Goal: Information Seeking & Learning: Find specific fact

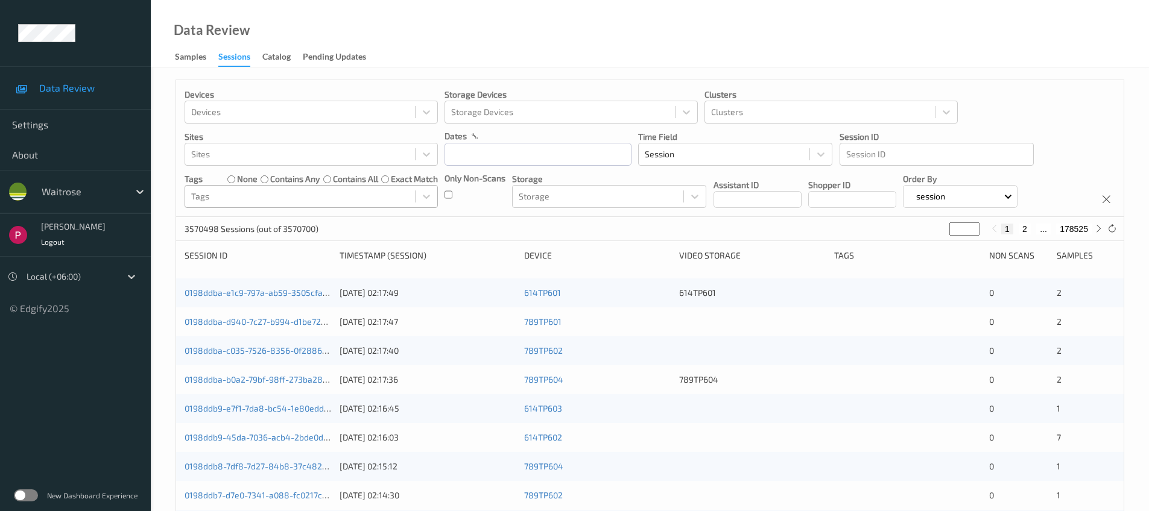
click at [389, 195] on div at bounding box center [300, 196] width 218 height 14
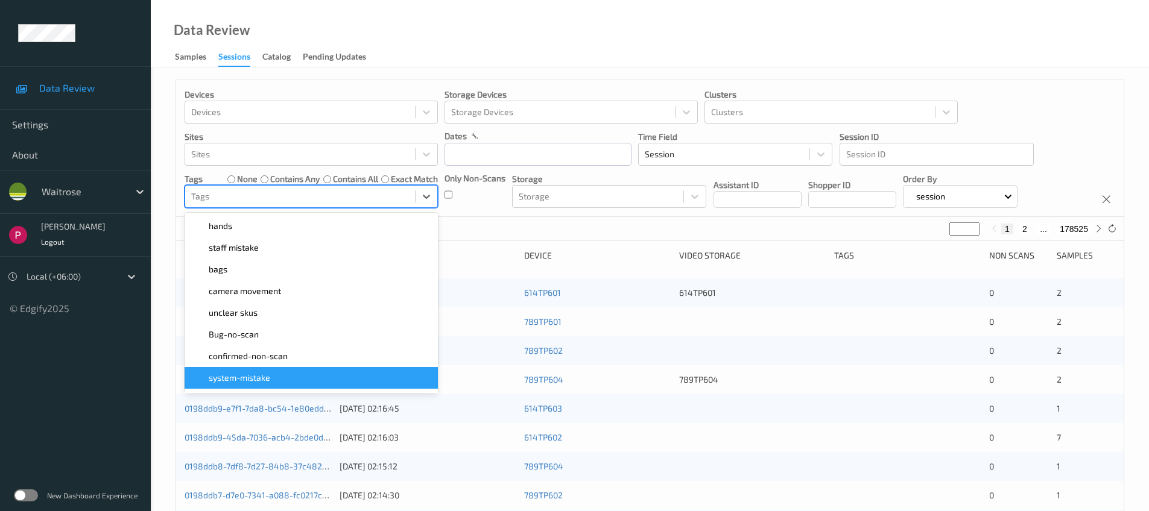
click at [277, 378] on div "system-mistake" at bounding box center [311, 378] width 239 height 12
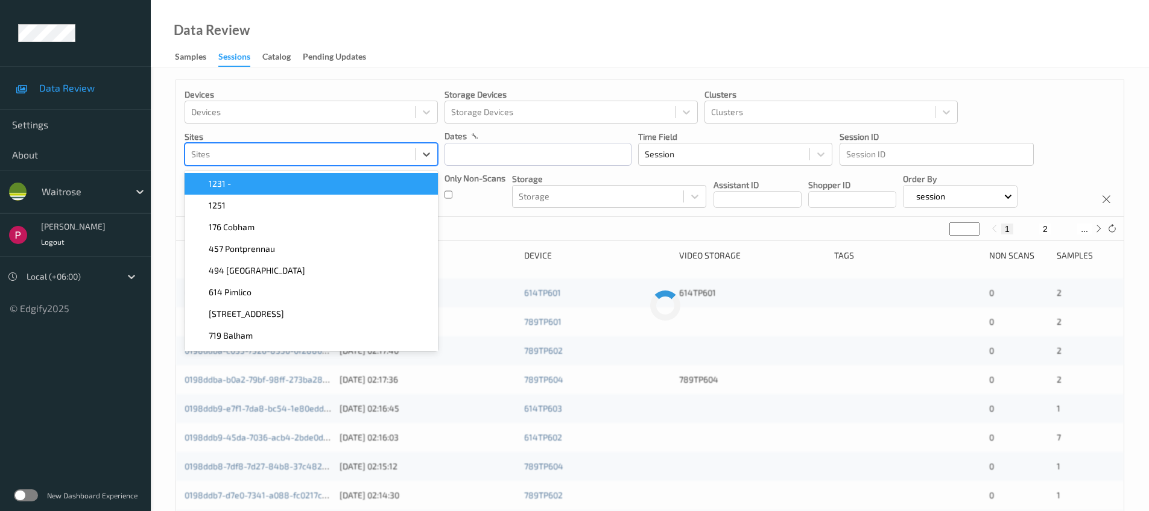
click at [282, 158] on div at bounding box center [300, 154] width 218 height 14
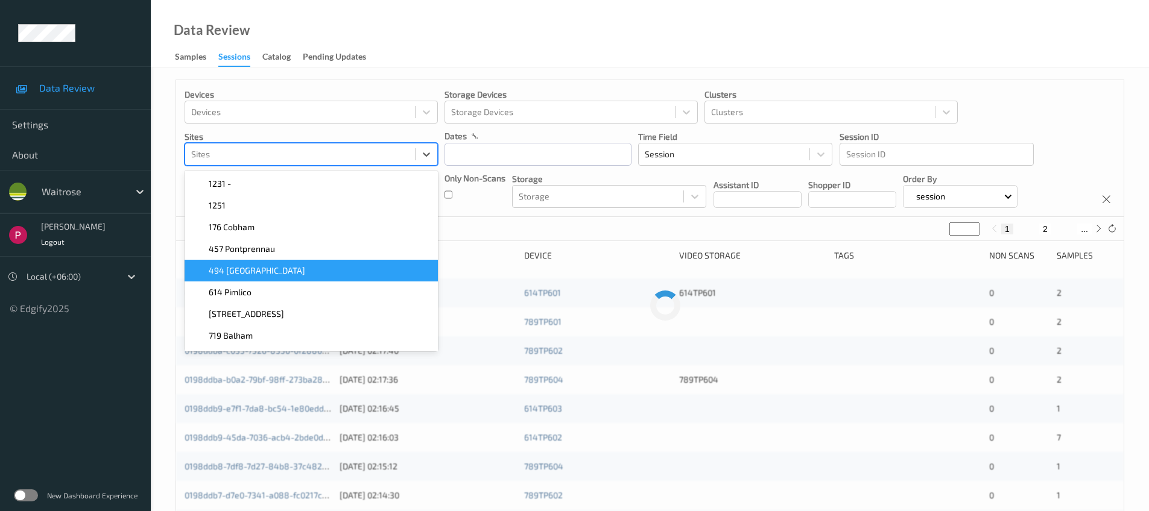
click at [264, 273] on span "494 Altrincham" at bounding box center [257, 271] width 96 height 12
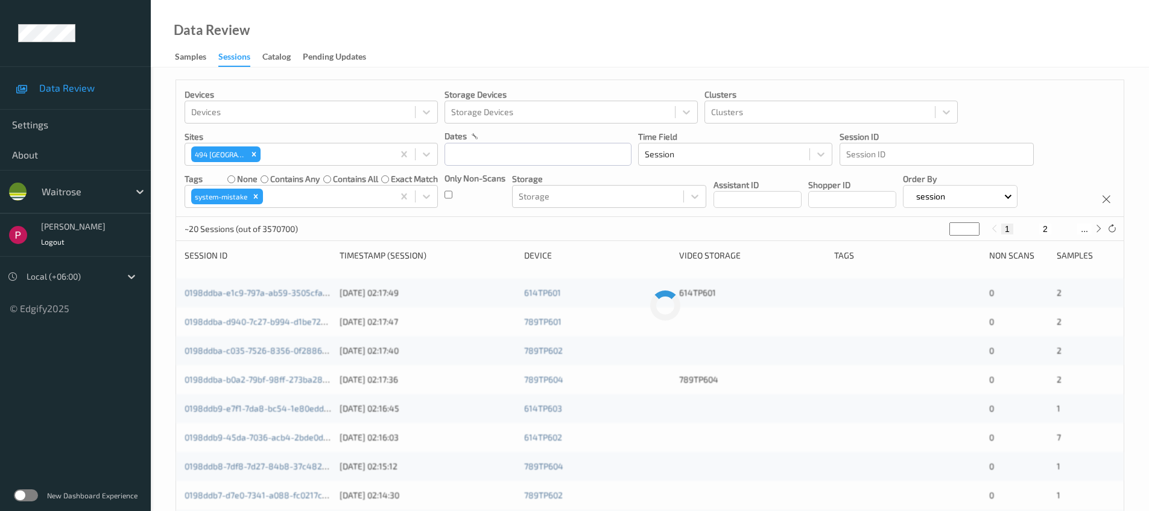
click at [449, 39] on div "Data Review Samples Sessions Catalog Pending Updates" at bounding box center [650, 34] width 998 height 68
click at [536, 161] on input "text" at bounding box center [537, 154] width 187 height 23
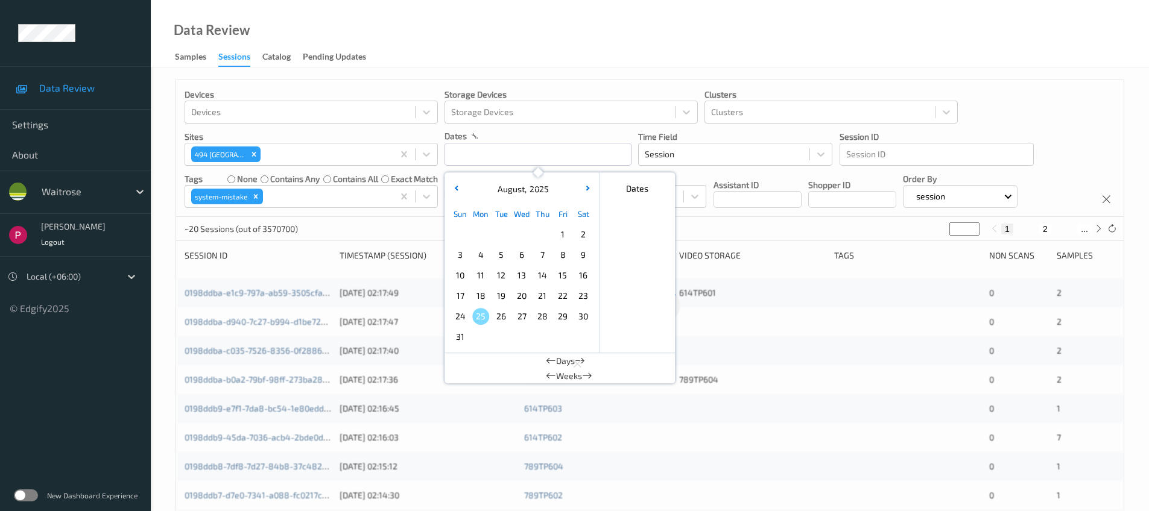
click at [557, 251] on span "8" at bounding box center [562, 255] width 17 height 17
type input "08/08/2025 00:00 -> 08/08/2025 23:59"
click at [986, 95] on div "Devices Devices Storage Devices Storage Devices Clusters Clusters Sites 494 Alt…" at bounding box center [649, 148] width 947 height 137
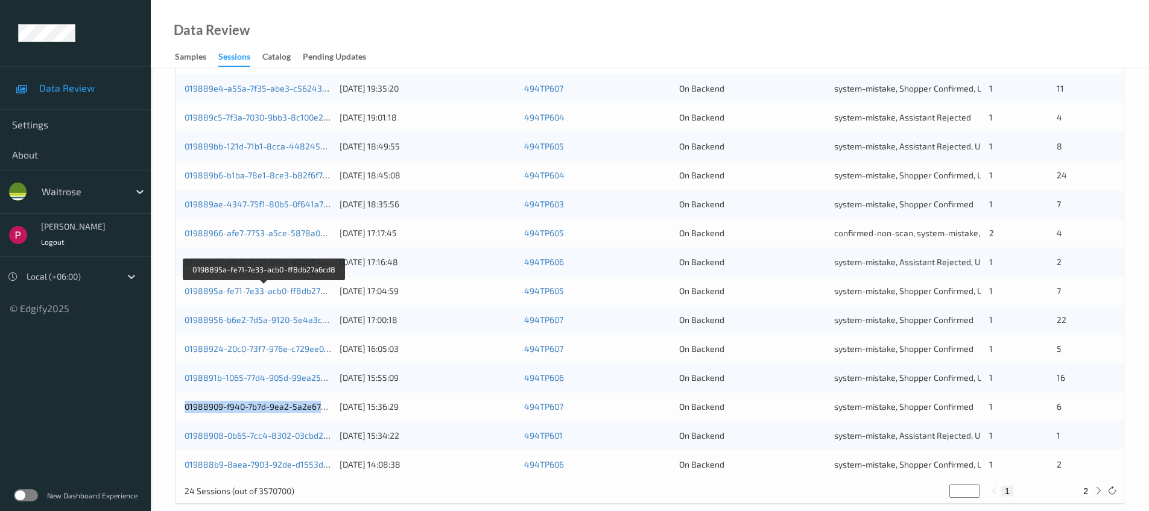
scroll to position [395, 0]
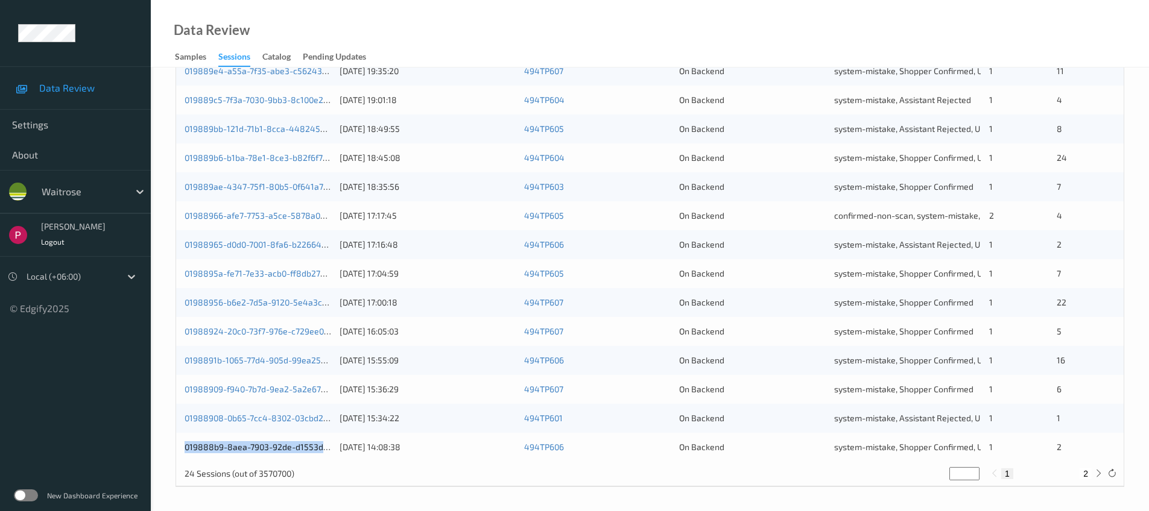
click at [1032, 471] on button "2" at bounding box center [1085, 473] width 12 height 11
type input "*"
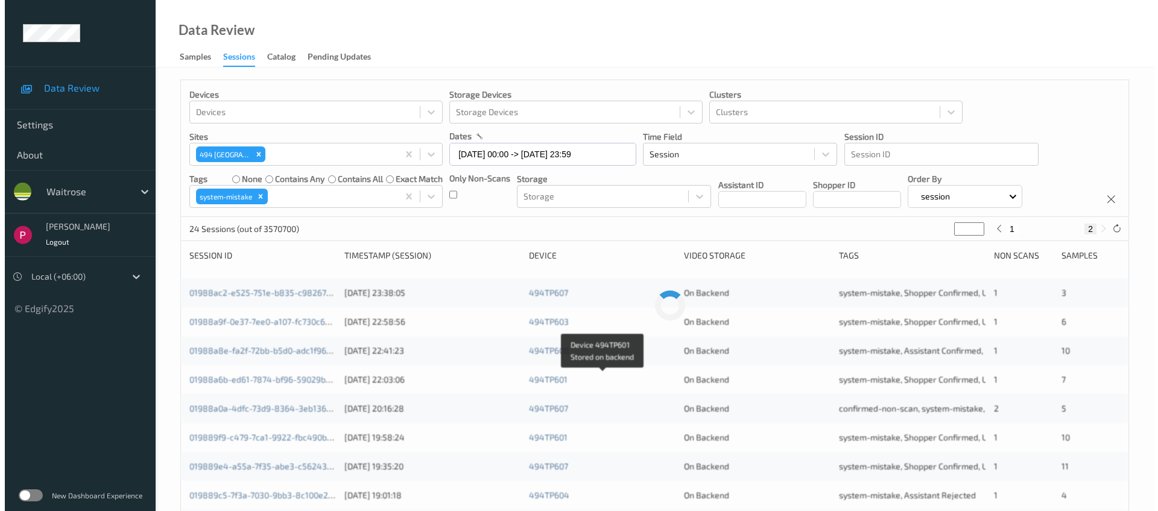
scroll to position [0, 0]
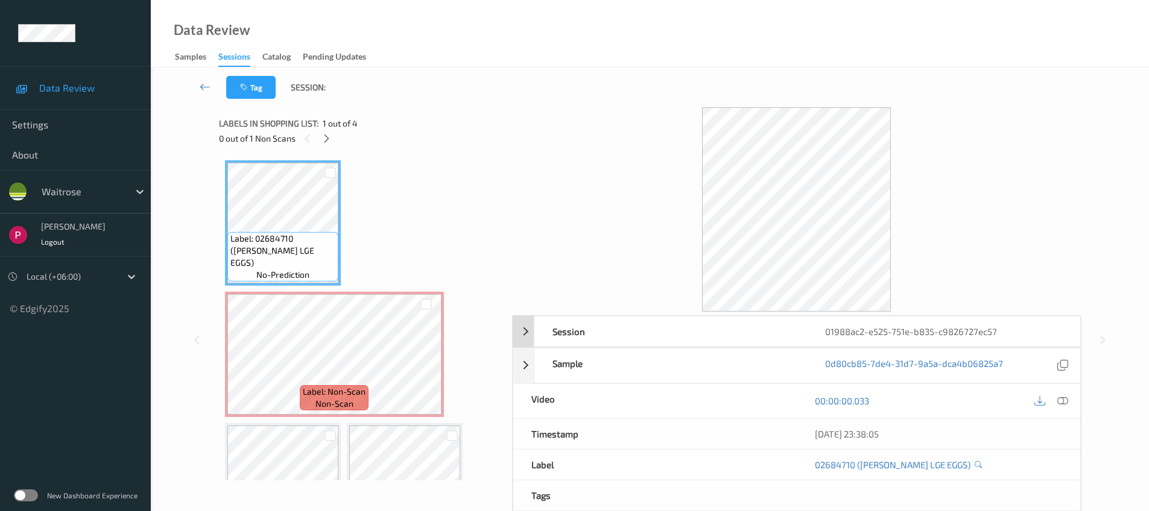
click at [963, 334] on div "01988ac2-e525-751e-b835-c9826727ec57" at bounding box center [943, 332] width 273 height 30
drag, startPoint x: 1065, startPoint y: 367, endPoint x: 968, endPoint y: 327, distance: 105.5
click at [1065, 367] on icon at bounding box center [1061, 365] width 11 height 11
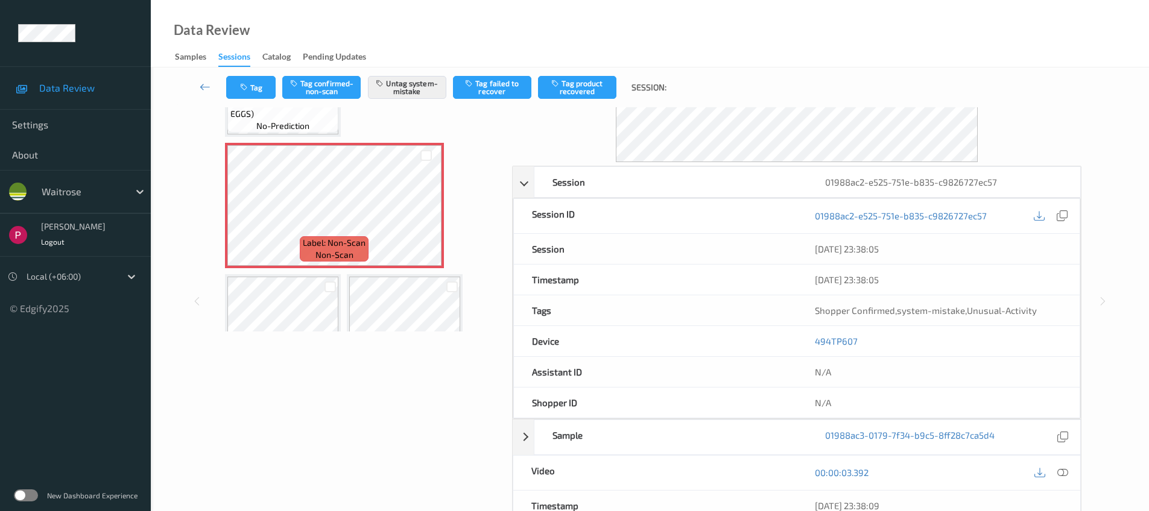
scroll to position [307, 0]
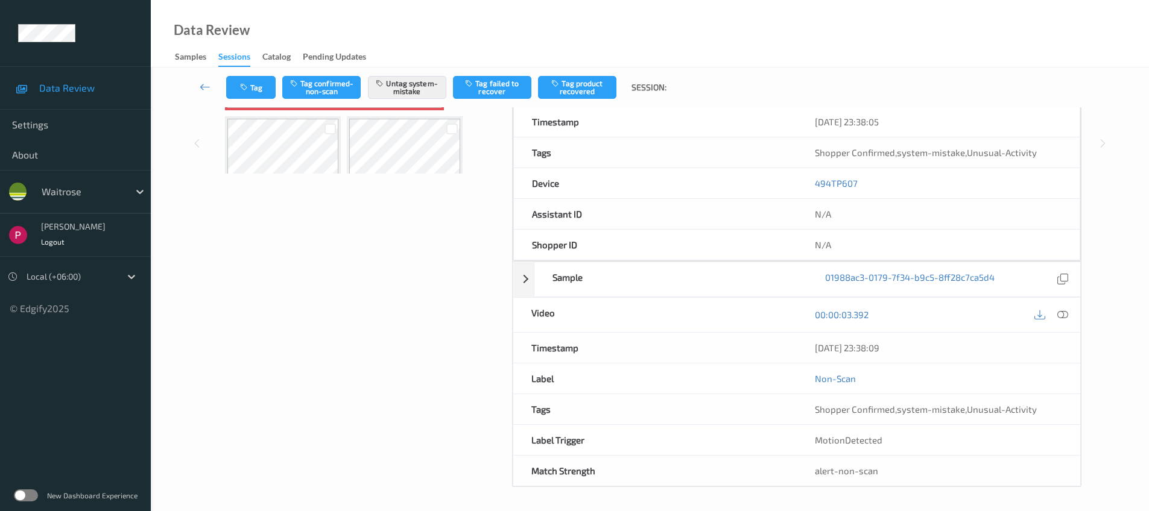
drag, startPoint x: 924, startPoint y: 347, endPoint x: 819, endPoint y: 357, distance: 105.3
click at [786, 347] on div "Timestamp 08/08/2025 23:38:09" at bounding box center [796, 348] width 568 height 31
copy div "08/08/2025 23:38:09"
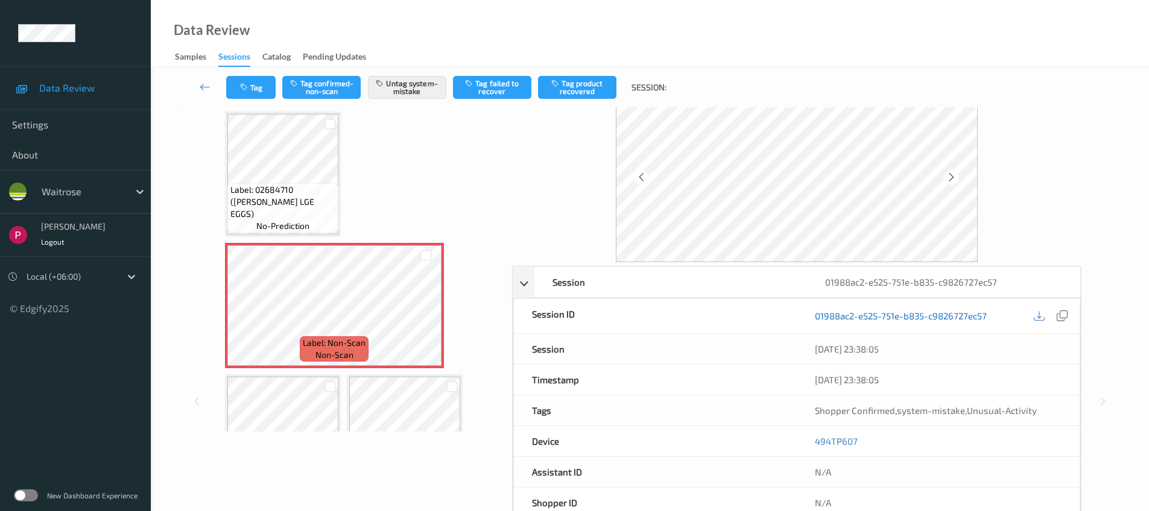
scroll to position [51, 0]
click at [799, 440] on div "494TP607" at bounding box center [937, 439] width 283 height 30
copy link "494TP607"
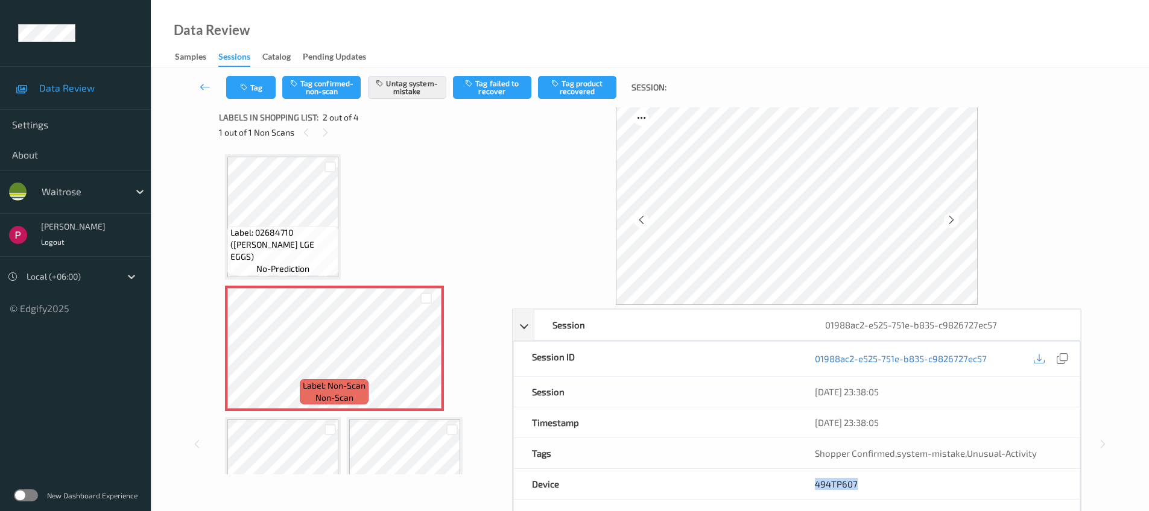
scroll to position [0, 0]
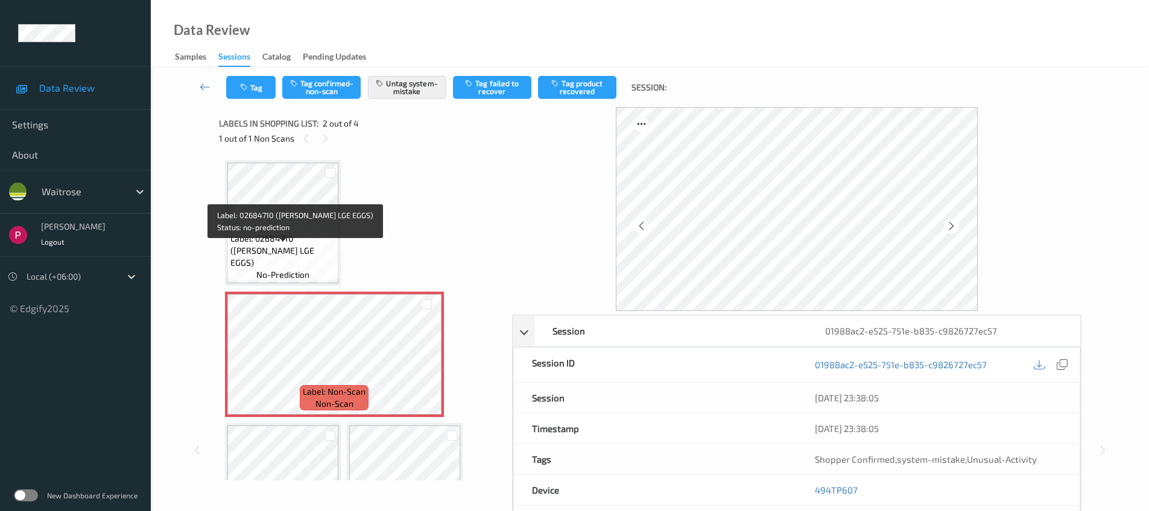
click at [327, 250] on span "Label: 02684710 (WR DORG LGE EGGS)" at bounding box center [282, 251] width 105 height 36
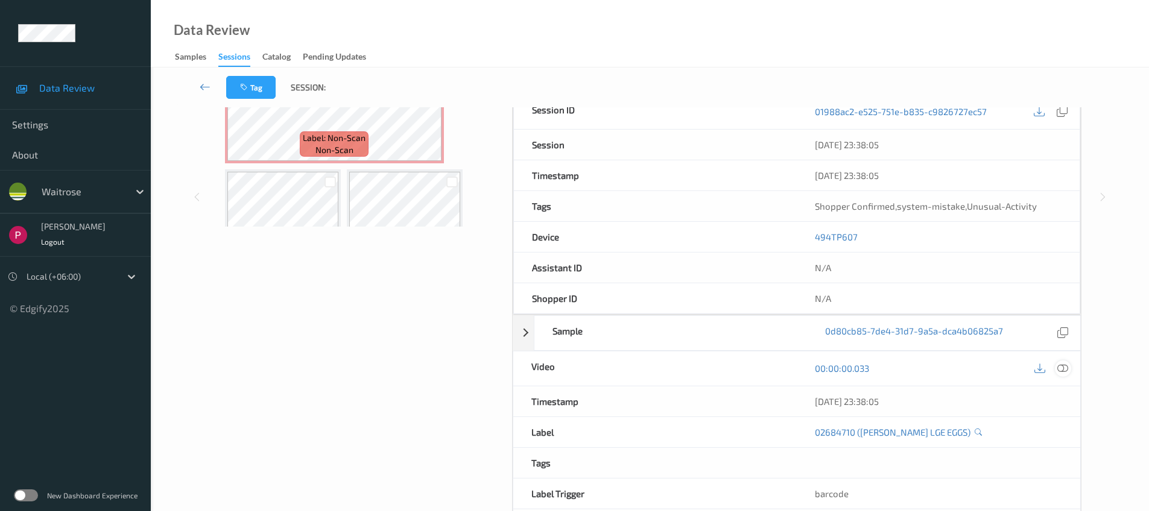
click at [1063, 372] on icon at bounding box center [1062, 368] width 11 height 11
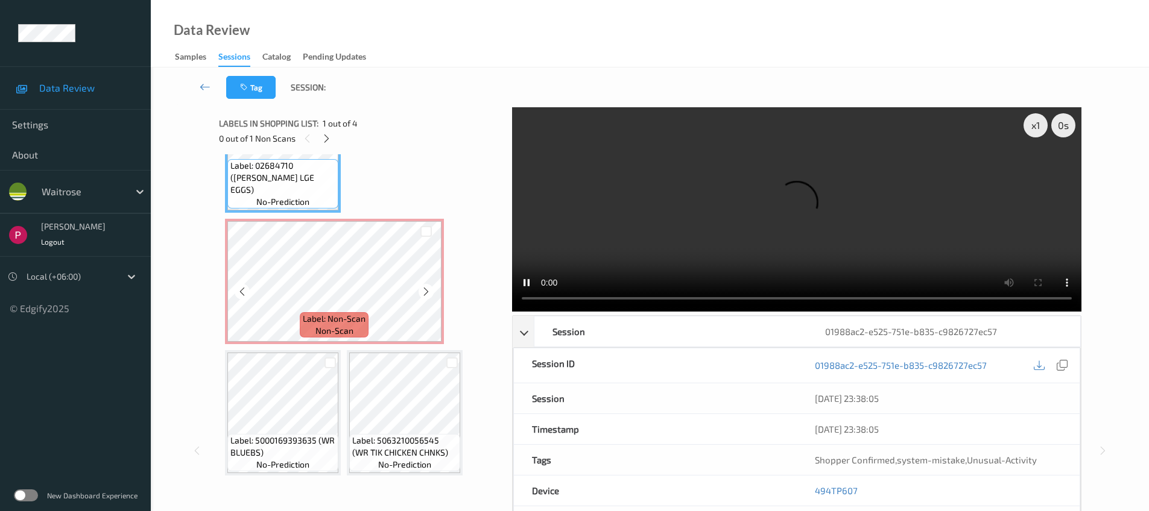
scroll to position [74, 0]
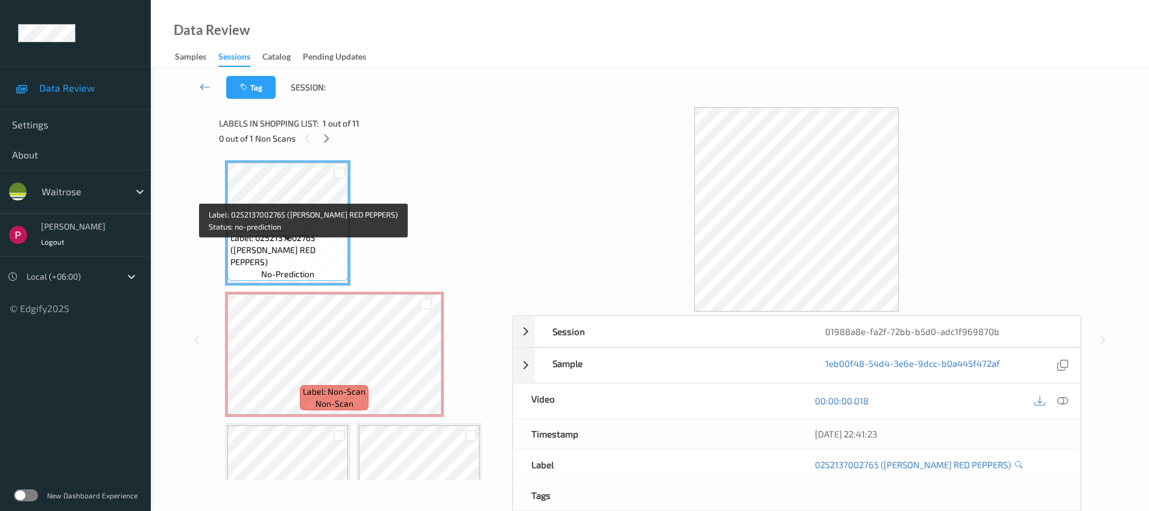
click at [297, 244] on div "Label: 0252137002765 ([PERSON_NAME] RED PEPPERS) no-prediction" at bounding box center [287, 256] width 121 height 49
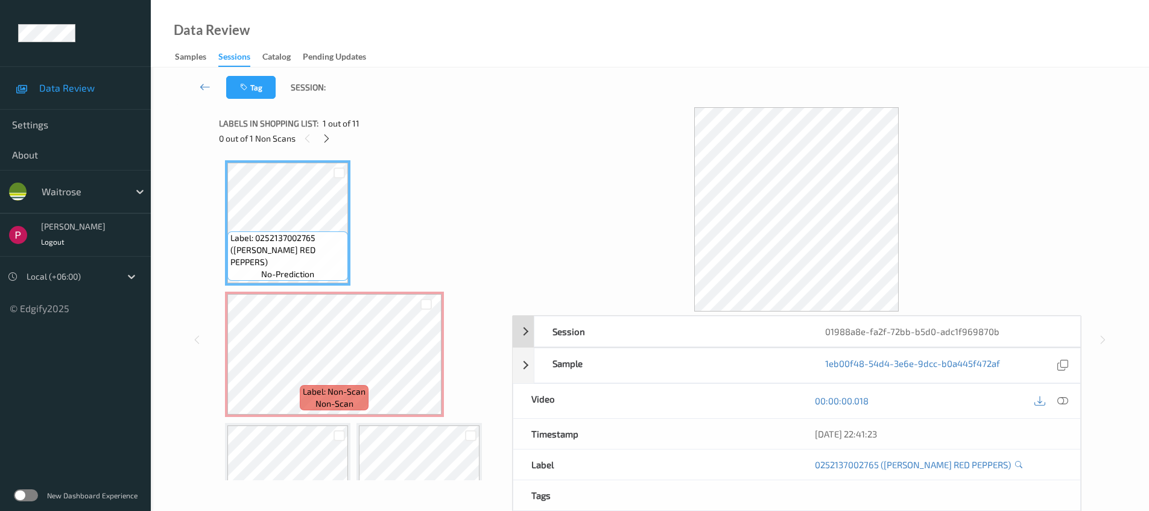
click at [896, 322] on div "01988a8e-fa2f-72bb-b5d0-adc1f969870b" at bounding box center [943, 332] width 273 height 30
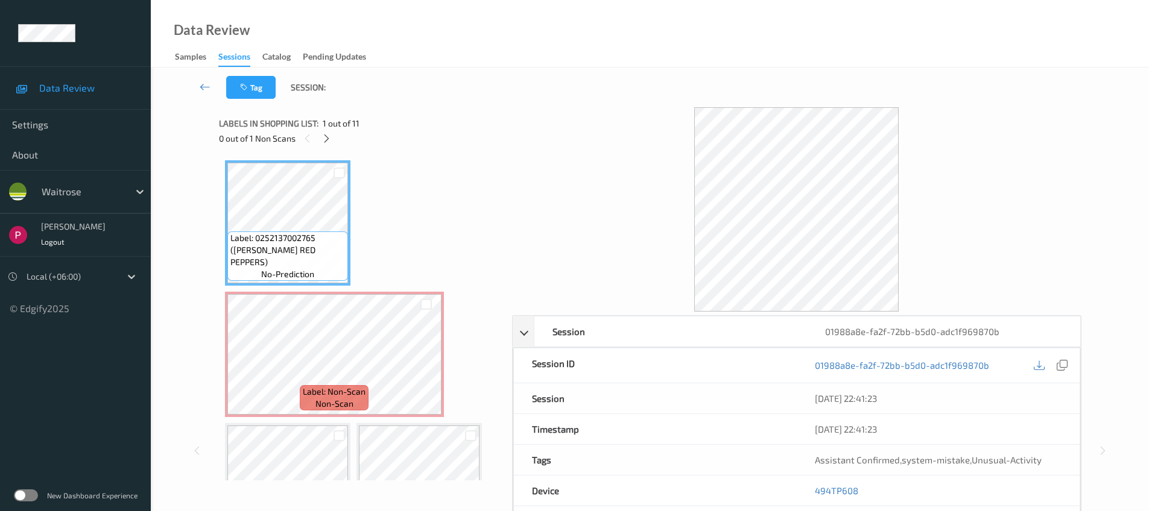
click at [1073, 364] on div "01988a8e-fa2f-72bb-b5d0-adc1f969870b" at bounding box center [937, 365] width 283 height 34
drag, startPoint x: 1068, startPoint y: 365, endPoint x: 1074, endPoint y: 376, distance: 12.7
click at [1068, 365] on div at bounding box center [1062, 366] width 16 height 16
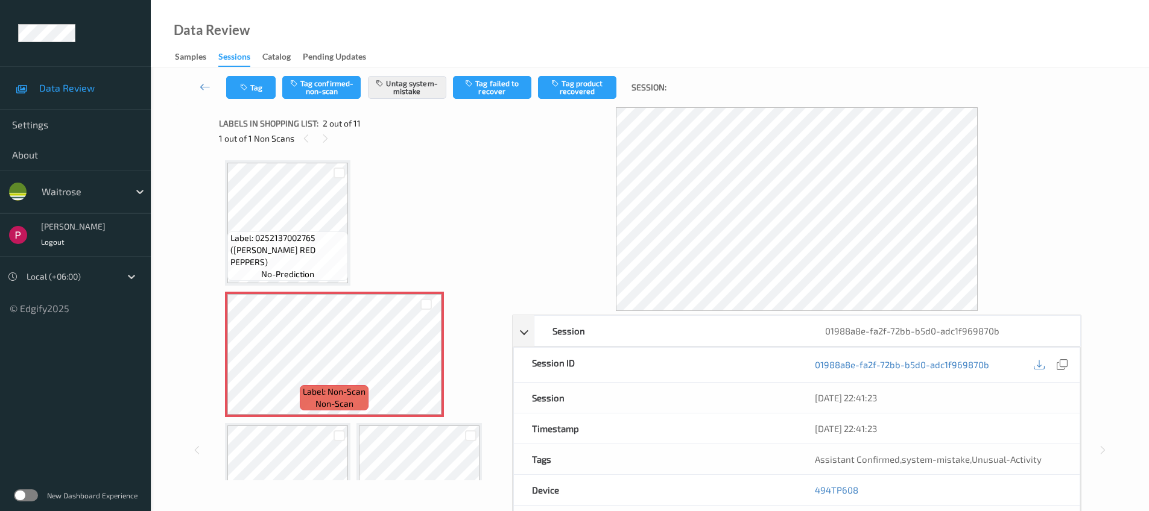
scroll to position [253, 0]
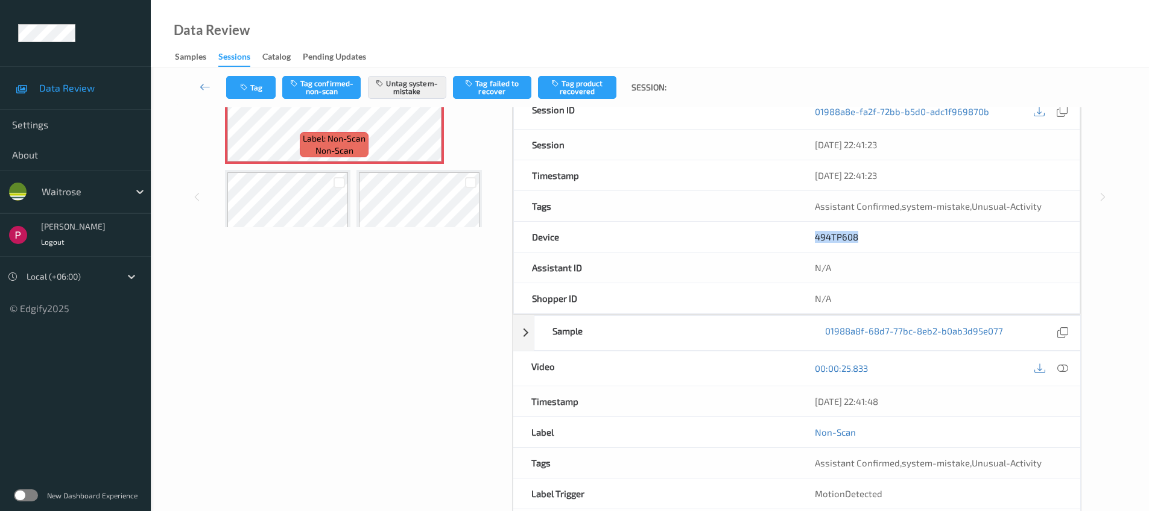
drag, startPoint x: 810, startPoint y: 238, endPoint x: 833, endPoint y: 242, distance: 23.3
click at [810, 238] on div "494TP608" at bounding box center [937, 237] width 283 height 30
copy link "494TP608"
drag, startPoint x: 880, startPoint y: 397, endPoint x: 831, endPoint y: 376, distance: 54.0
click at [815, 400] on div "08/08/2025 22:41:48" at bounding box center [938, 401] width 247 height 12
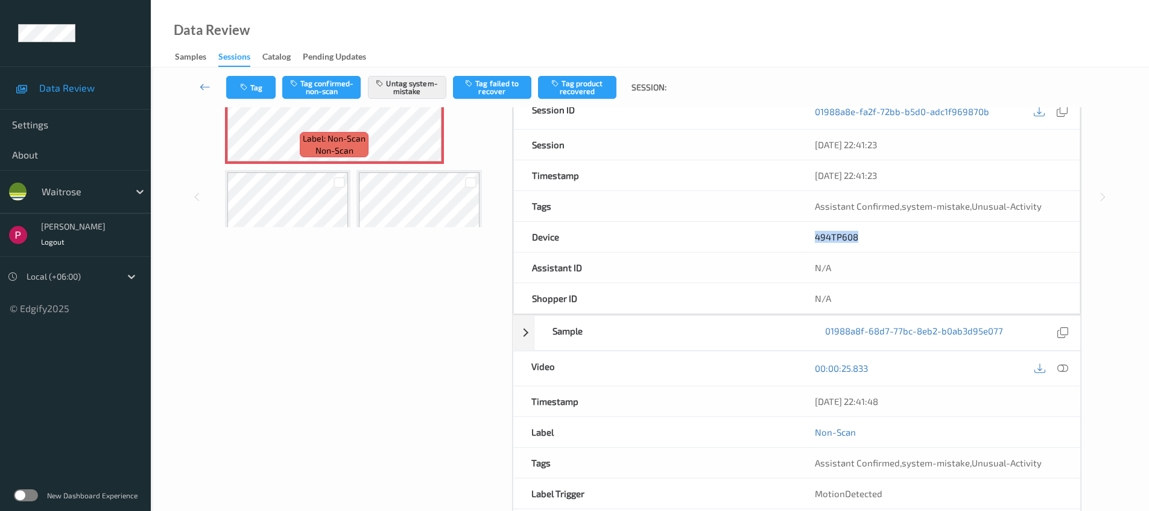
copy div "08/08/2025 22:41:48"
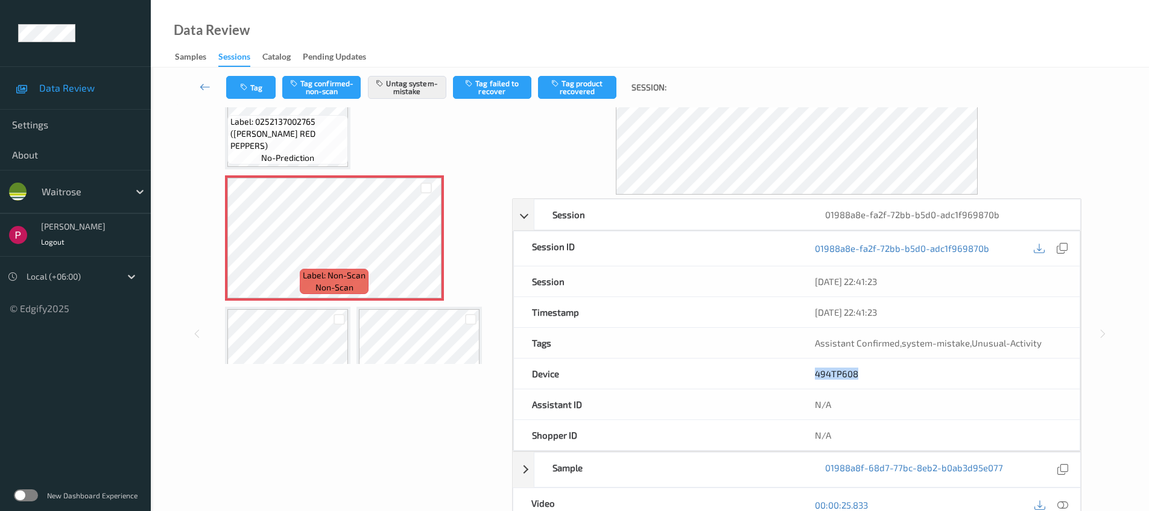
scroll to position [0, 0]
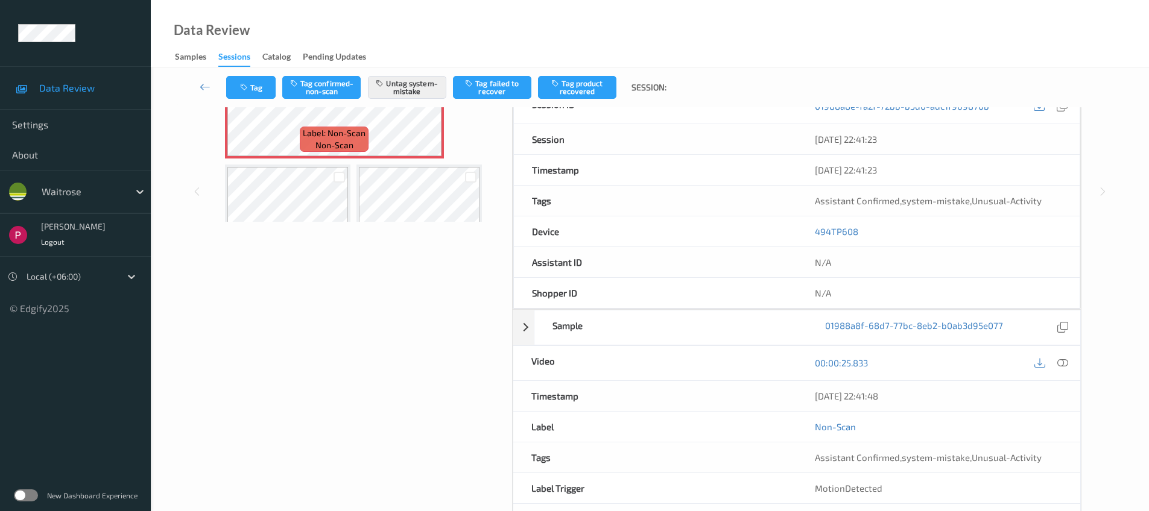
click at [1069, 362] on div at bounding box center [1062, 363] width 16 height 16
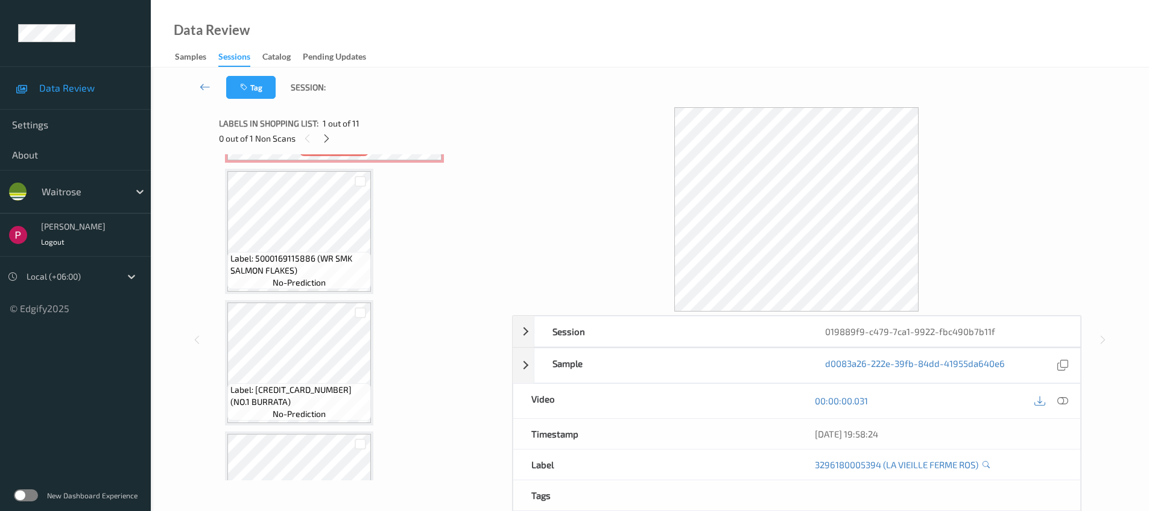
scroll to position [698, 0]
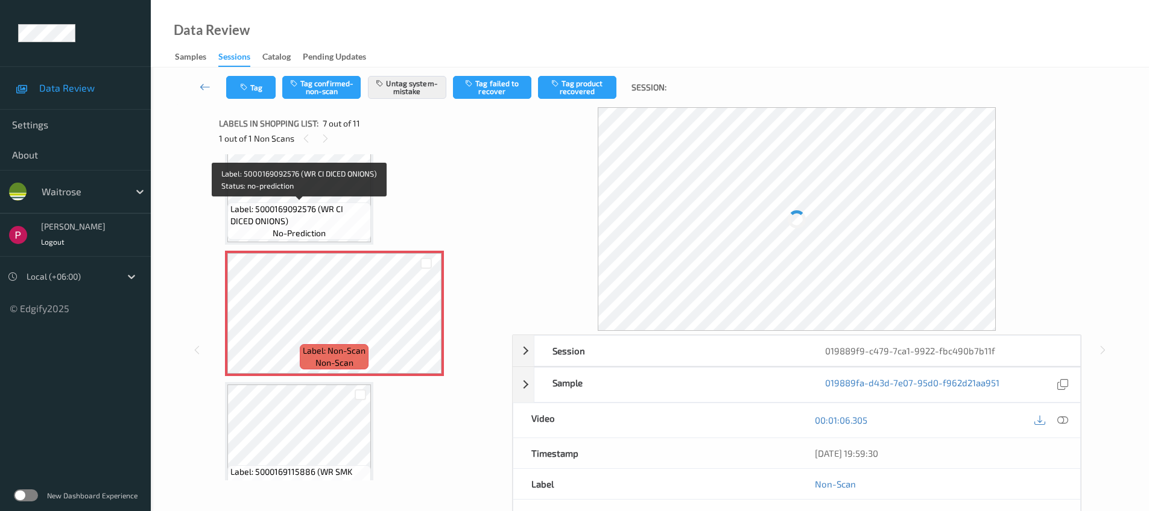
click at [318, 203] on span "Label: 5000169092576 (WR CI DICED ONIONS)" at bounding box center [298, 215] width 137 height 24
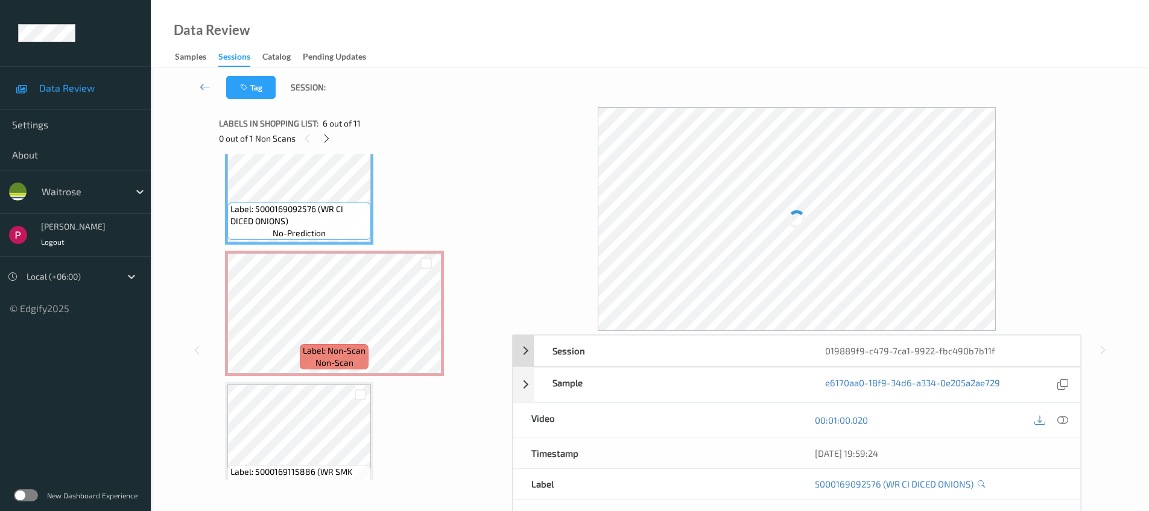
drag, startPoint x: 936, startPoint y: 354, endPoint x: 1038, endPoint y: 361, distance: 101.5
click at [937, 354] on div "019889f9-c479-7ca1-9922-fbc490b7b11f" at bounding box center [943, 351] width 273 height 30
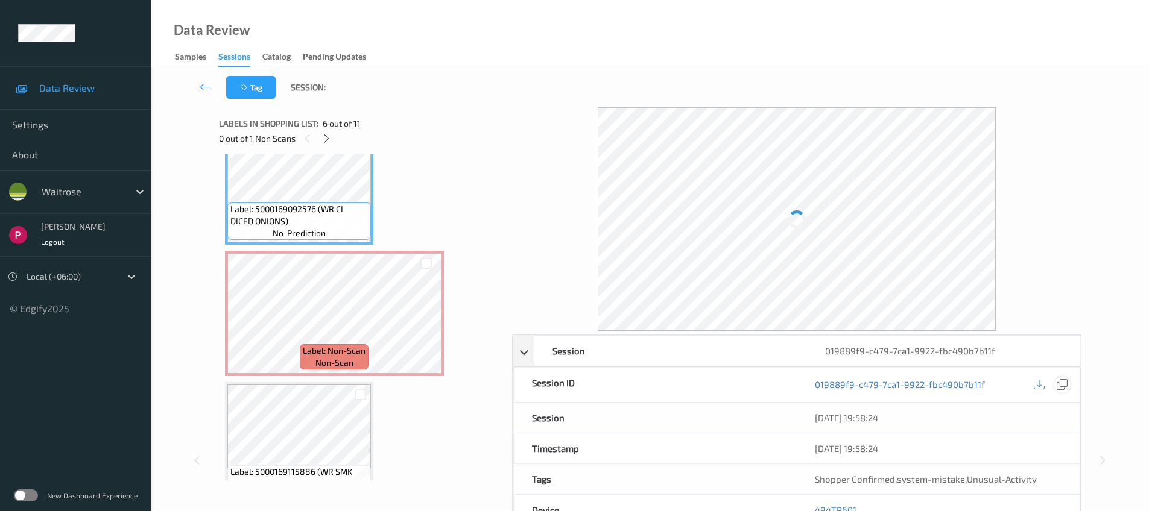
click at [1062, 383] on icon at bounding box center [1061, 384] width 11 height 11
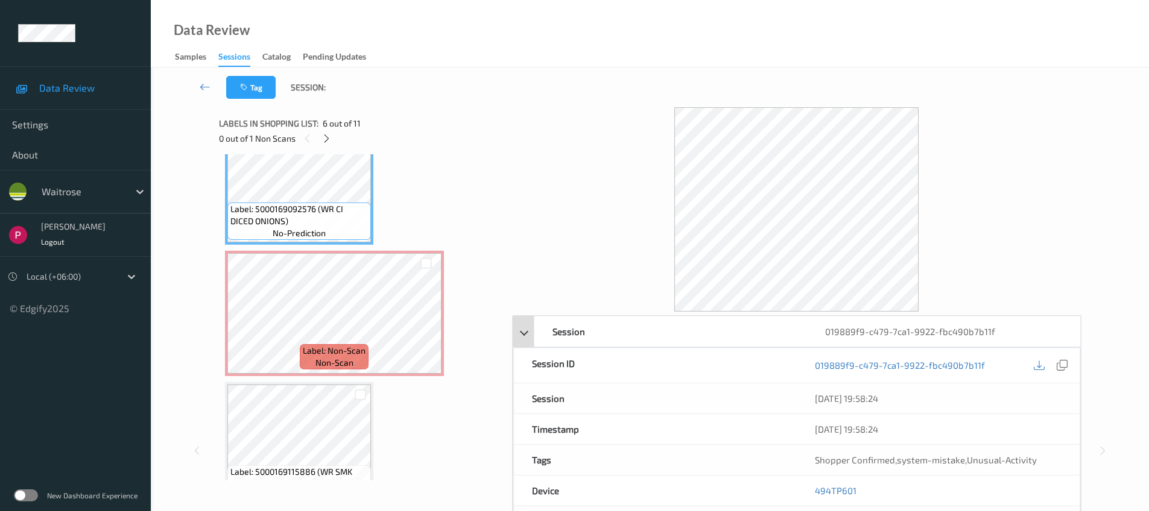
click at [873, 330] on div "019889f9-c479-7ca1-9922-fbc490b7b11f" at bounding box center [943, 332] width 273 height 30
click at [871, 335] on div "019889f9-c479-7ca1-9922-fbc490b7b11f" at bounding box center [943, 332] width 273 height 30
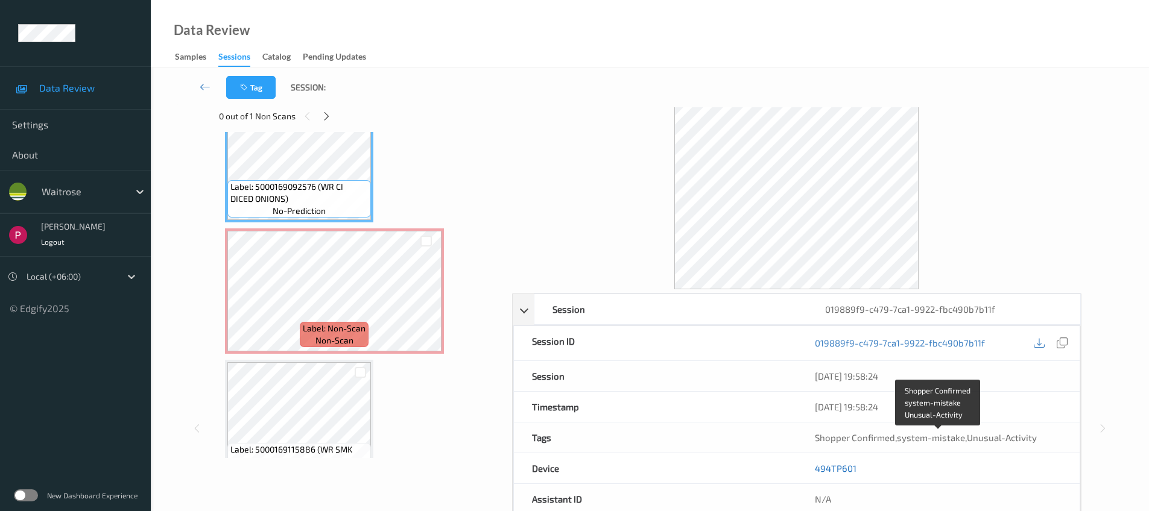
scroll to position [24, 0]
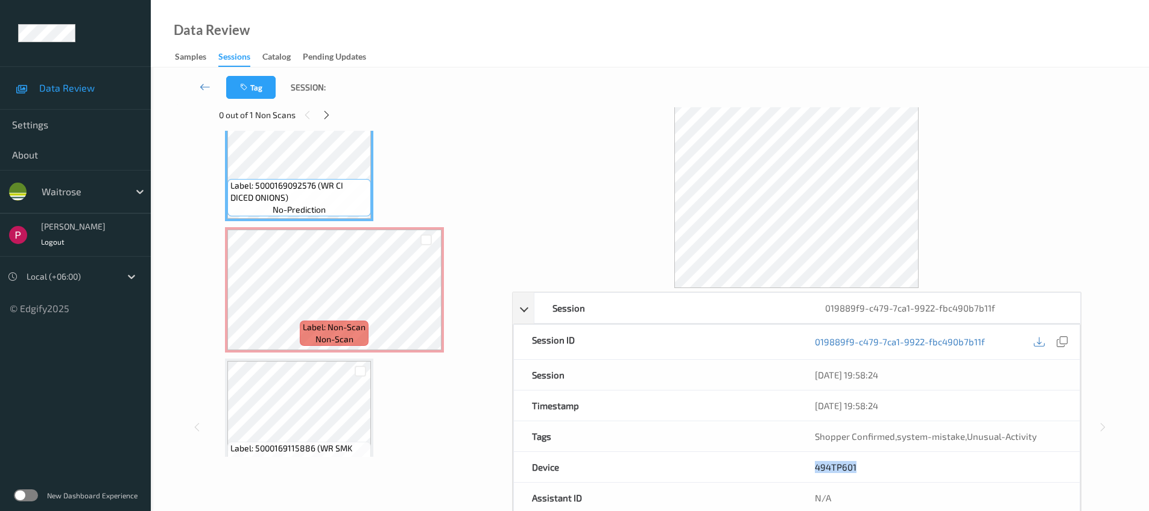
drag, startPoint x: 855, startPoint y: 471, endPoint x: 842, endPoint y: 482, distance: 16.8
click at [812, 465] on div "494TP601" at bounding box center [937, 467] width 283 height 30
copy link "494TP601"
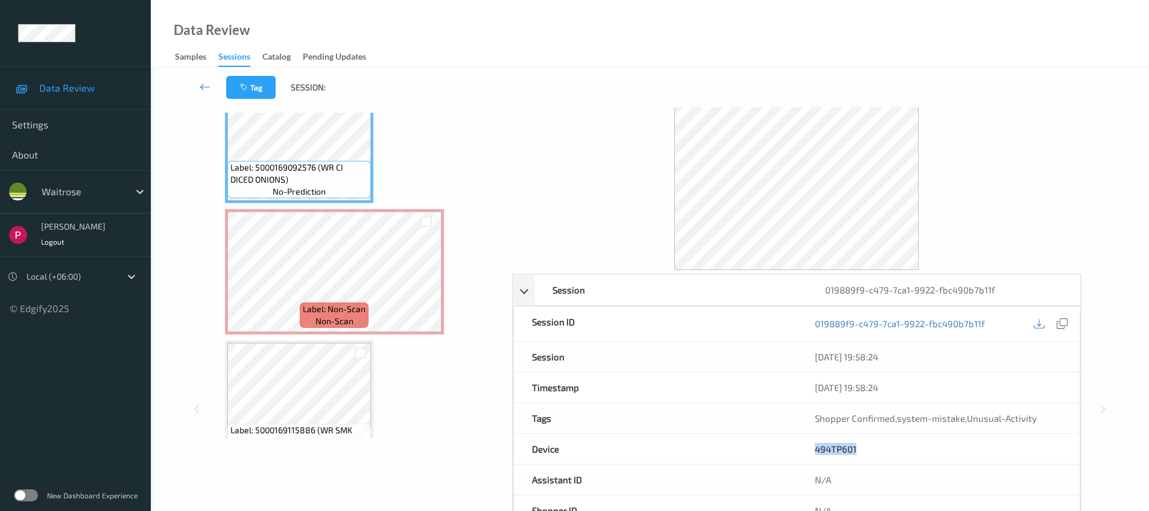
scroll to position [261, 0]
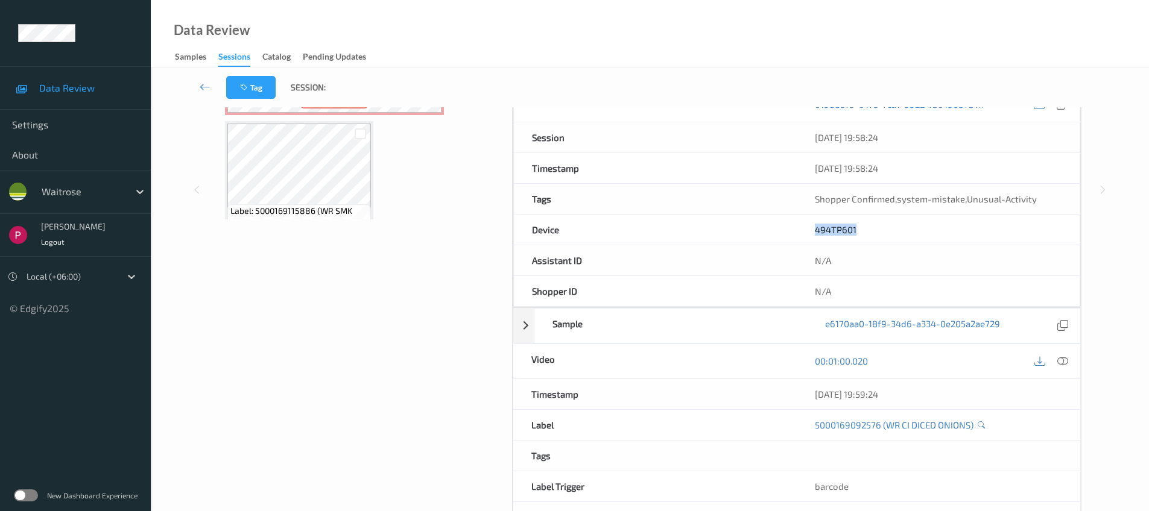
drag, startPoint x: 911, startPoint y: 395, endPoint x: 806, endPoint y: 392, distance: 104.9
click at [806, 392] on div "08/08/2025 19:59:24" at bounding box center [937, 394] width 283 height 30
copy div "08/08/2025 19:59:24"
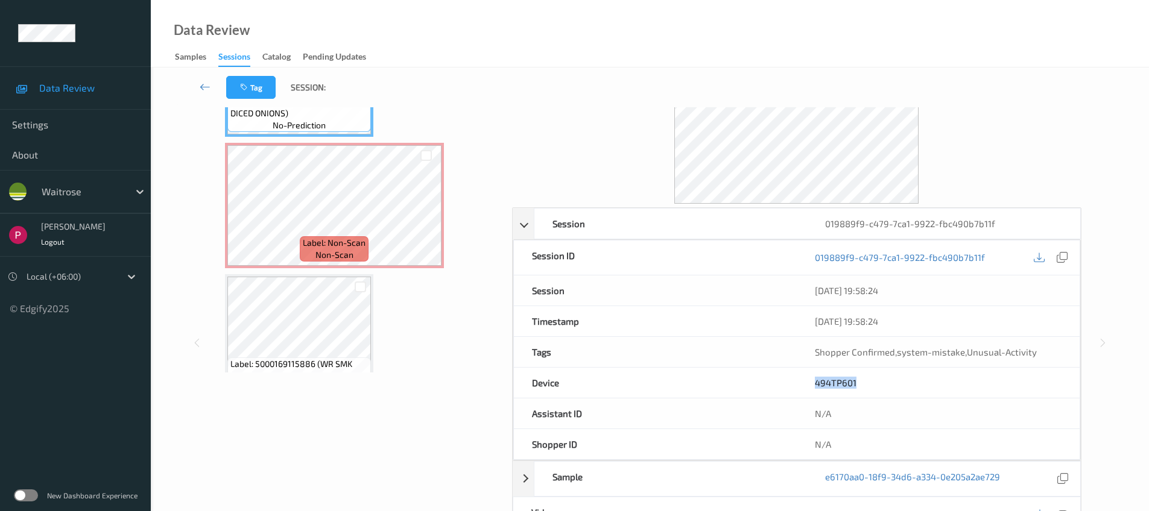
scroll to position [0, 0]
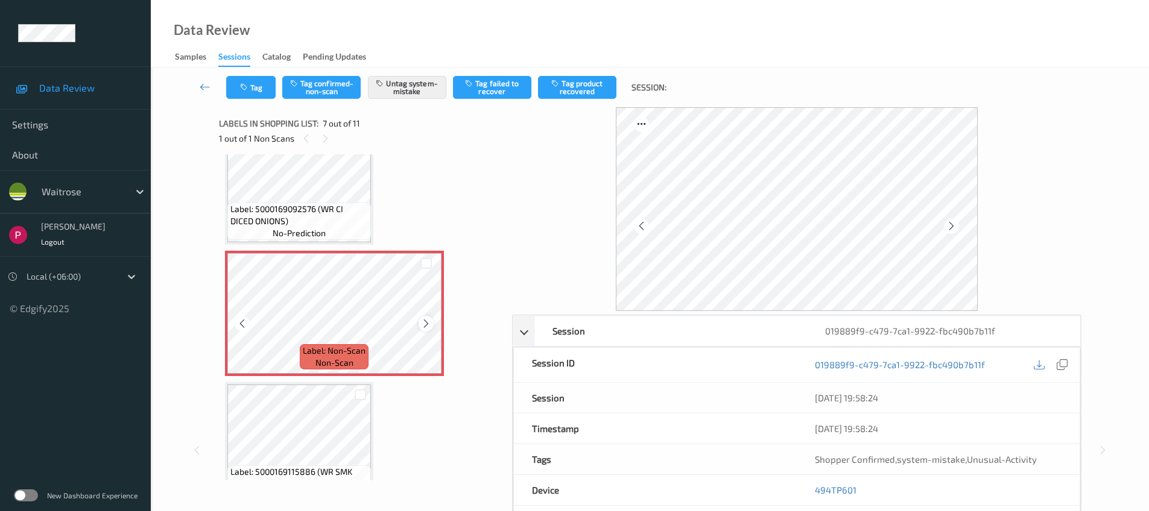
click at [426, 323] on icon at bounding box center [426, 323] width 10 height 11
click at [426, 324] on icon at bounding box center [426, 323] width 10 height 11
click at [427, 324] on icon at bounding box center [426, 323] width 10 height 11
click at [428, 324] on icon at bounding box center [426, 323] width 10 height 11
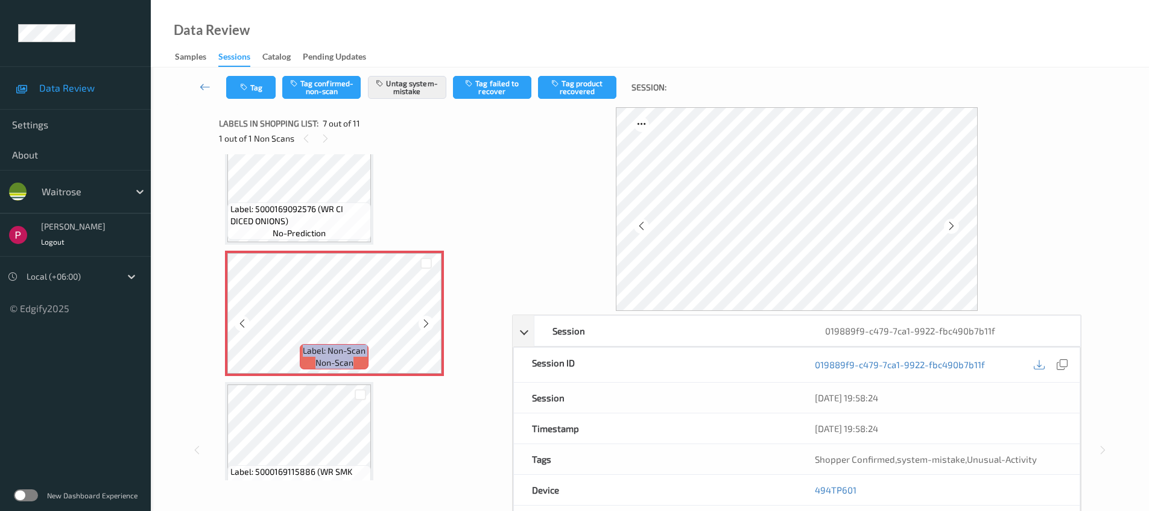
click at [428, 324] on icon at bounding box center [426, 323] width 10 height 11
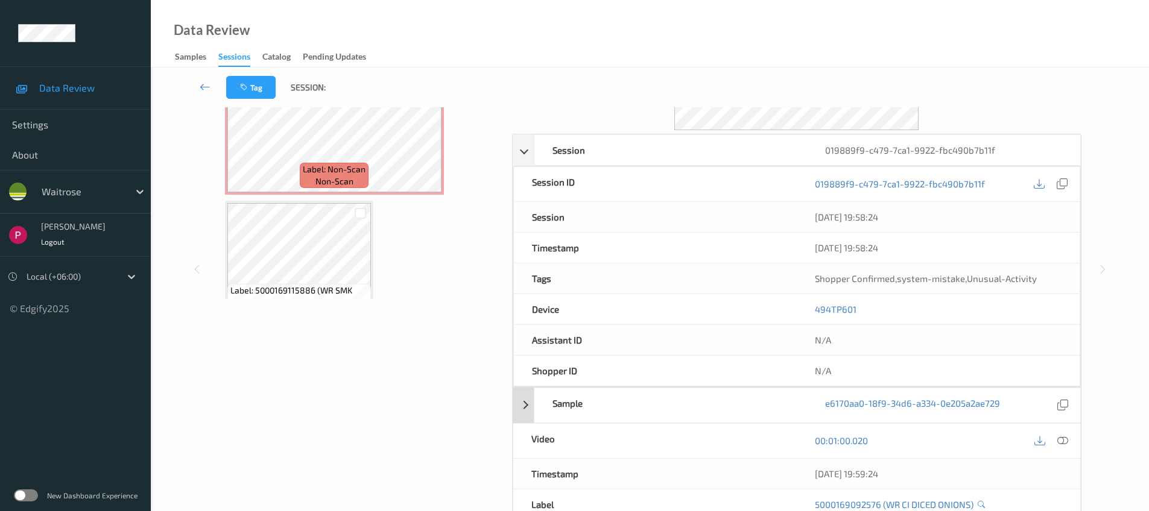
scroll to position [189, 0]
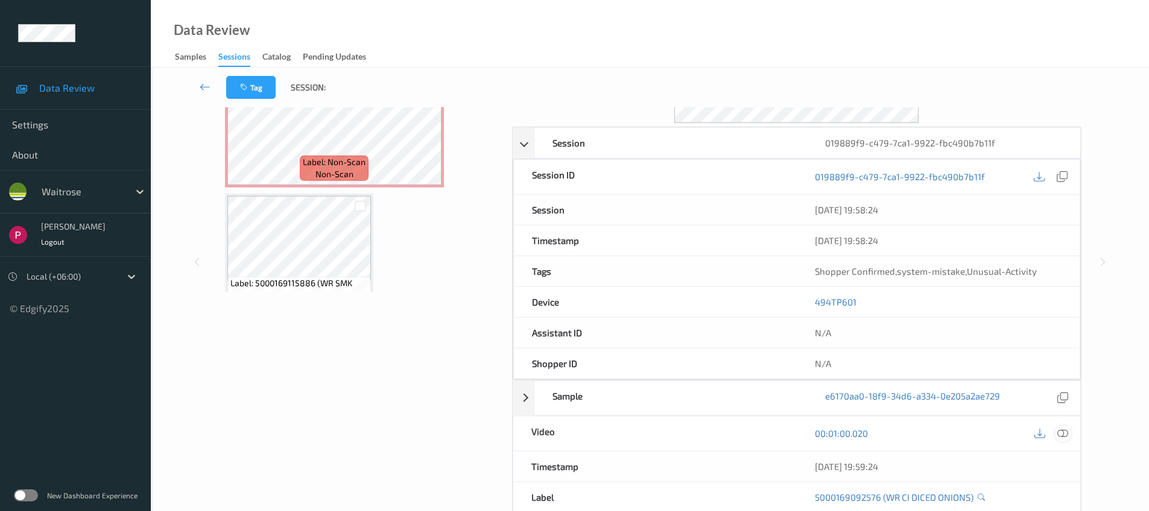
click at [1065, 435] on icon at bounding box center [1062, 433] width 11 height 11
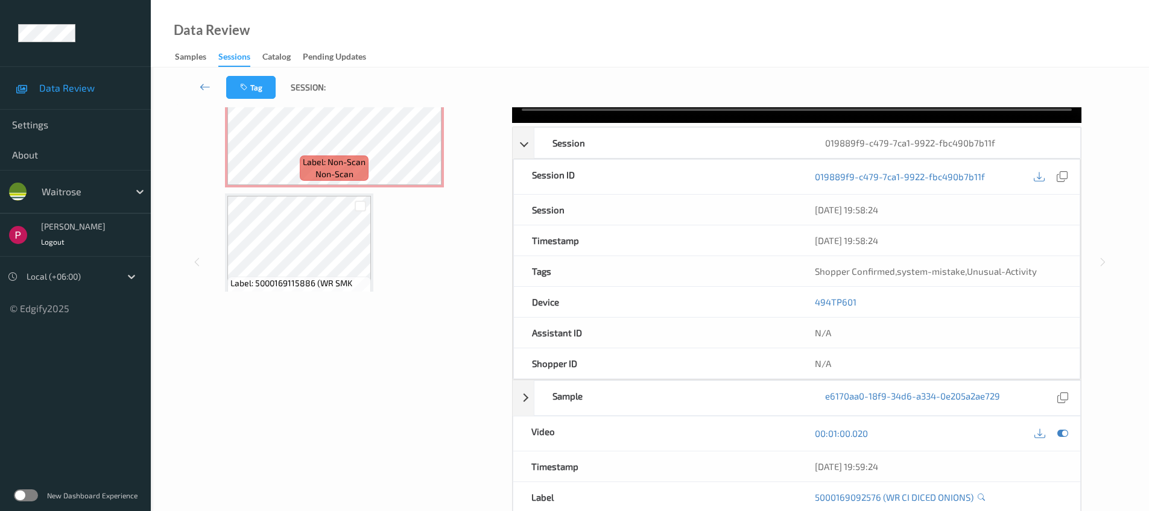
scroll to position [0, 0]
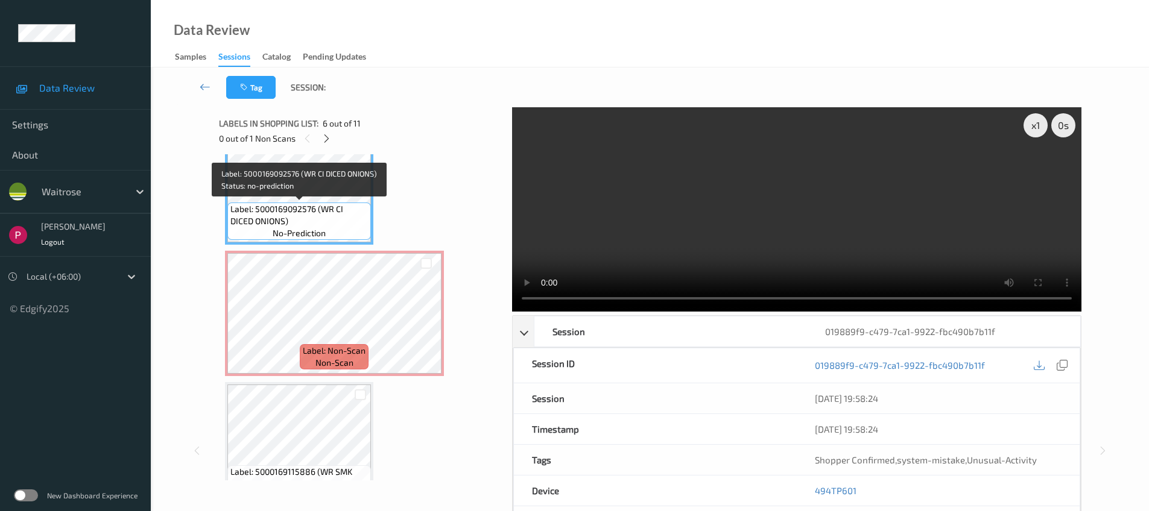
click at [308, 204] on span "Label: 5000169092576 (WR CI DICED ONIONS)" at bounding box center [298, 215] width 137 height 24
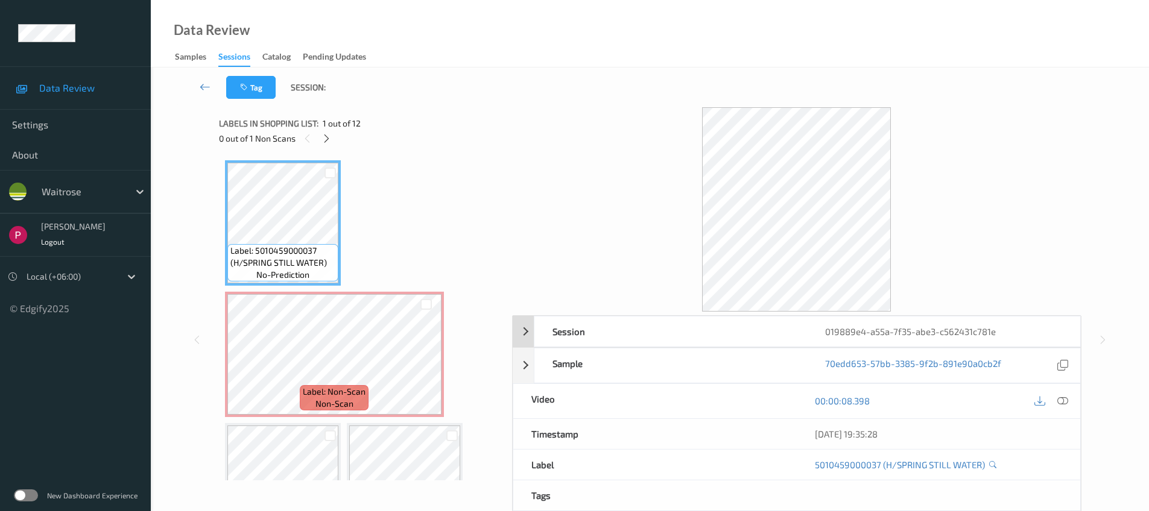
click at [964, 329] on div "019889e4-a55a-7f35-abe3-c562431c781e" at bounding box center [943, 332] width 273 height 30
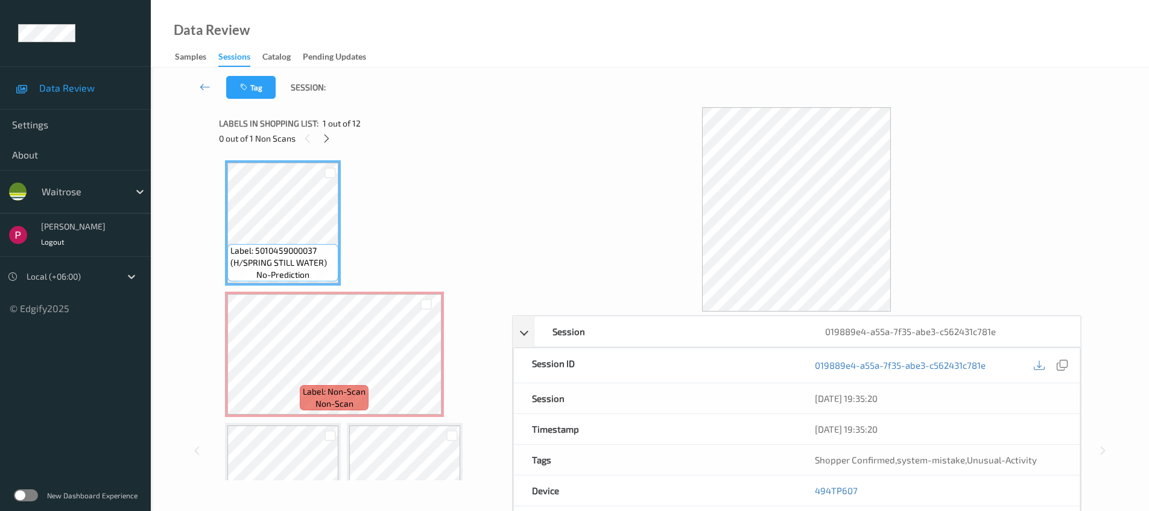
drag, startPoint x: 1062, startPoint y: 365, endPoint x: 995, endPoint y: 362, distance: 67.6
click at [1062, 365] on icon at bounding box center [1061, 365] width 11 height 11
click at [1021, 332] on div "019889e4-a55a-7f35-abe3-c562431c781e" at bounding box center [943, 332] width 273 height 30
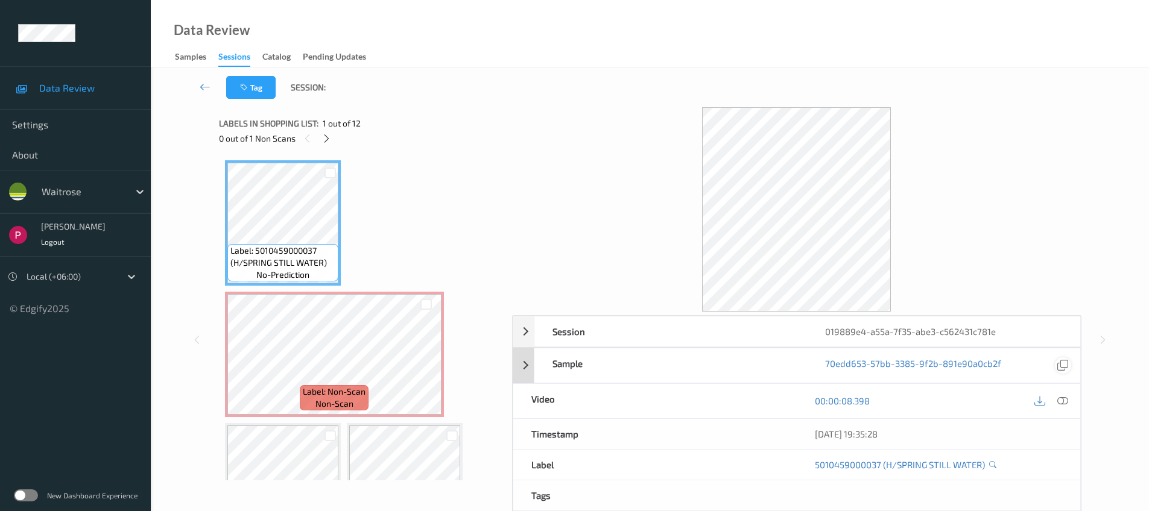
click at [1054, 362] on div at bounding box center [1062, 366] width 16 height 16
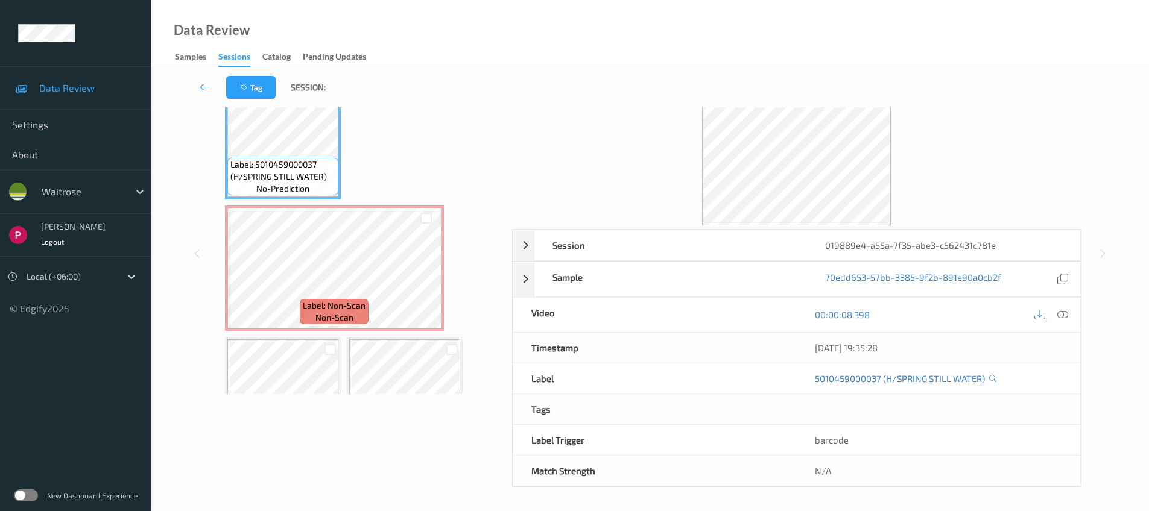
scroll to position [87, 0]
drag, startPoint x: 910, startPoint y: 351, endPoint x: 815, endPoint y: 348, distance: 95.9
click at [815, 348] on div "08/08/2025 19:35:28" at bounding box center [938, 347] width 247 height 12
copy div "08/08/2025 19:35:28"
click at [869, 241] on div "019889e4-a55a-7f35-abe3-c562431c781e" at bounding box center [943, 245] width 273 height 30
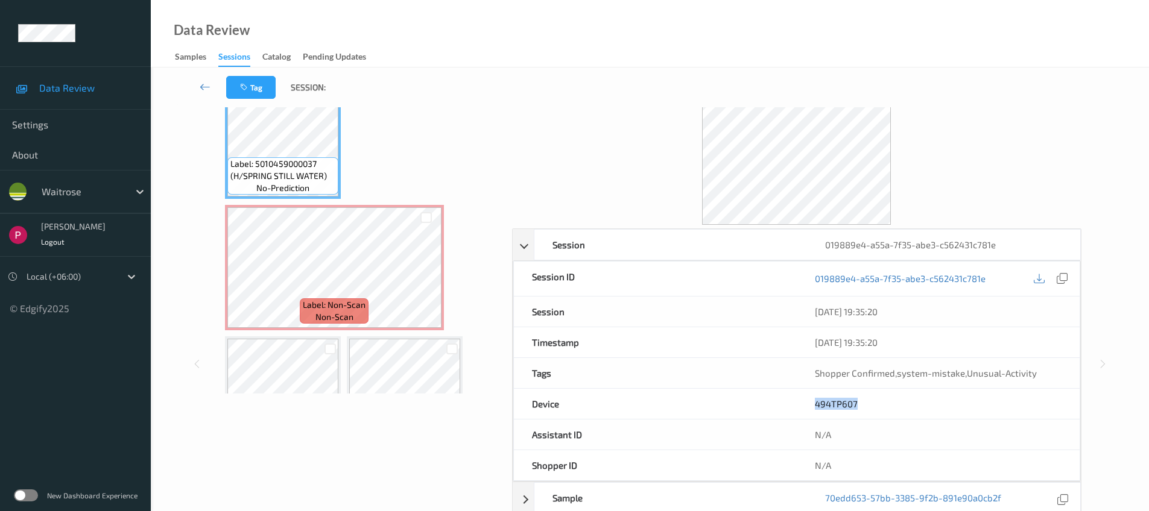
drag, startPoint x: 866, startPoint y: 405, endPoint x: 810, endPoint y: 406, distance: 56.1
click at [811, 405] on div "494TP607" at bounding box center [937, 404] width 283 height 30
copy link "494TP607"
click at [1067, 278] on icon at bounding box center [1061, 278] width 11 height 11
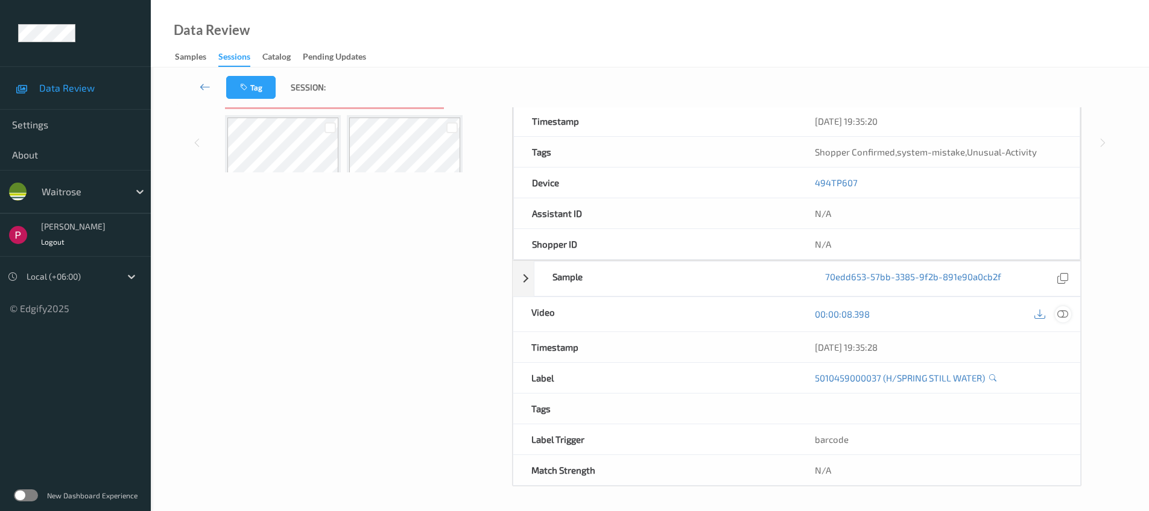
click at [1065, 314] on icon at bounding box center [1062, 314] width 11 height 11
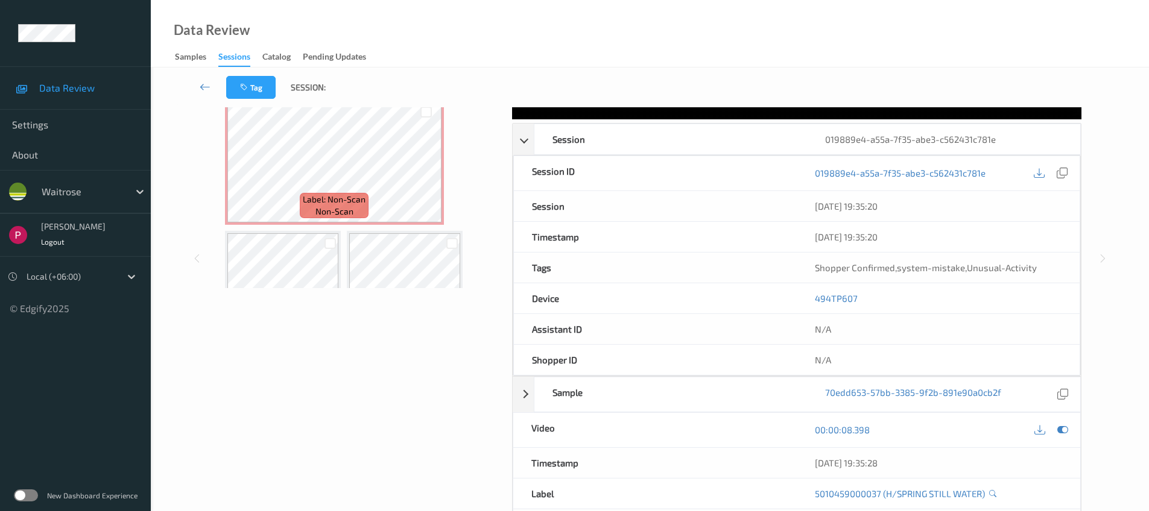
scroll to position [0, 0]
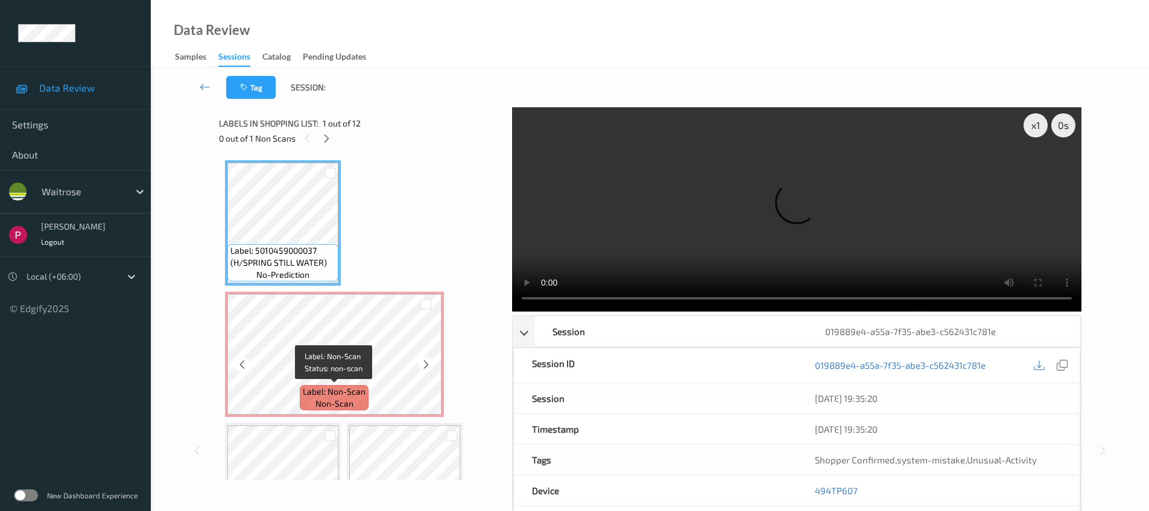
click at [356, 390] on span "Label: Non-Scan" at bounding box center [334, 392] width 63 height 12
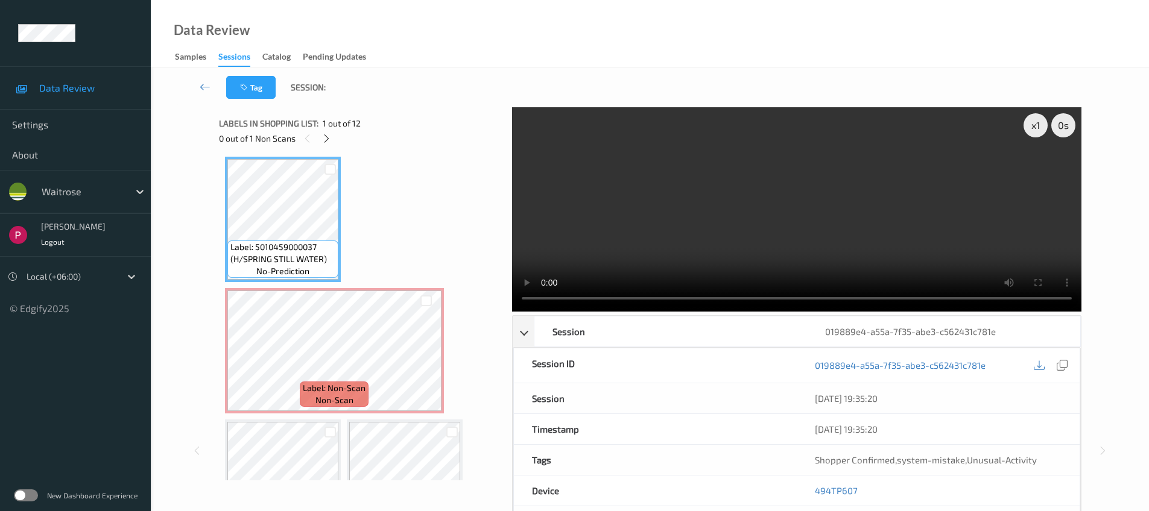
scroll to position [17, 0]
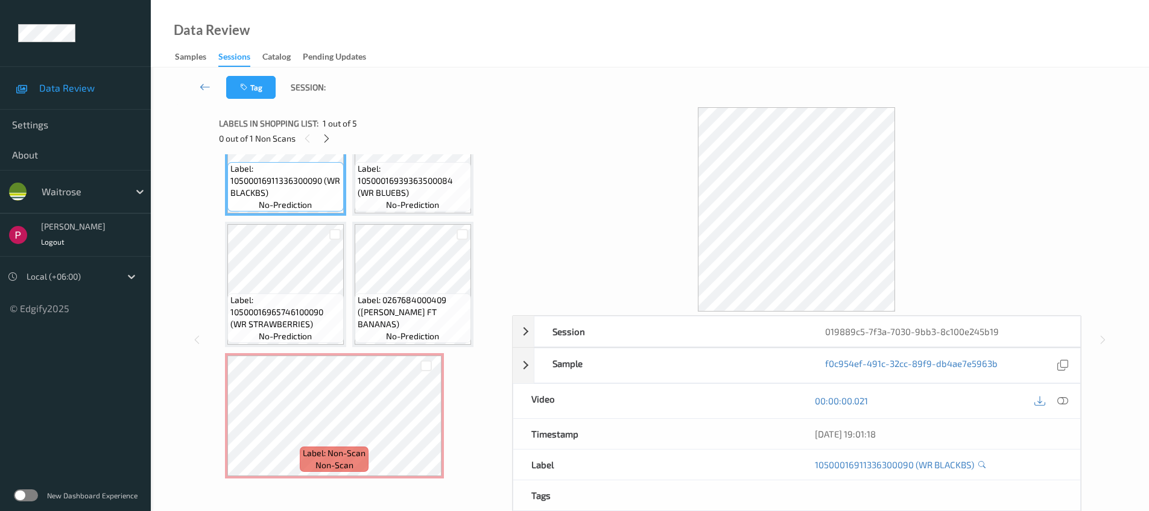
scroll to position [74, 0]
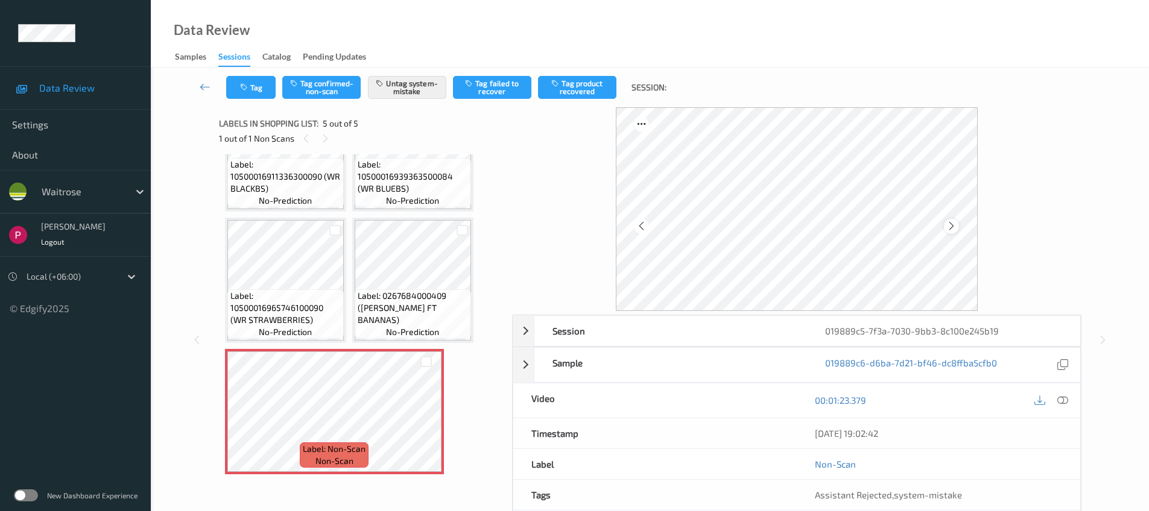
click at [956, 223] on div at bounding box center [951, 226] width 15 height 15
click at [956, 224] on div at bounding box center [951, 226] width 15 height 15
click at [957, 224] on div at bounding box center [951, 226] width 15 height 15
click at [993, 328] on div "019889c5-7f3a-7030-9bb3-8c100e245b19" at bounding box center [943, 331] width 273 height 30
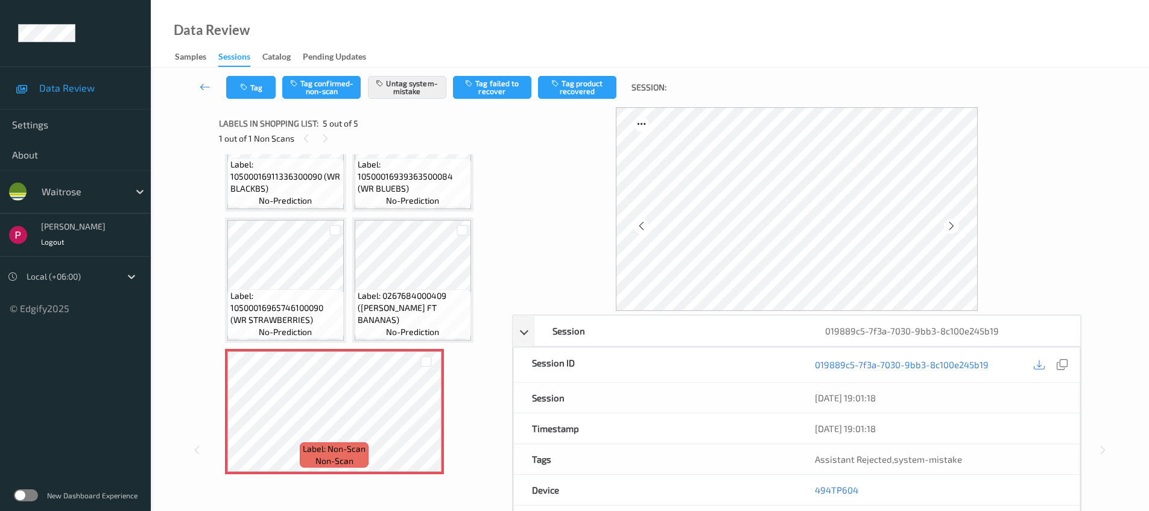
drag, startPoint x: 1066, startPoint y: 365, endPoint x: 1076, endPoint y: 370, distance: 11.1
click at [1065, 365] on icon at bounding box center [1061, 364] width 11 height 11
drag, startPoint x: 872, startPoint y: 492, endPoint x: 808, endPoint y: 491, distance: 63.9
click at [808, 491] on div "494TP604" at bounding box center [937, 490] width 283 height 30
copy link "494TP604"
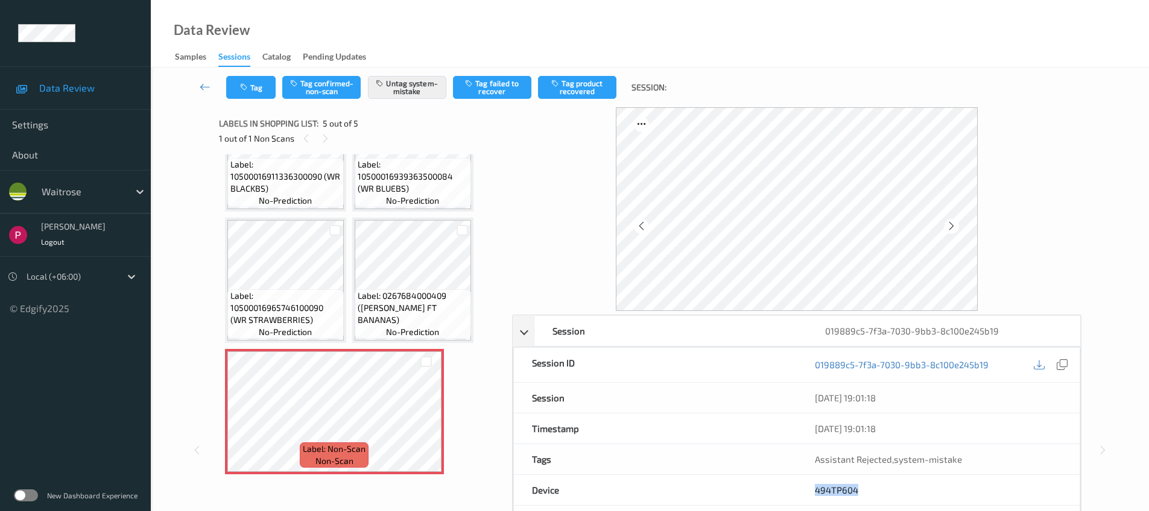
scroll to position [307, 0]
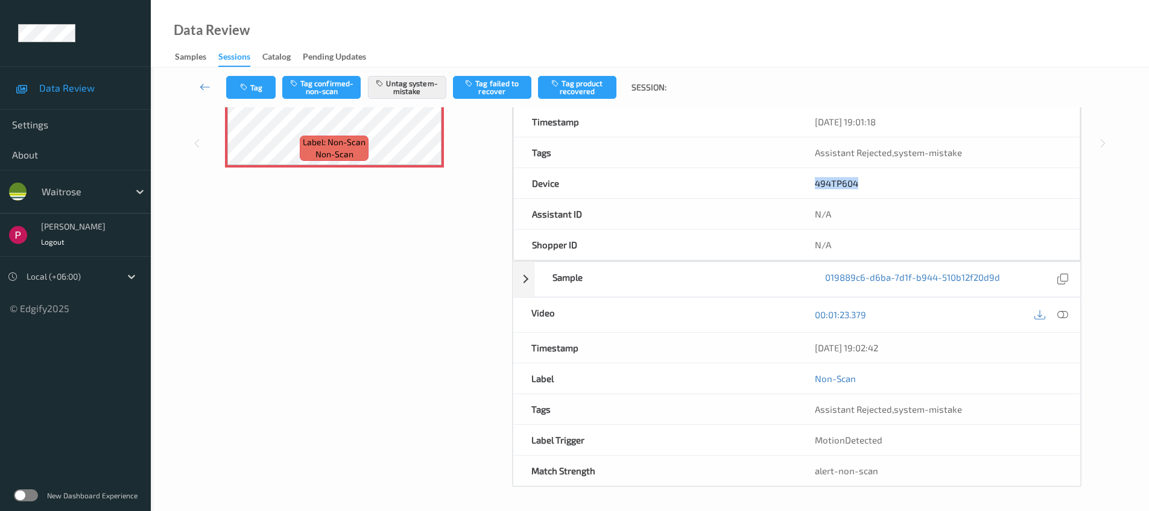
drag, startPoint x: 906, startPoint y: 345, endPoint x: 808, endPoint y: 345, distance: 97.7
click at [808, 347] on div "[DATE] 19:02:42" at bounding box center [937, 348] width 283 height 30
copy div "[DATE] 19:02:42"
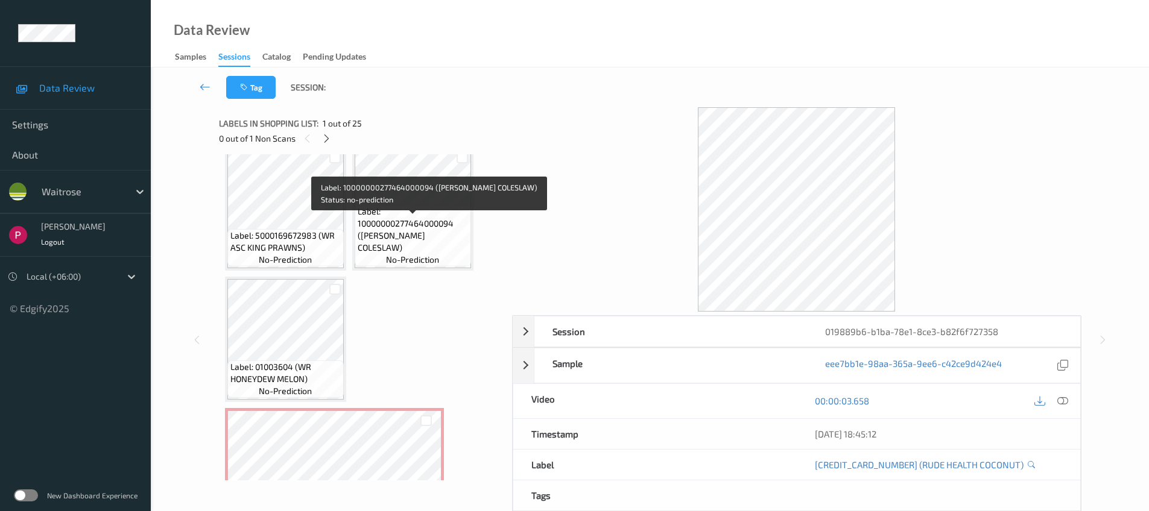
scroll to position [520, 0]
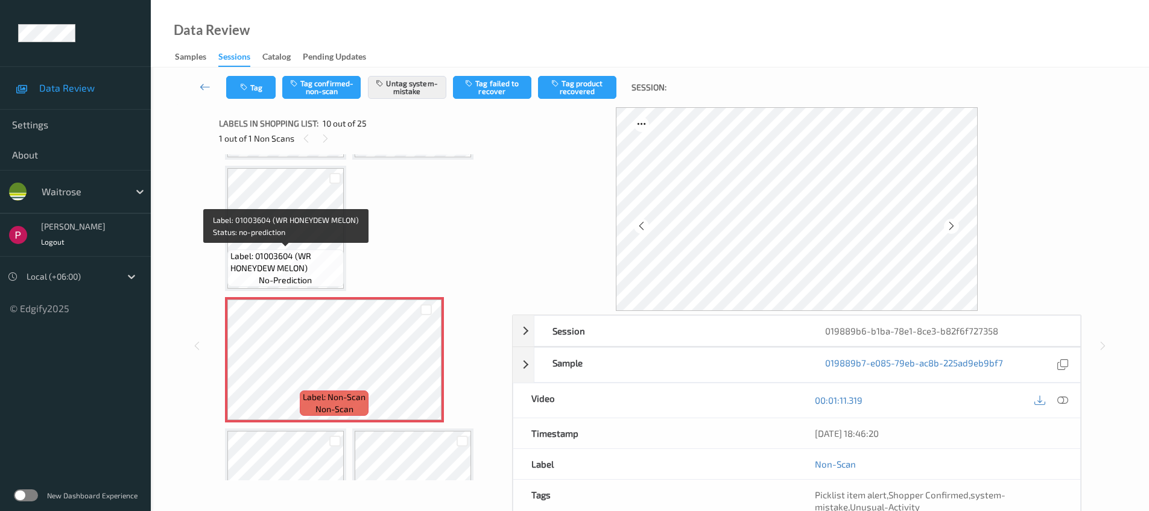
click at [298, 256] on span "Label: 01003604 (WR HONEYDEW MELON)" at bounding box center [285, 262] width 110 height 24
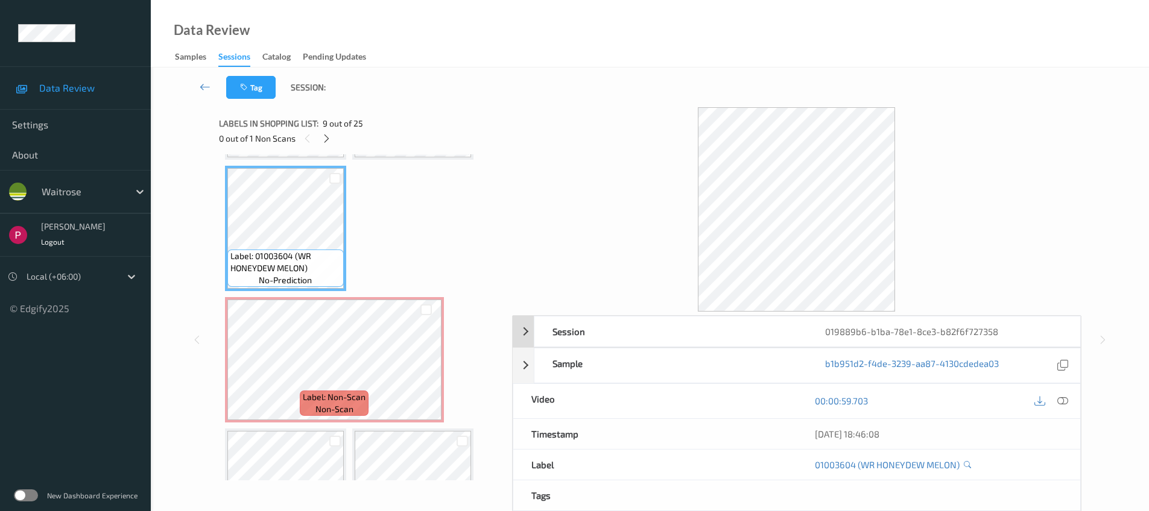
click at [925, 333] on div "019889b6-b1ba-78e1-8ce3-b82f6f727358" at bounding box center [943, 332] width 273 height 30
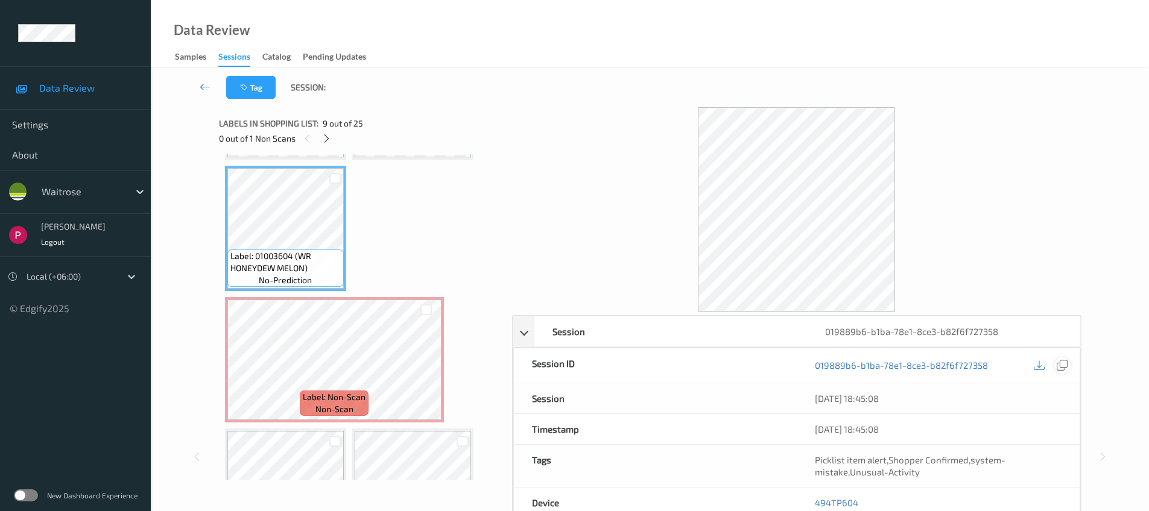
click at [1056, 362] on icon at bounding box center [1061, 365] width 11 height 11
drag, startPoint x: 874, startPoint y: 497, endPoint x: 811, endPoint y: 499, distance: 62.7
click at [811, 499] on div "494TP604" at bounding box center [937, 503] width 283 height 30
copy link "494TP604"
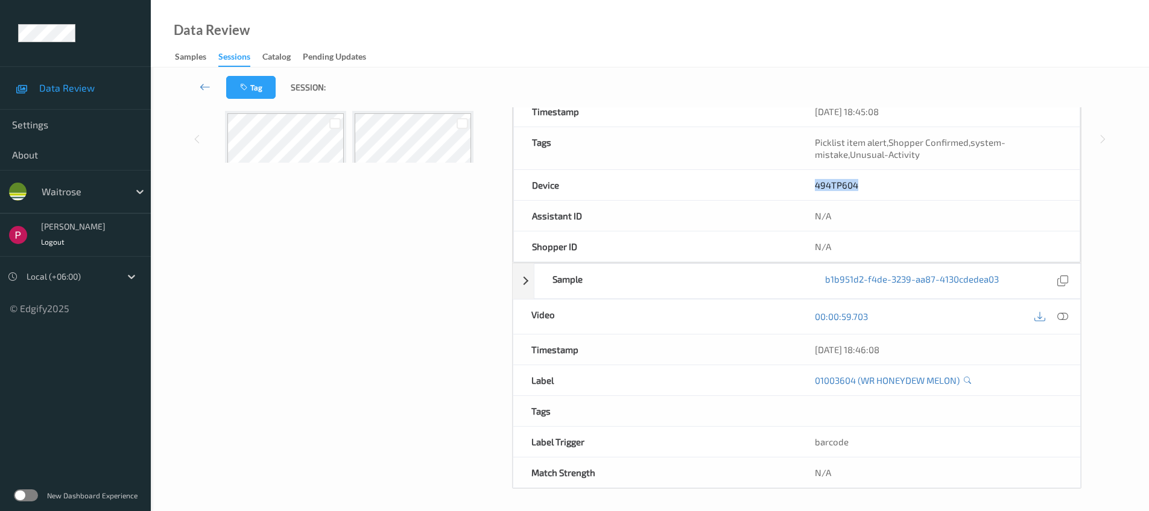
scroll to position [320, 0]
drag, startPoint x: 916, startPoint y: 354, endPoint x: 803, endPoint y: 348, distance: 113.5
click at [803, 348] on div "08/08/2025 18:46:08" at bounding box center [937, 347] width 283 height 30
copy div "08/08/2025 18:46:08"
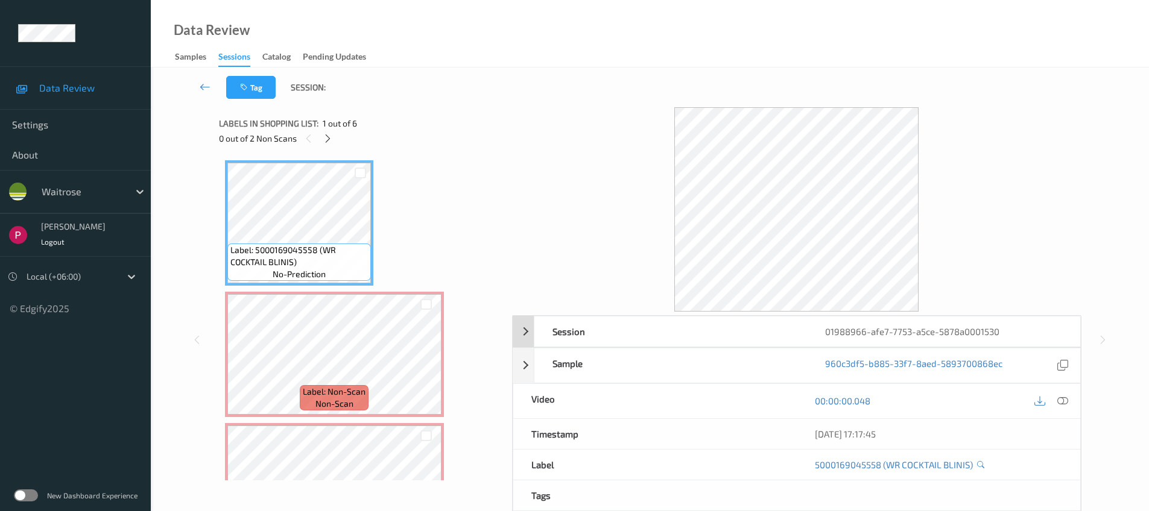
click at [965, 335] on div "01988966-afe7-7753-a5ce-5878a0001530" at bounding box center [943, 332] width 273 height 30
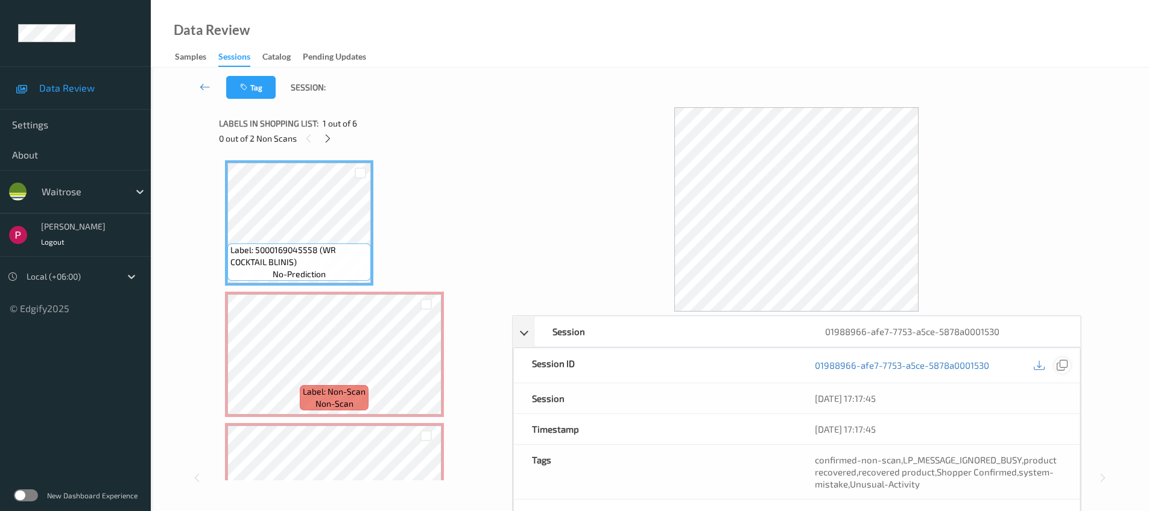
click at [1057, 361] on icon at bounding box center [1061, 365] width 11 height 11
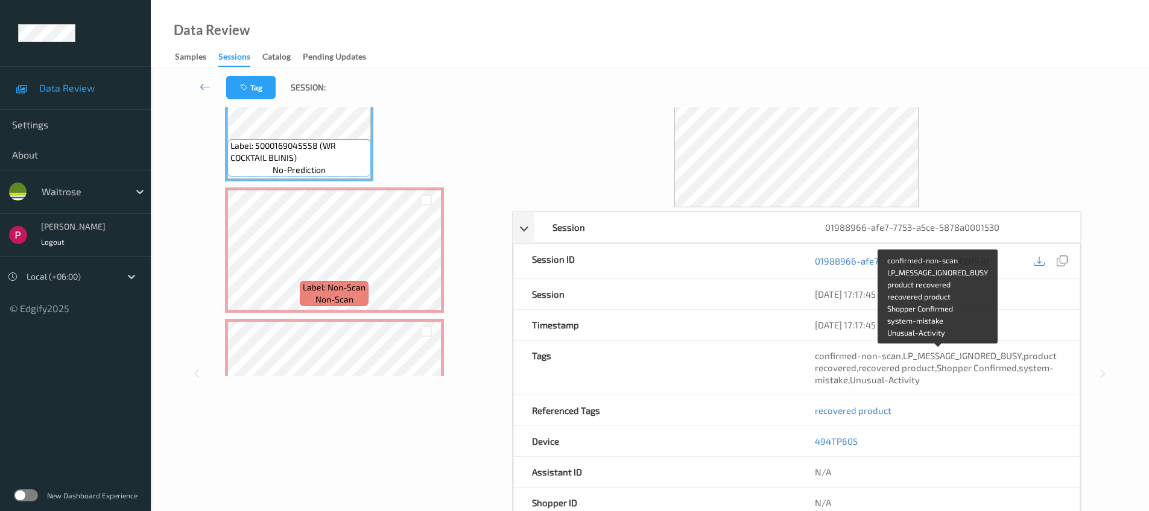
scroll to position [106, 0]
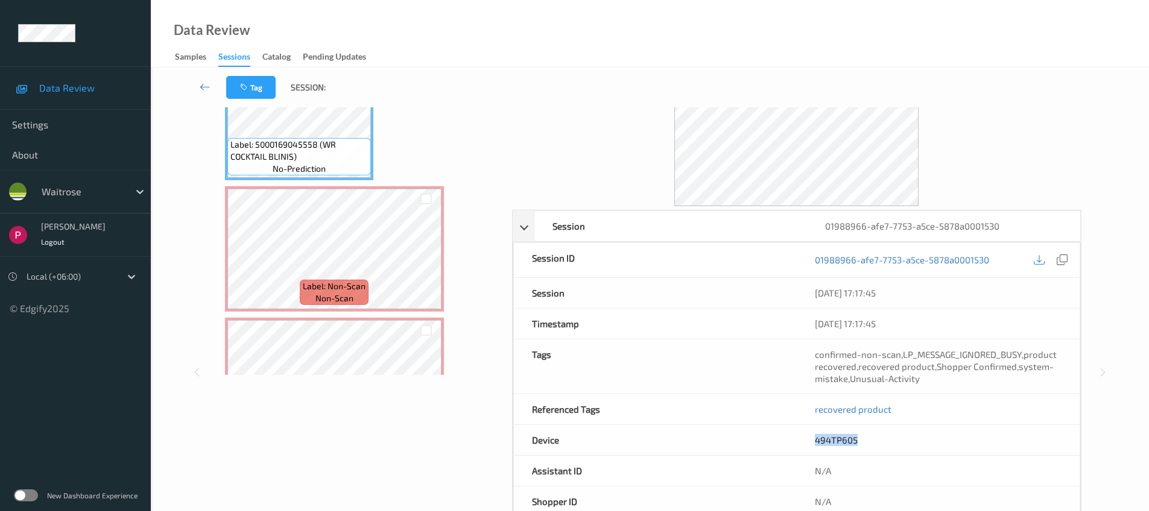
drag, startPoint x: 876, startPoint y: 449, endPoint x: 815, endPoint y: 442, distance: 61.9
click at [815, 442] on div "494TP605" at bounding box center [937, 440] width 283 height 30
copy link "494TP605"
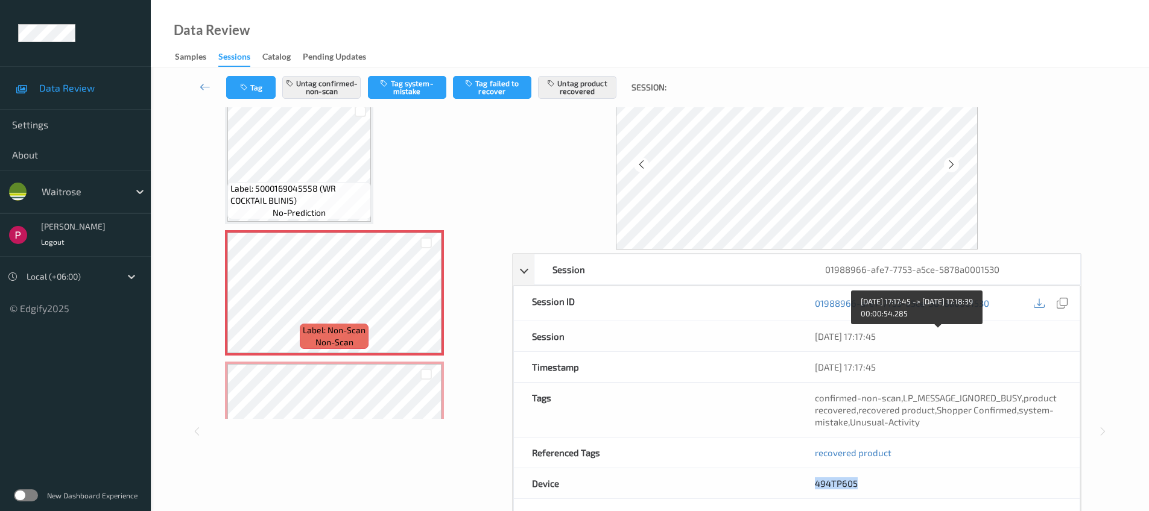
scroll to position [246, 0]
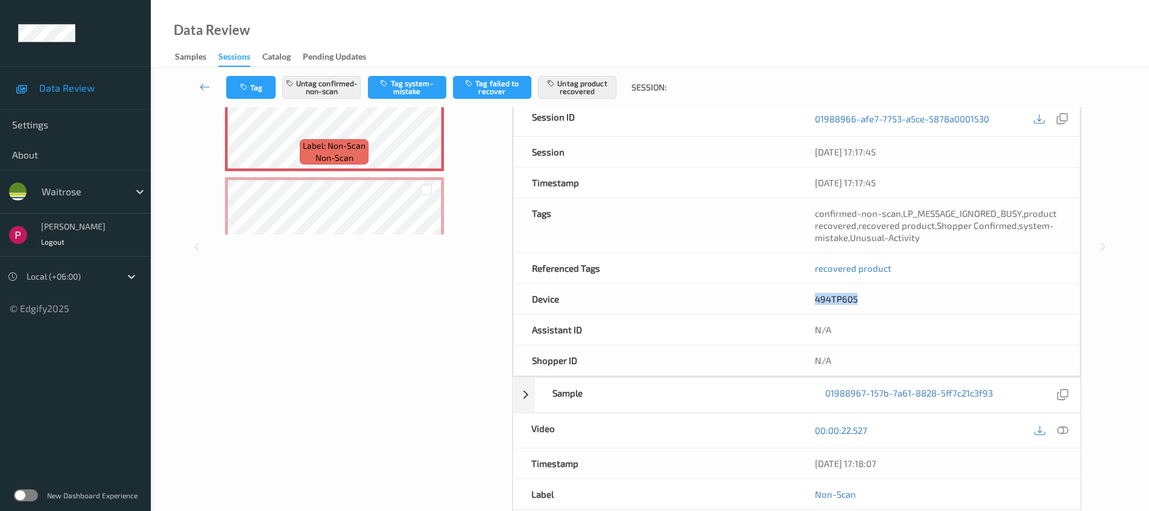
drag, startPoint x: 920, startPoint y: 462, endPoint x: 813, endPoint y: 458, distance: 107.4
click at [813, 458] on div "08/08/2025 17:18:07" at bounding box center [937, 464] width 283 height 30
copy div "08/08/2025 17:18:07"
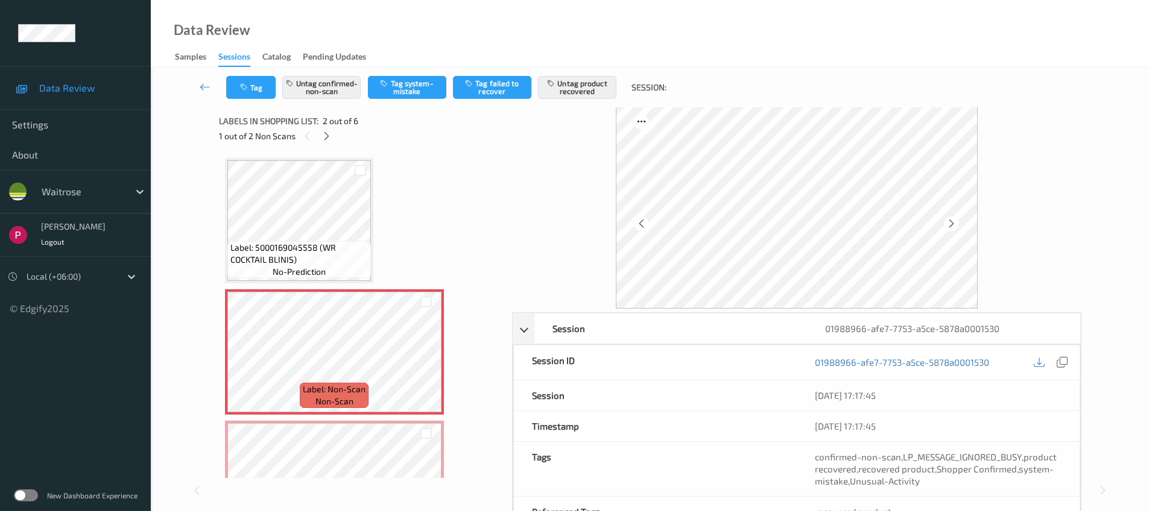
scroll to position [0, 0]
click at [421, 360] on icon at bounding box center [426, 364] width 10 height 11
click at [422, 360] on icon at bounding box center [426, 364] width 10 height 11
click at [421, 364] on icon at bounding box center [426, 364] width 10 height 11
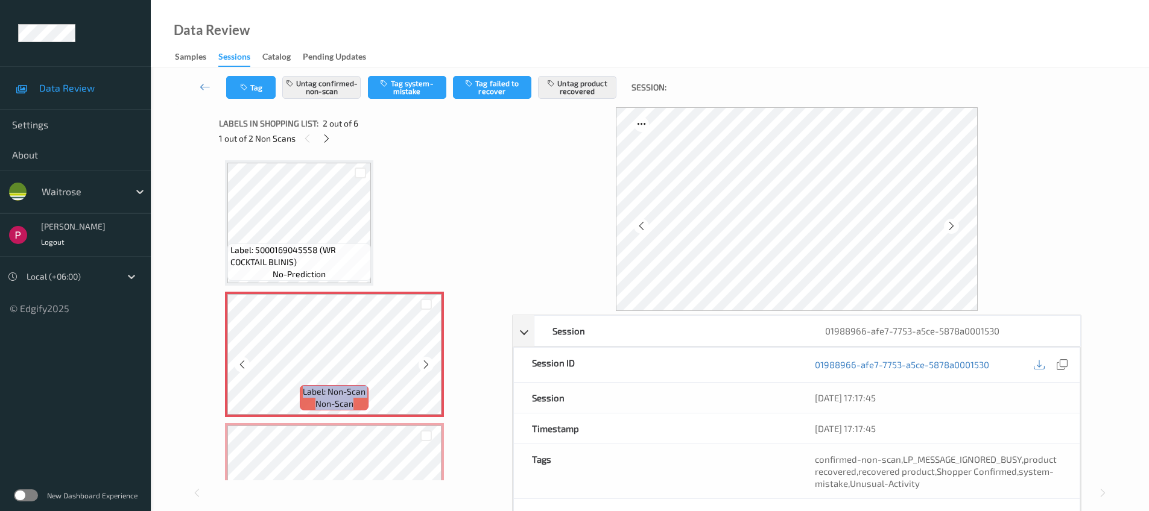
click at [421, 364] on icon at bounding box center [426, 364] width 10 height 11
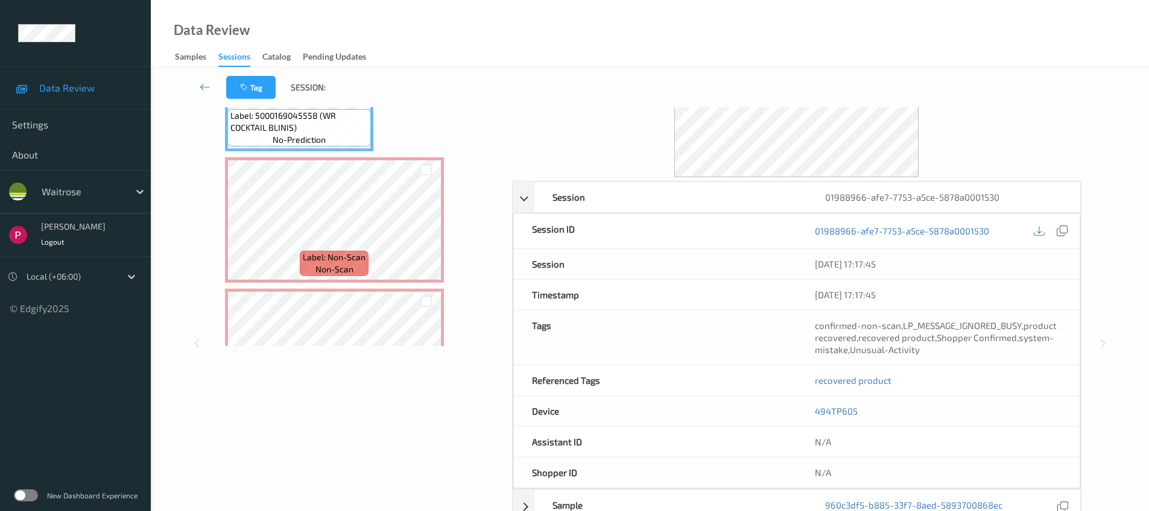
scroll to position [363, 0]
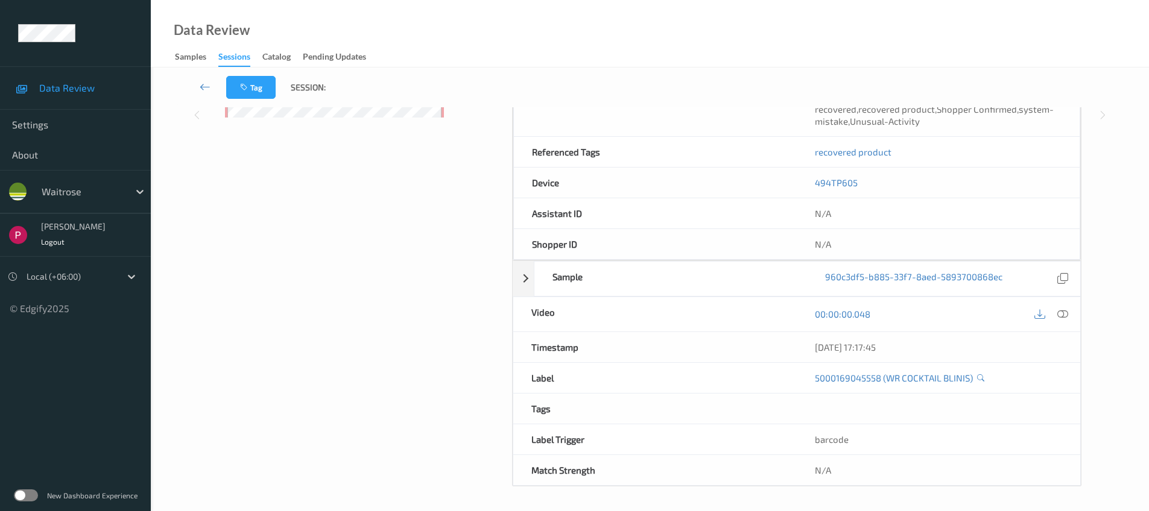
click at [1070, 310] on div at bounding box center [1050, 314] width 39 height 16
click at [1063, 318] on icon at bounding box center [1062, 314] width 11 height 11
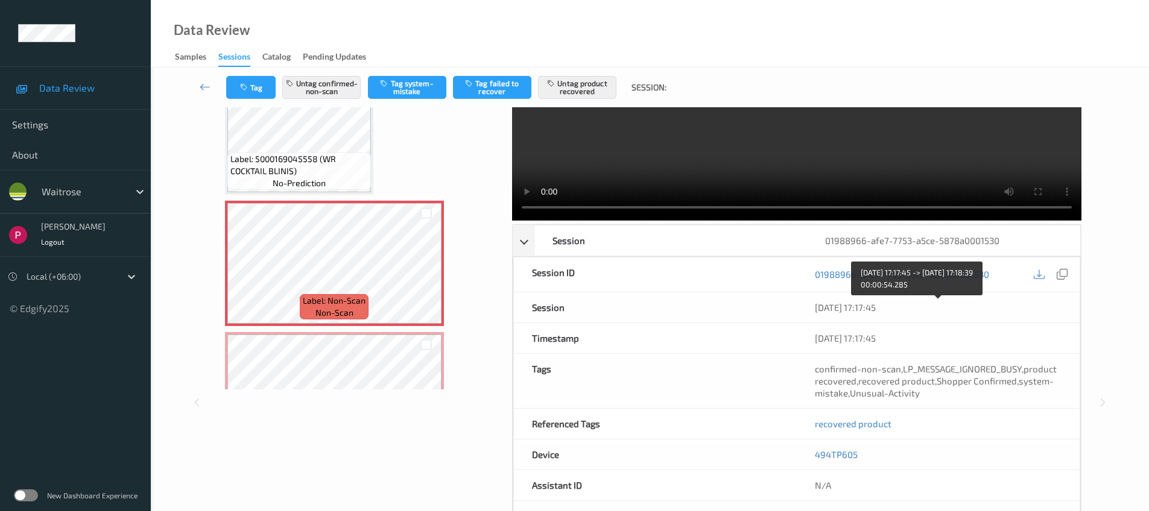
scroll to position [244, 0]
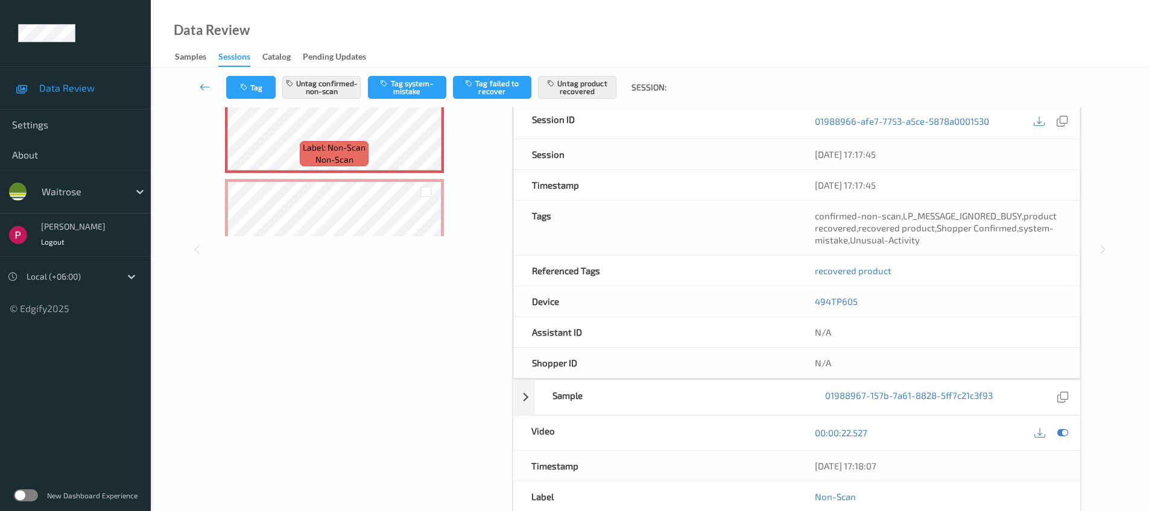
drag, startPoint x: 909, startPoint y: 470, endPoint x: 798, endPoint y: 461, distance: 111.3
click at [798, 461] on div "08/08/2025 17:18:07" at bounding box center [937, 466] width 283 height 30
copy div "08/08/2025 17:18:07"
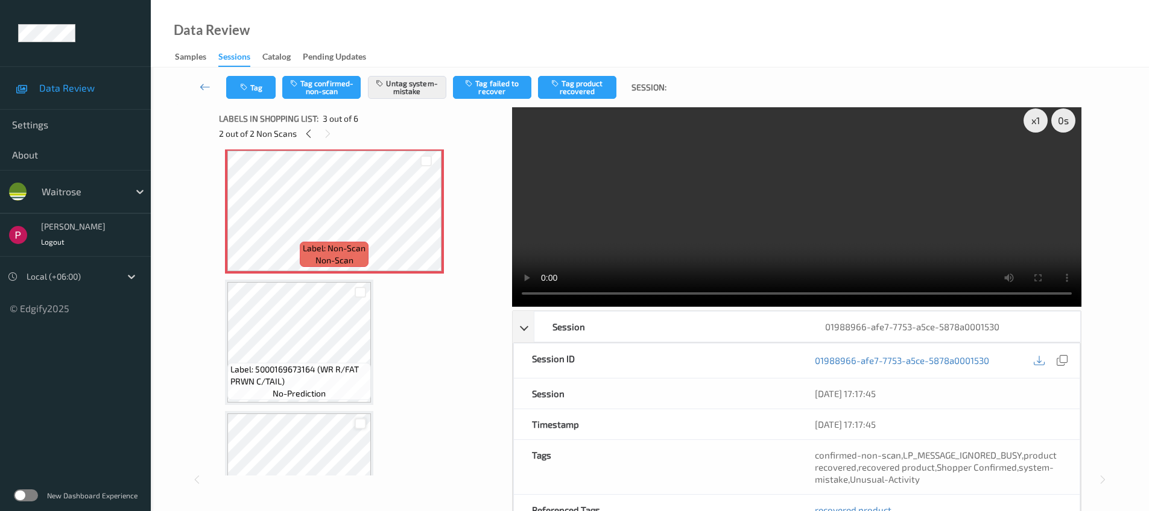
scroll to position [140, 0]
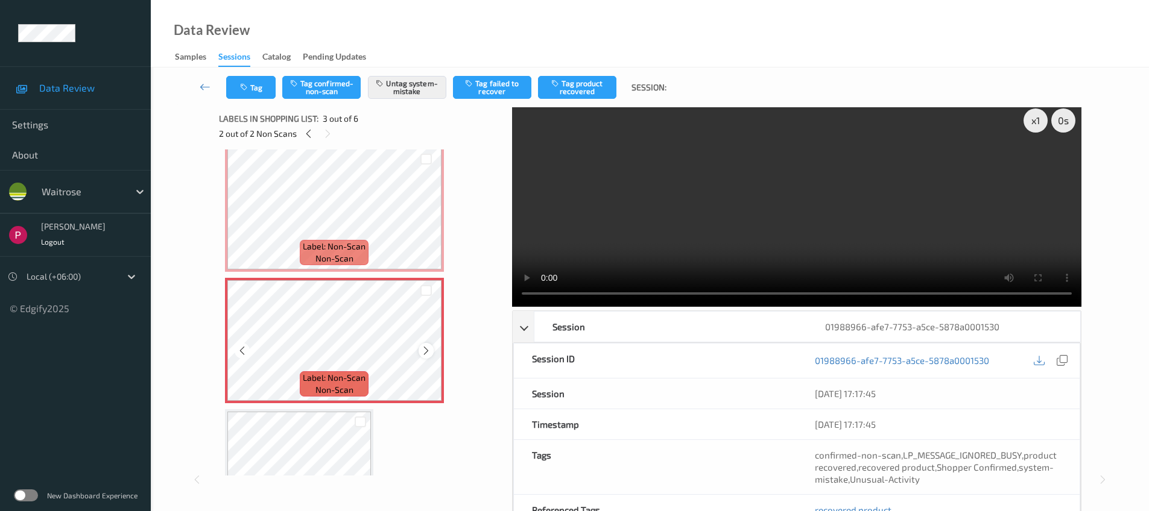
click at [422, 347] on icon at bounding box center [426, 350] width 10 height 11
click at [423, 348] on icon at bounding box center [426, 350] width 10 height 11
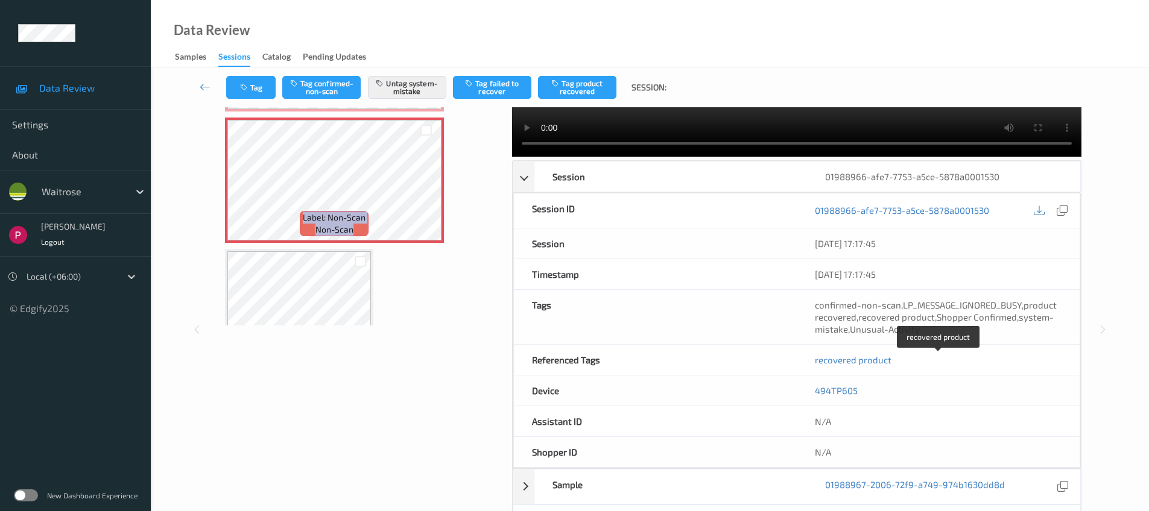
scroll to position [257, 0]
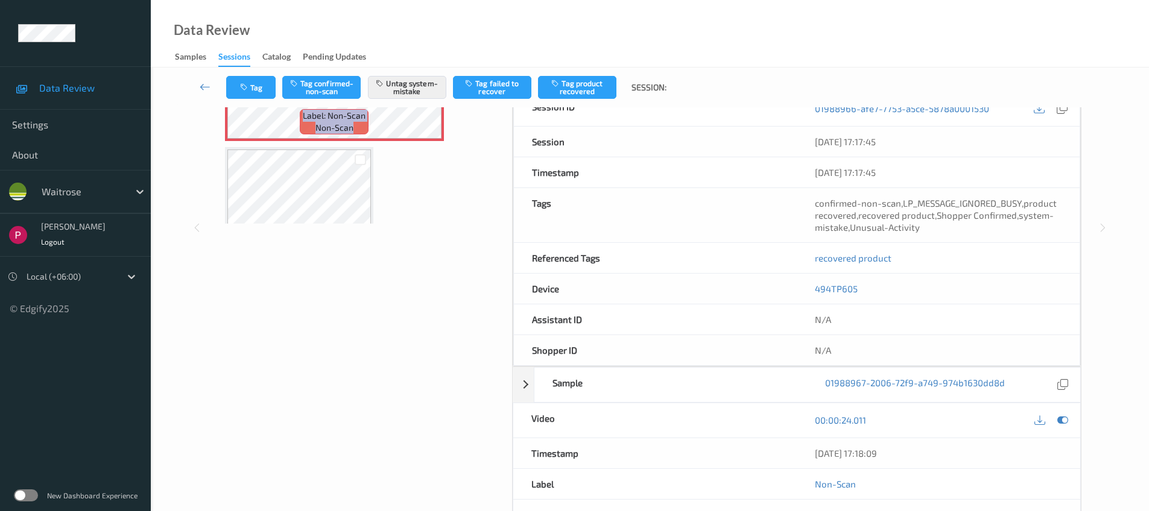
drag, startPoint x: 910, startPoint y: 447, endPoint x: 815, endPoint y: 445, distance: 95.3
click at [815, 445] on div "08/08/2025 17:18:09" at bounding box center [937, 453] width 283 height 30
copy div "08/08/2025 17:18:09"
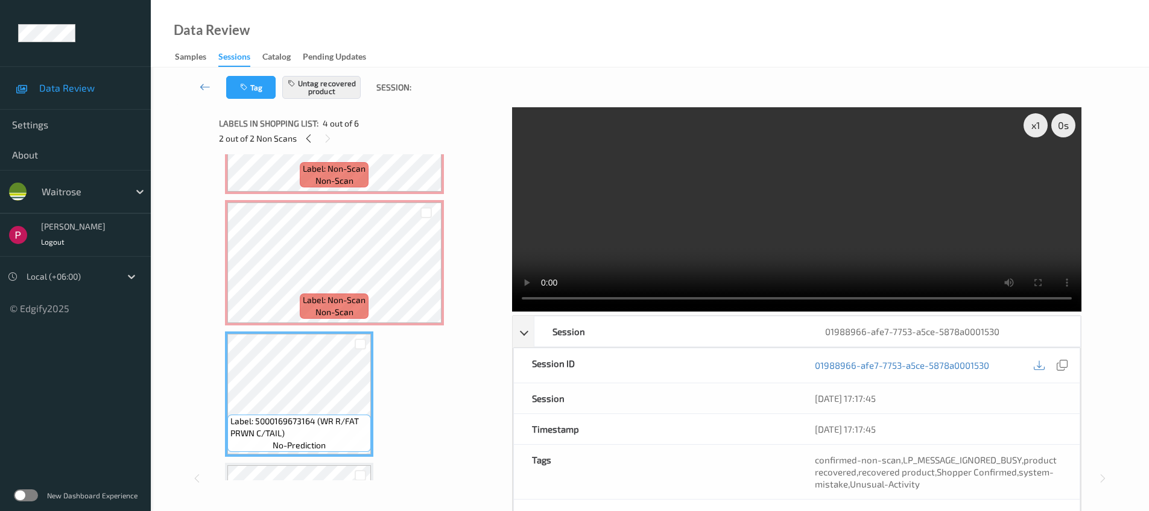
scroll to position [0, 0]
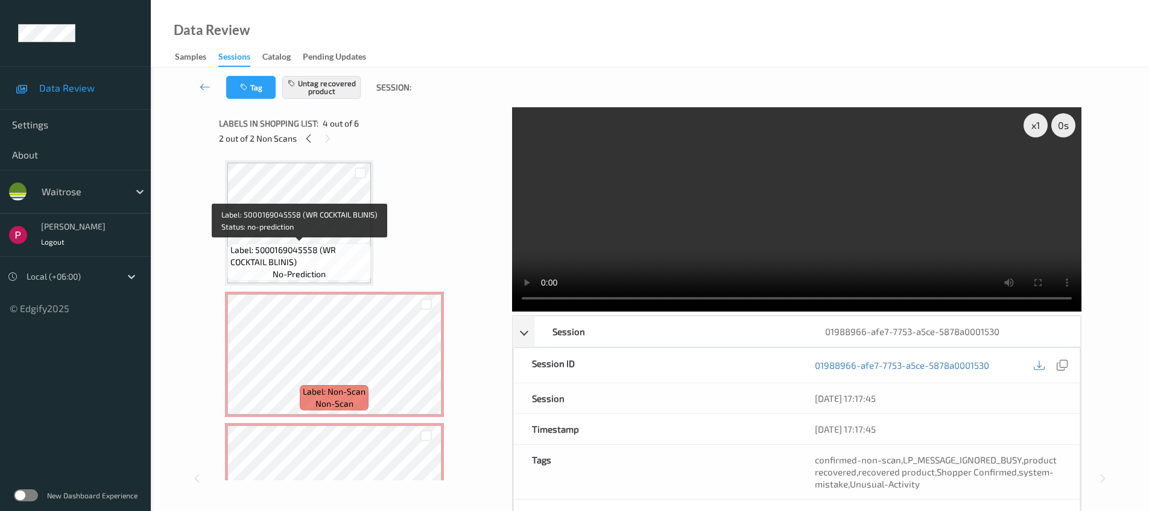
click at [276, 251] on span "Label: 5000169045558 (WR COCKTAIL BLINIS)" at bounding box center [298, 256] width 137 height 24
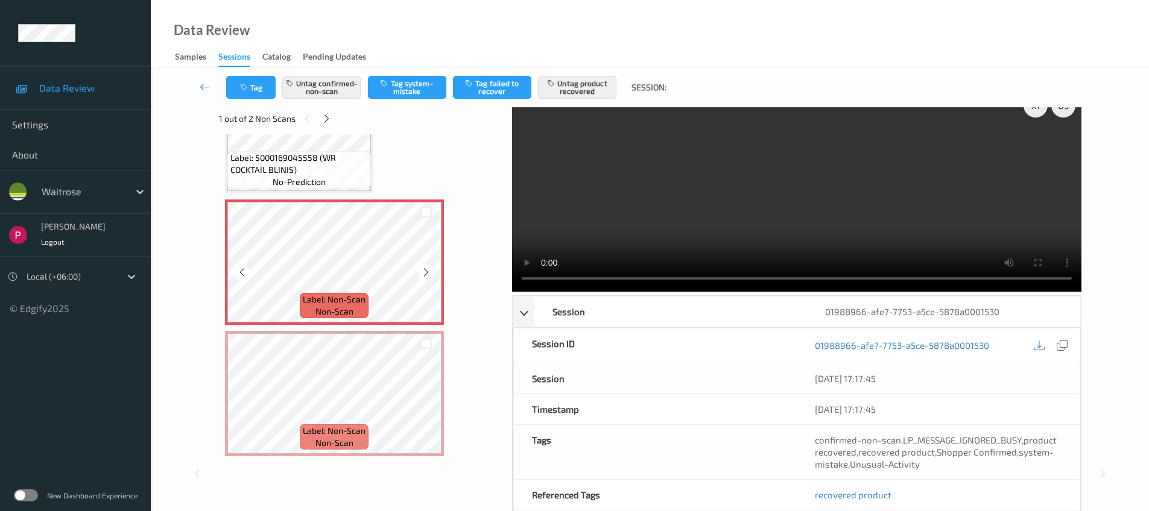
scroll to position [239, 0]
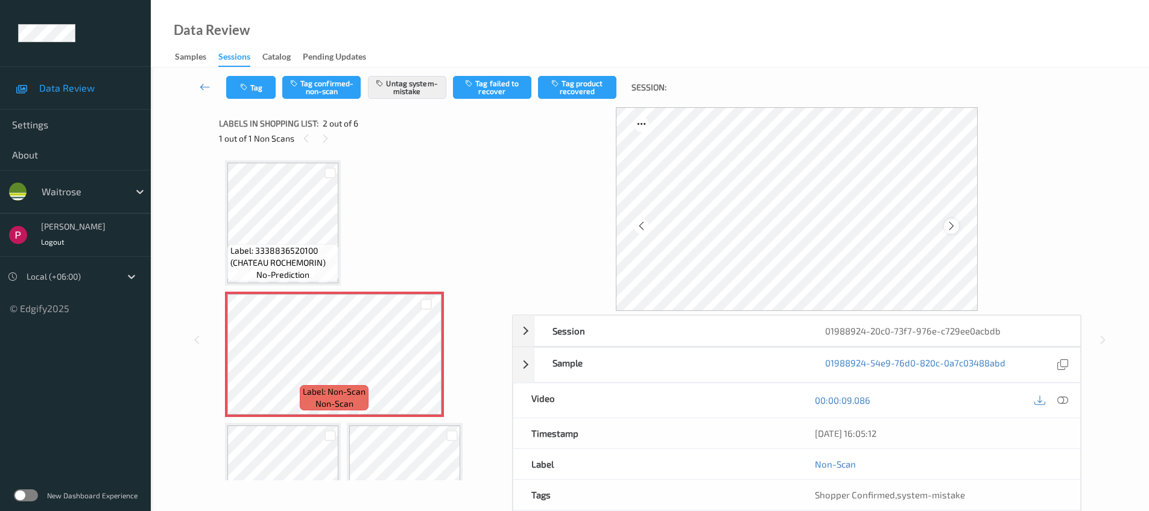
click at [954, 223] on icon at bounding box center [951, 226] width 10 height 11
click at [905, 326] on div "01988924-20c0-73f7-976e-c729ee0acbdb" at bounding box center [943, 331] width 273 height 30
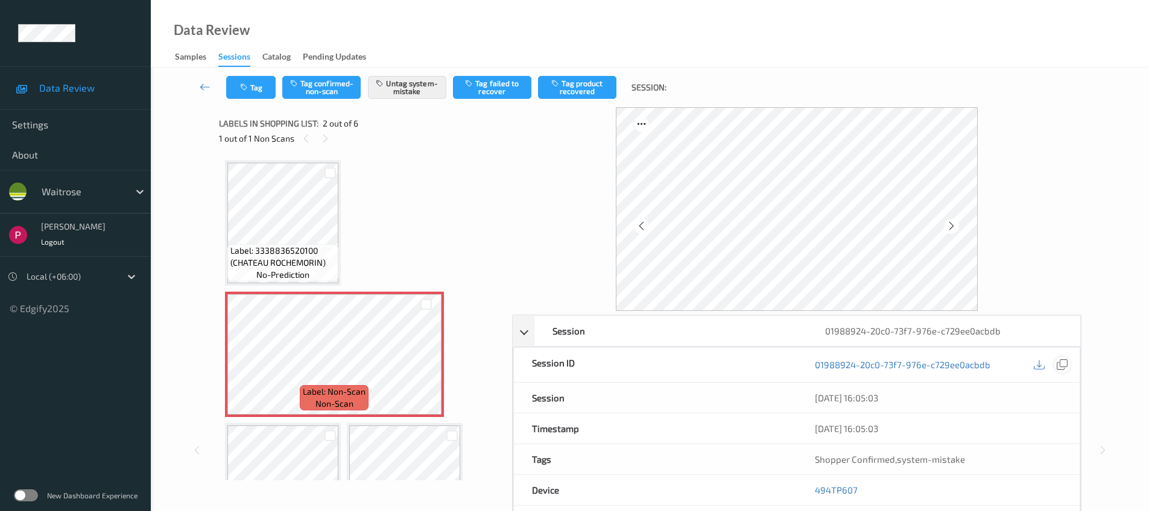
click at [1061, 368] on icon at bounding box center [1061, 364] width 11 height 11
drag, startPoint x: 871, startPoint y: 493, endPoint x: 815, endPoint y: 491, distance: 55.5
click at [815, 491] on div "494TP607" at bounding box center [937, 490] width 283 height 30
copy link "494TP607"
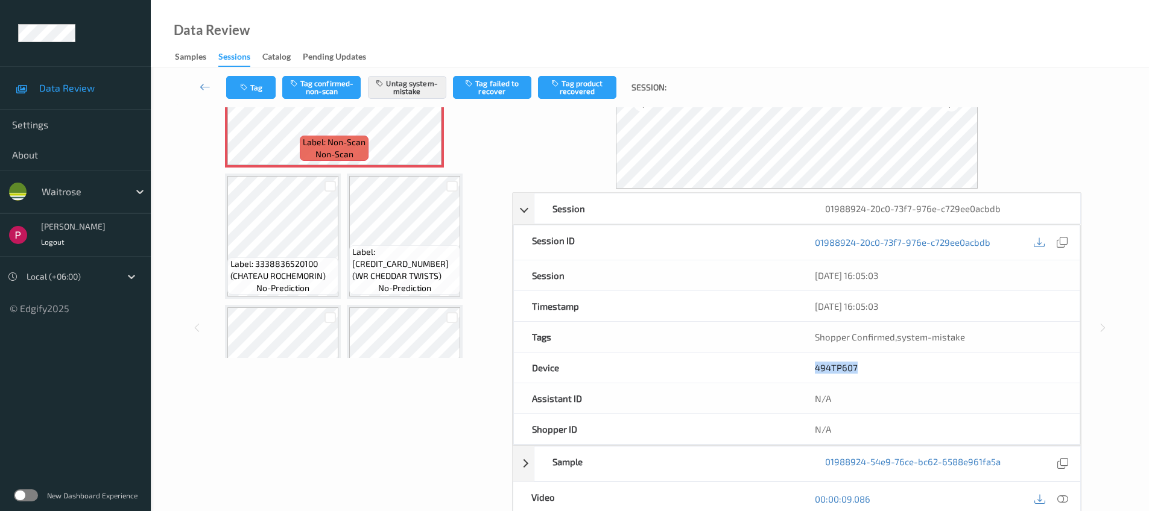
scroll to position [191, 0]
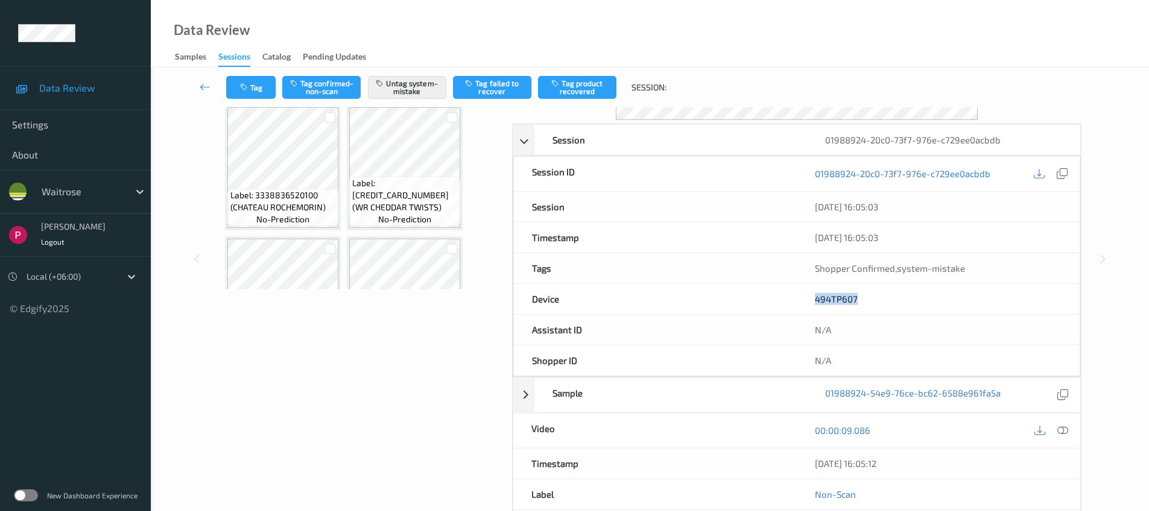
drag, startPoint x: 907, startPoint y: 468, endPoint x: 822, endPoint y: 450, distance: 86.2
click at [811, 461] on div "08/08/2025 16:05:12" at bounding box center [937, 464] width 283 height 30
copy div "08/08/2025 16:05:12"
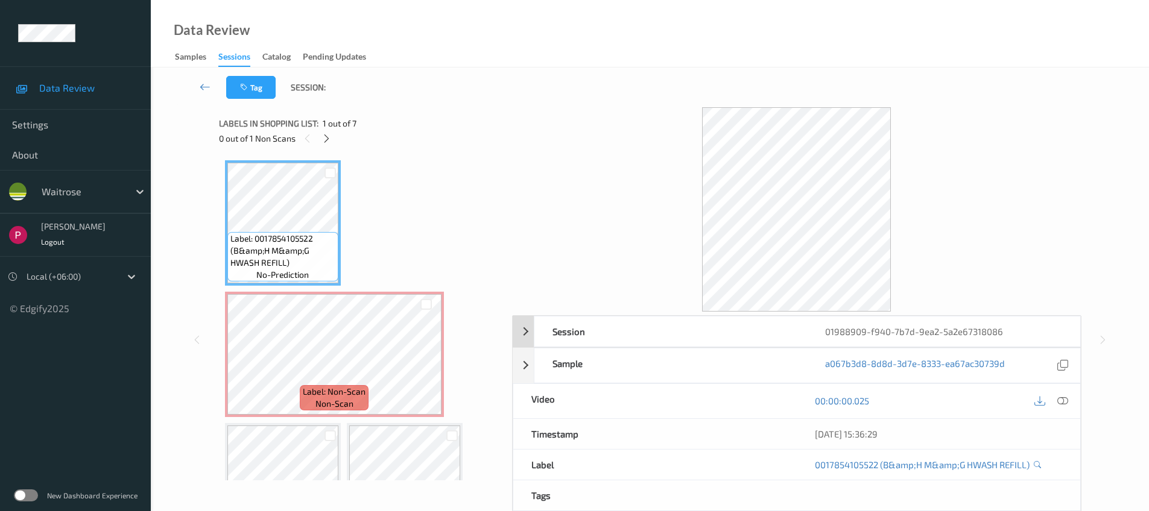
click at [1015, 332] on div "01988909-f940-7b7d-9ea2-5a2e67318086" at bounding box center [943, 332] width 273 height 30
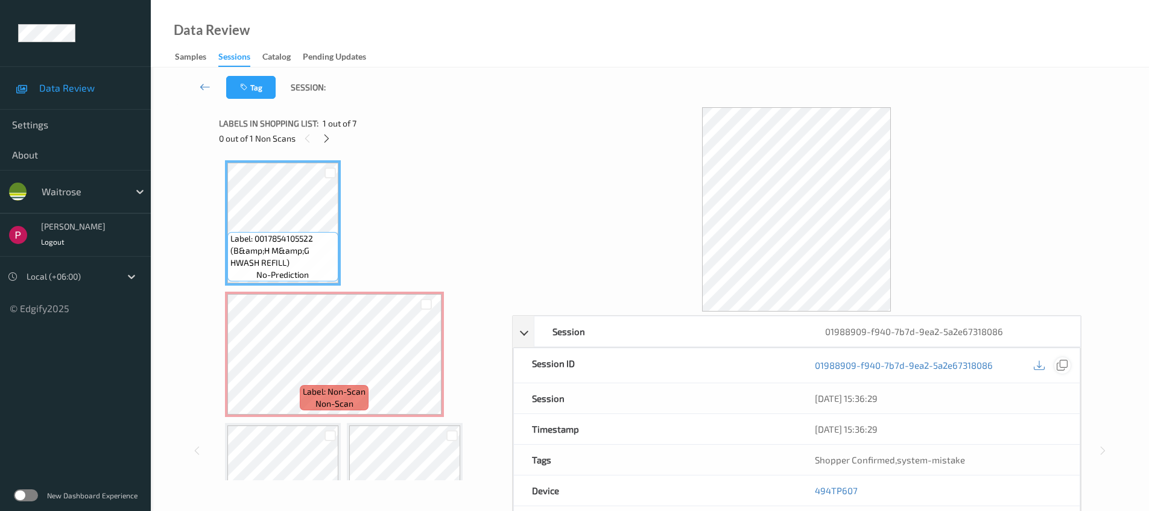
click at [1063, 367] on icon at bounding box center [1061, 365] width 11 height 11
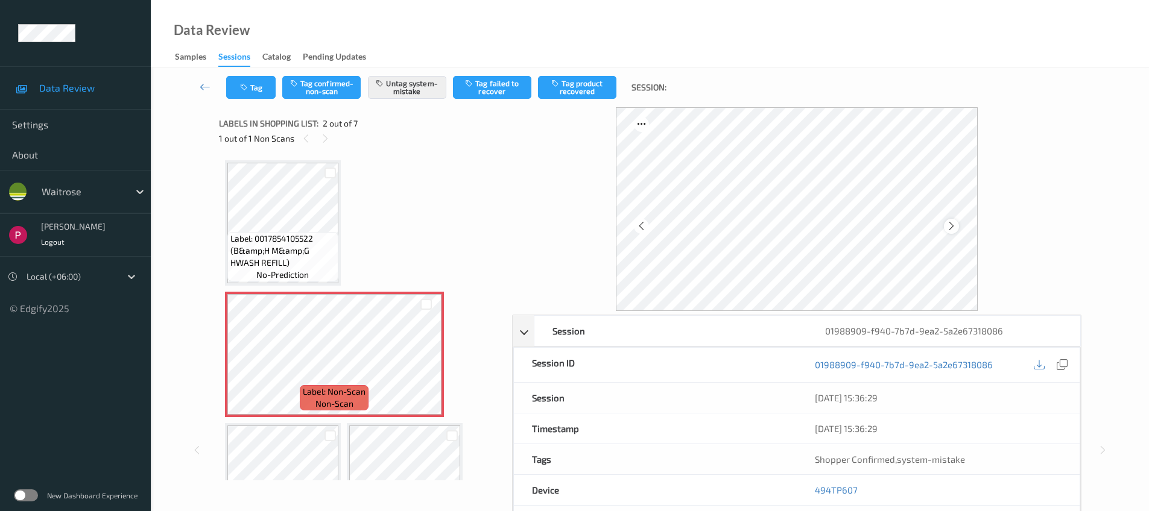
click at [950, 222] on icon at bounding box center [951, 226] width 10 height 11
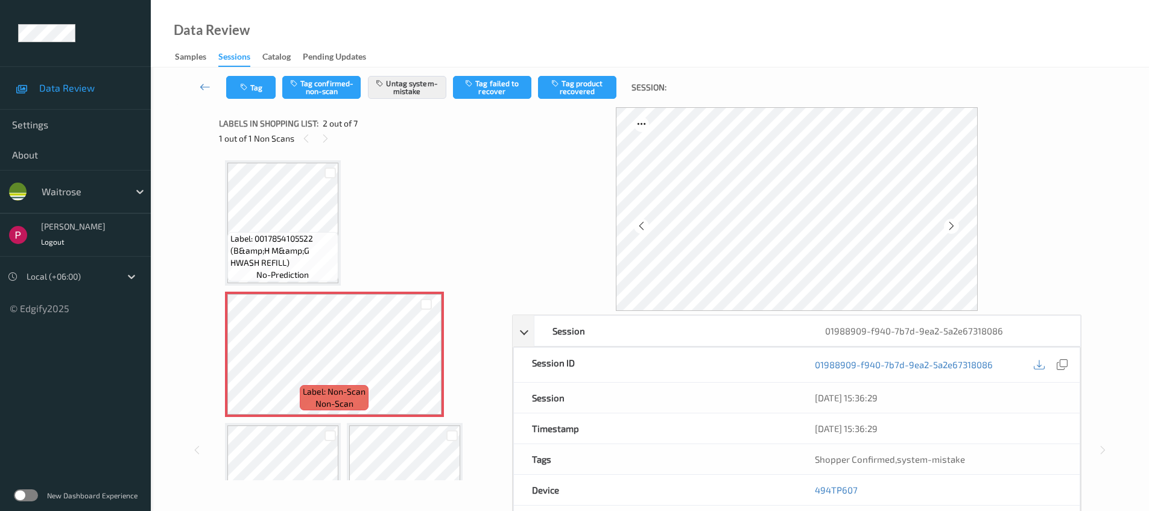
click at [950, 222] on icon at bounding box center [951, 226] width 10 height 11
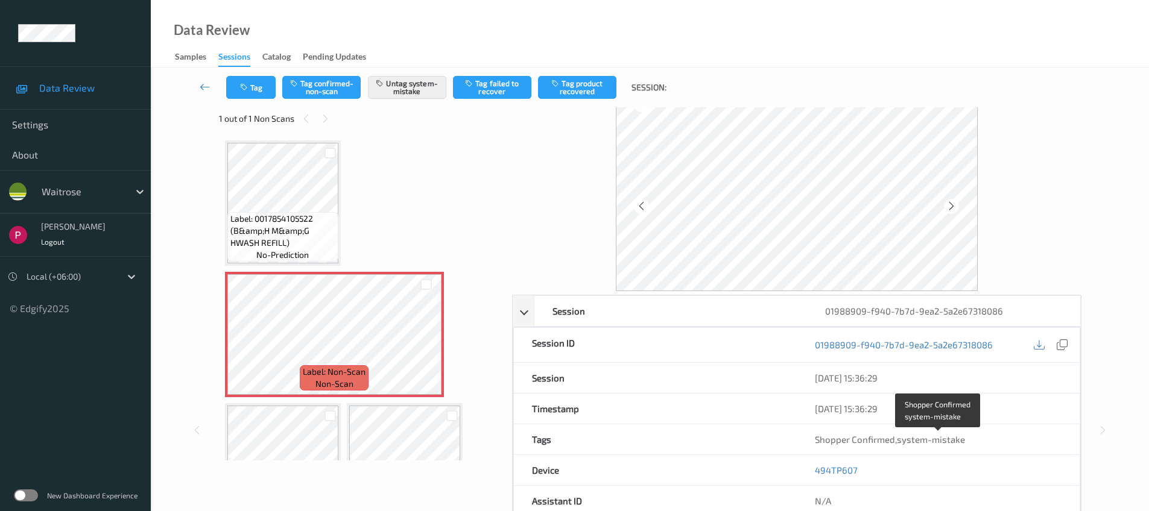
scroll to position [22, 0]
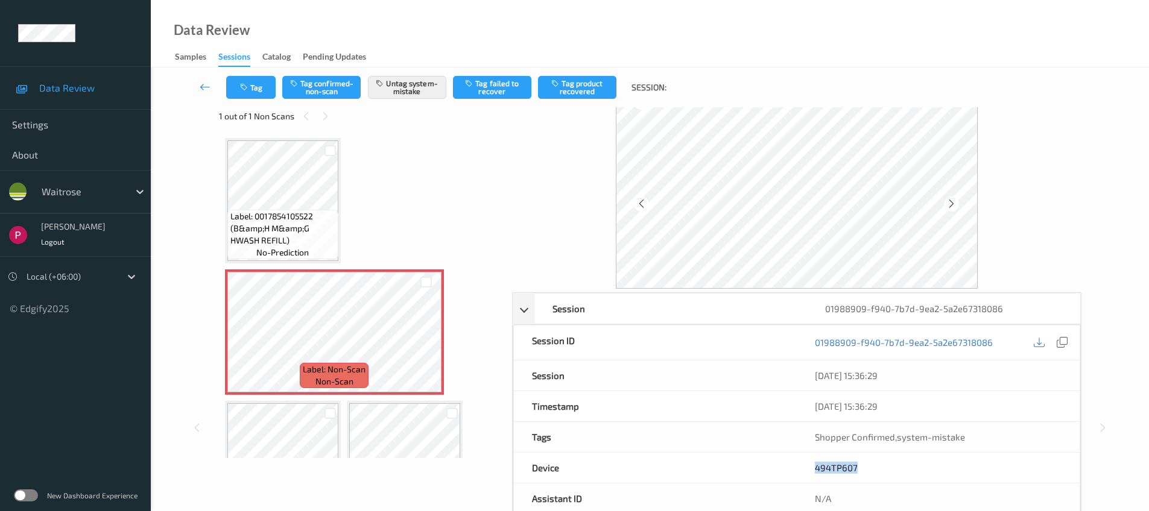
drag, startPoint x: 854, startPoint y: 470, endPoint x: 805, endPoint y: 468, distance: 48.9
click at [805, 468] on div "494TP607" at bounding box center [937, 468] width 283 height 30
copy link "494TP607"
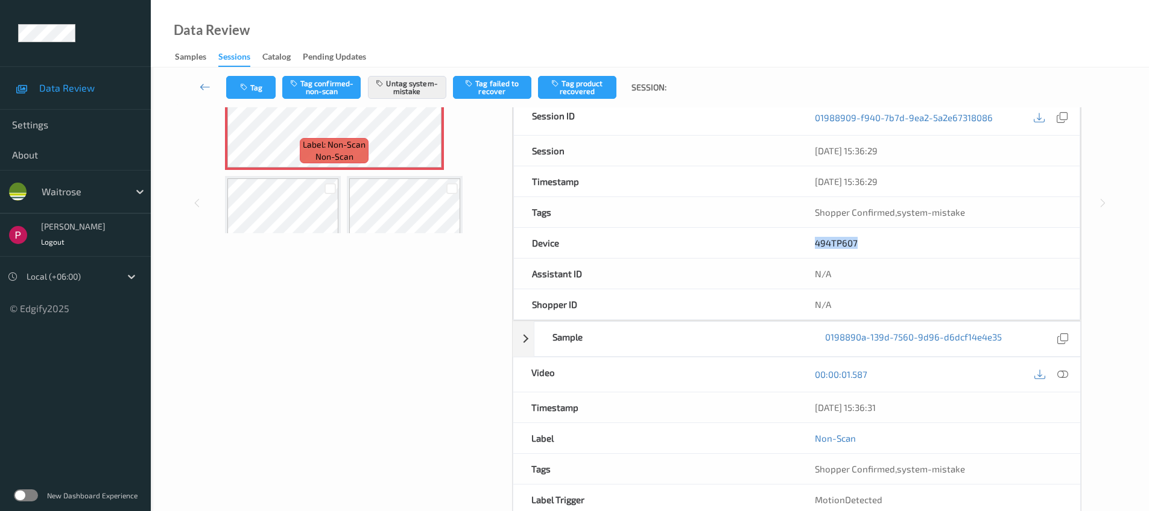
scroll to position [265, 0]
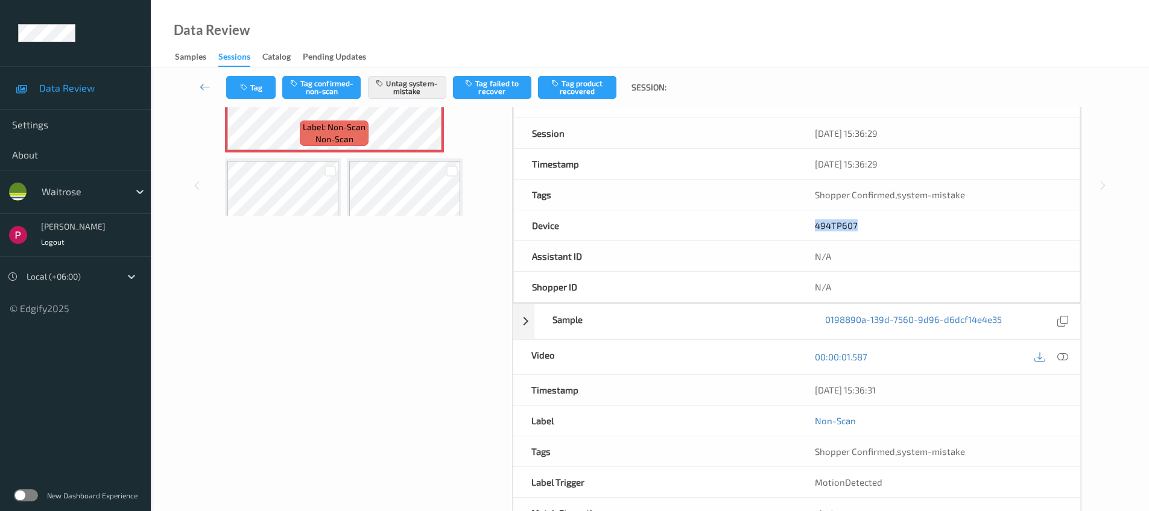
drag, startPoint x: 915, startPoint y: 396, endPoint x: 802, endPoint y: 392, distance: 113.4
click at [802, 392] on div "[DATE] 15:36:31" at bounding box center [937, 390] width 283 height 30
copy div "[DATE] 15:36:31"
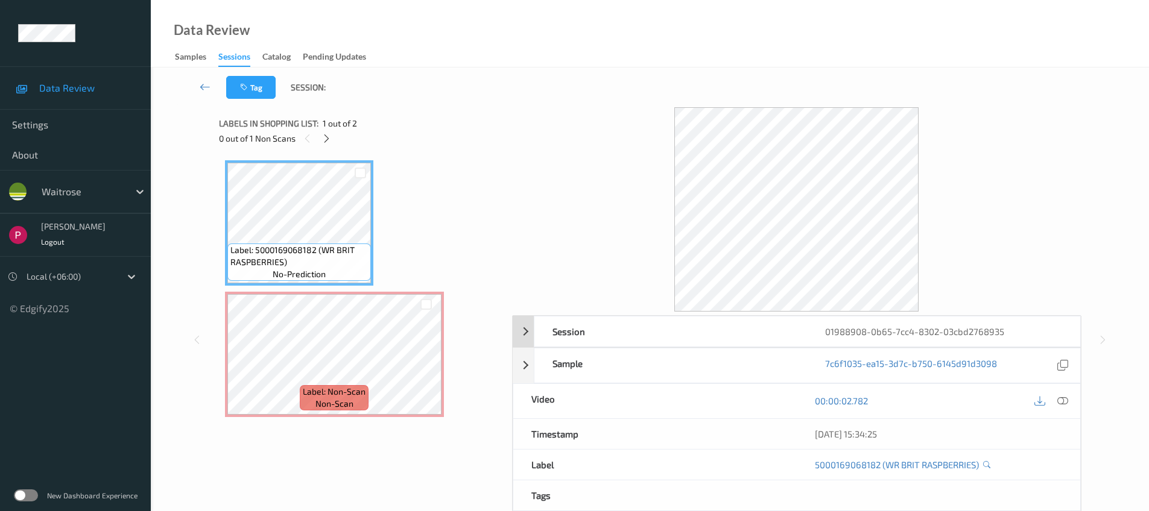
click at [979, 332] on div "01988908-0b65-7cc4-8302-03cbd2768935" at bounding box center [943, 332] width 273 height 30
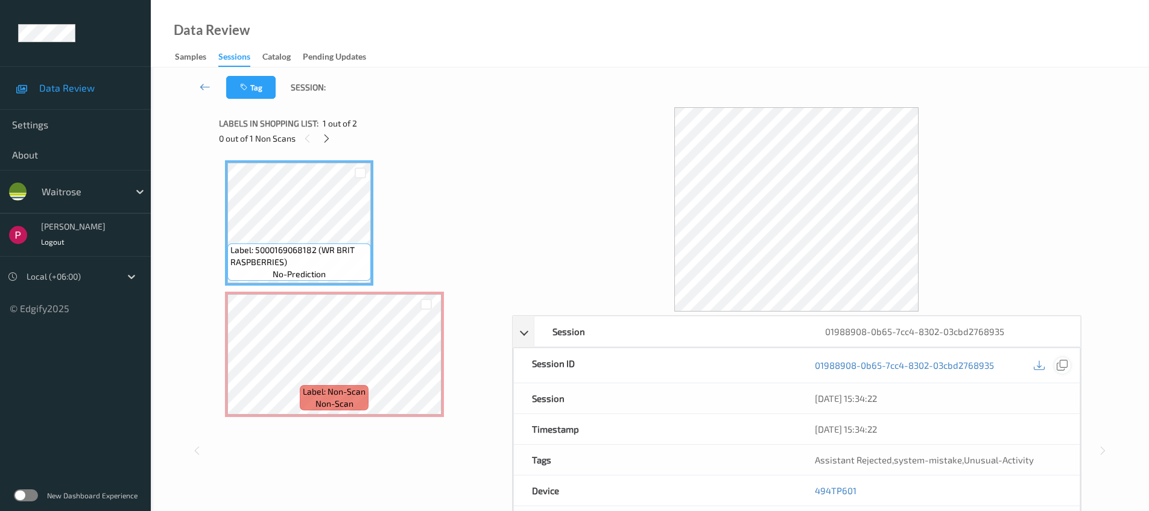
click at [1063, 365] on icon at bounding box center [1061, 365] width 11 height 11
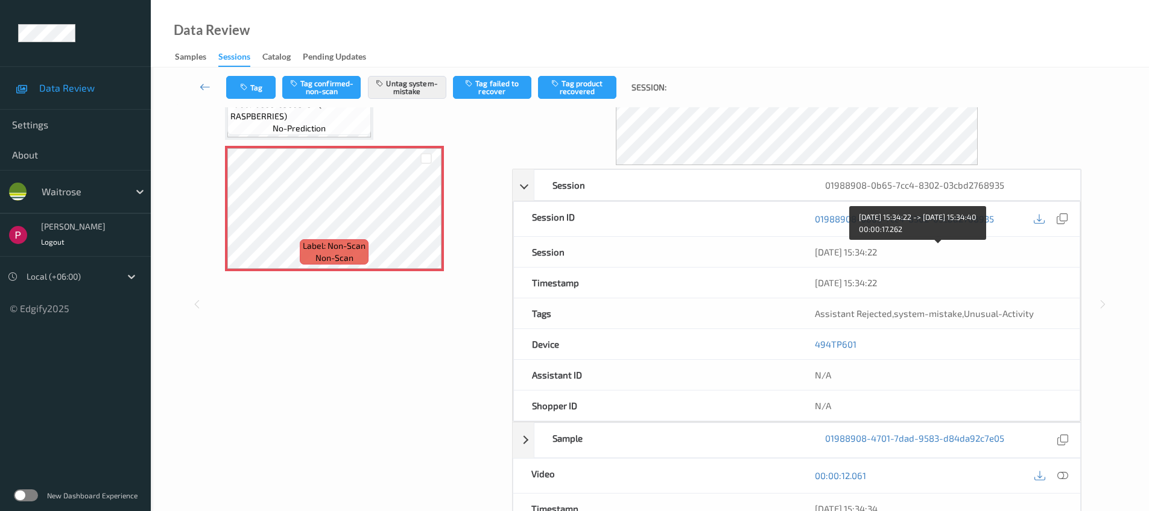
scroll to position [257, 0]
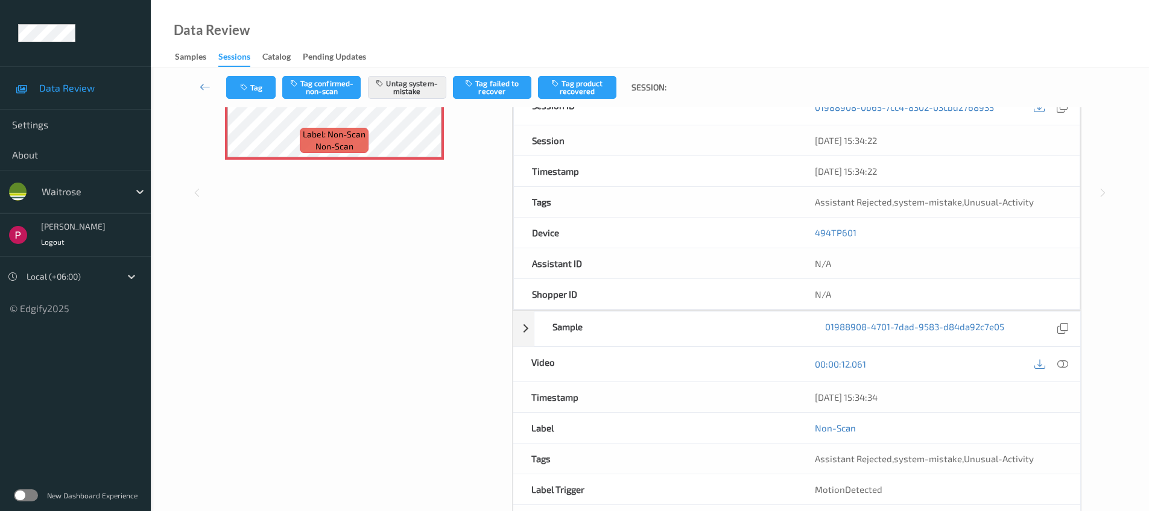
drag, startPoint x: 905, startPoint y: 393, endPoint x: 804, endPoint y: 387, distance: 101.5
click at [804, 387] on div "[DATE] 15:34:34" at bounding box center [937, 397] width 283 height 30
copy div "[DATE] 15:34:34"
drag, startPoint x: 874, startPoint y: 232, endPoint x: 816, endPoint y: 231, distance: 58.5
click at [821, 232] on div "494TP601" at bounding box center [937, 233] width 283 height 30
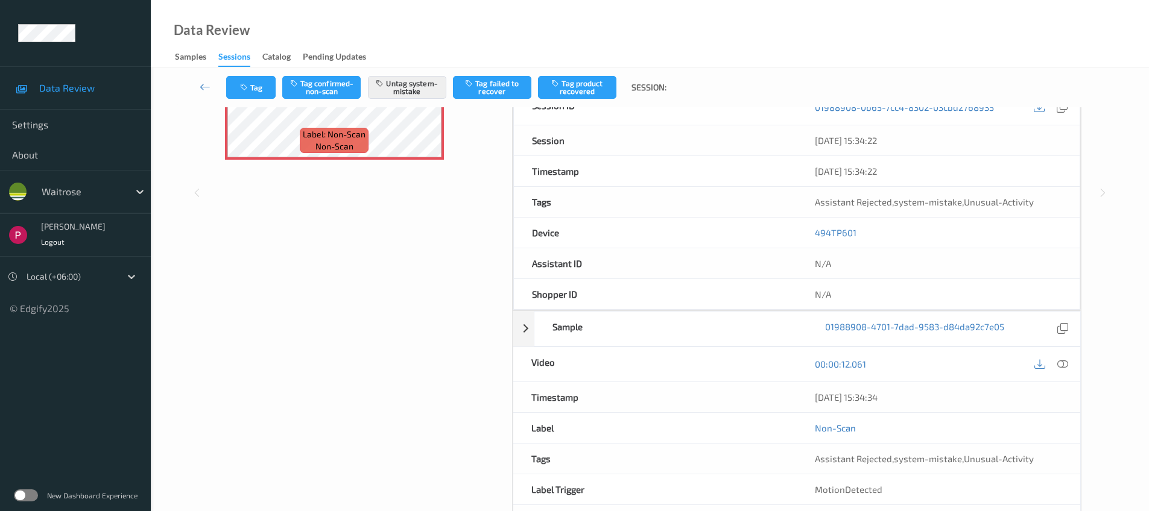
click at [810, 230] on div "494TP601" at bounding box center [937, 233] width 283 height 30
drag, startPoint x: 811, startPoint y: 232, endPoint x: 898, endPoint y: 235, distance: 86.9
click at [898, 235] on div "494TP601" at bounding box center [937, 233] width 283 height 30
copy link "494TP601"
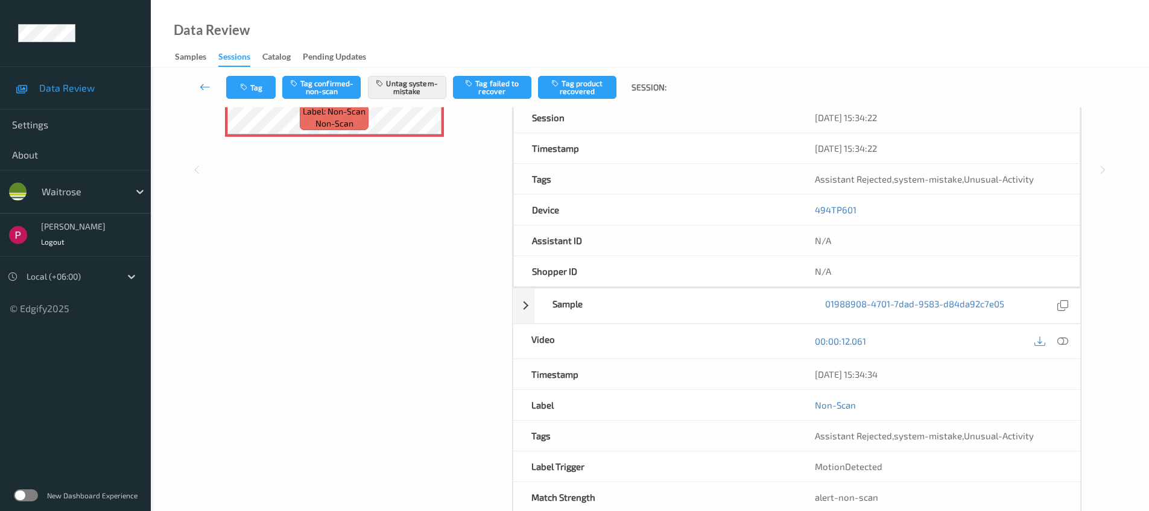
drag, startPoint x: 1060, startPoint y: 342, endPoint x: 1068, endPoint y: 353, distance: 13.4
click at [1060, 342] on icon at bounding box center [1062, 341] width 11 height 11
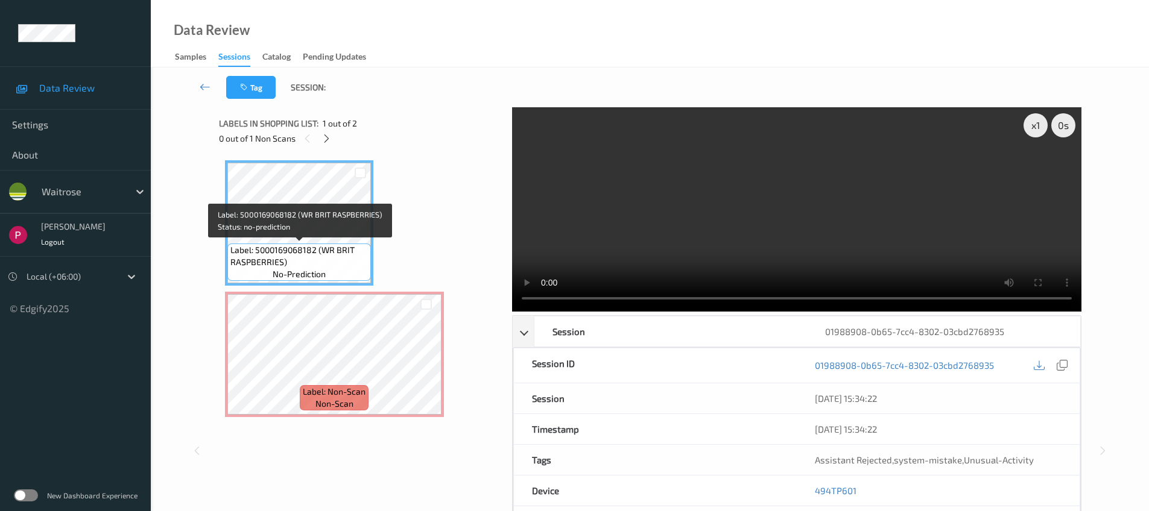
scroll to position [230, 0]
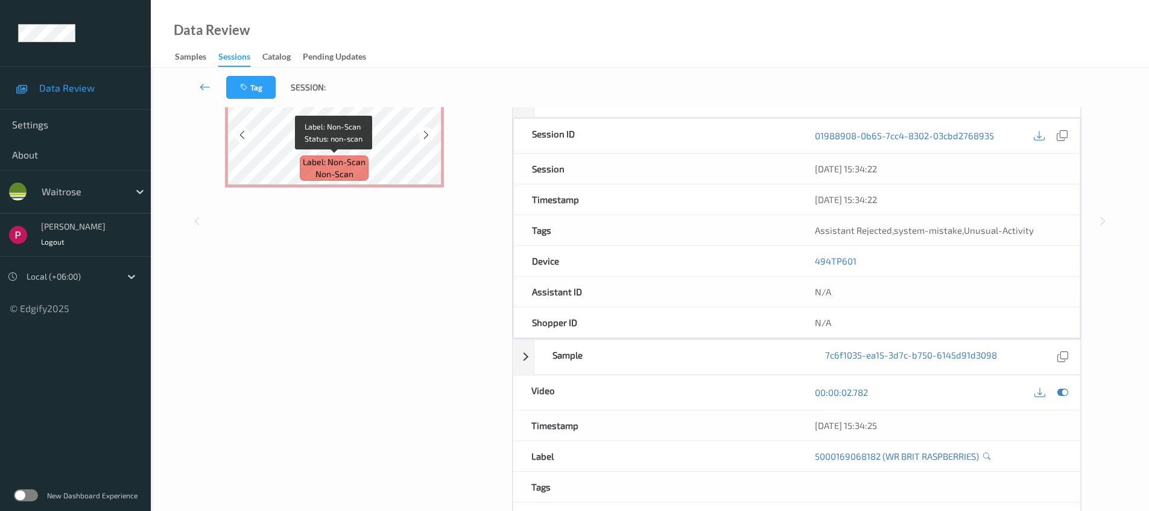
click at [330, 156] on span "Label: Non-Scan" at bounding box center [334, 162] width 63 height 12
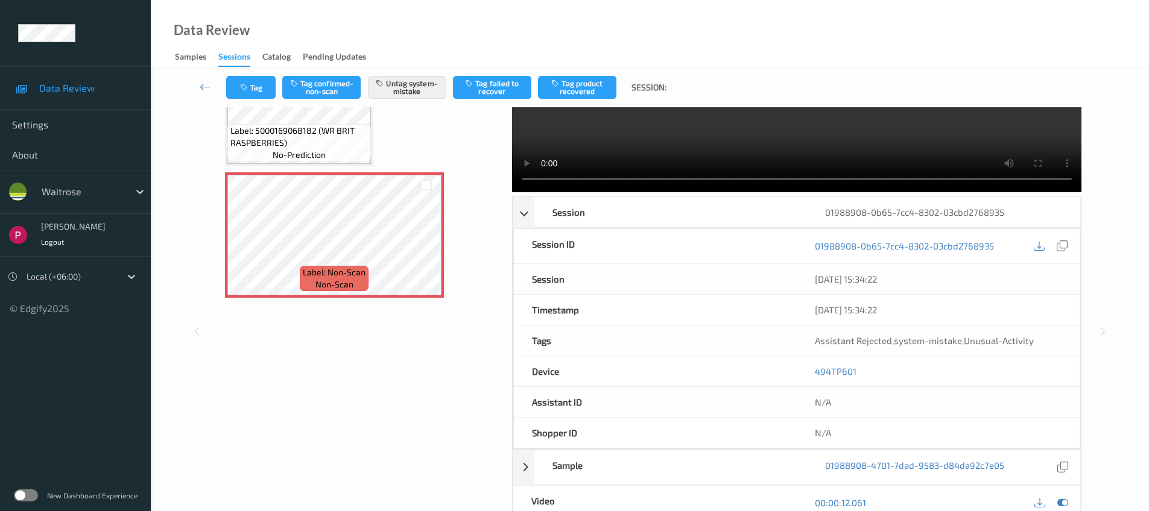
scroll to position [0, 0]
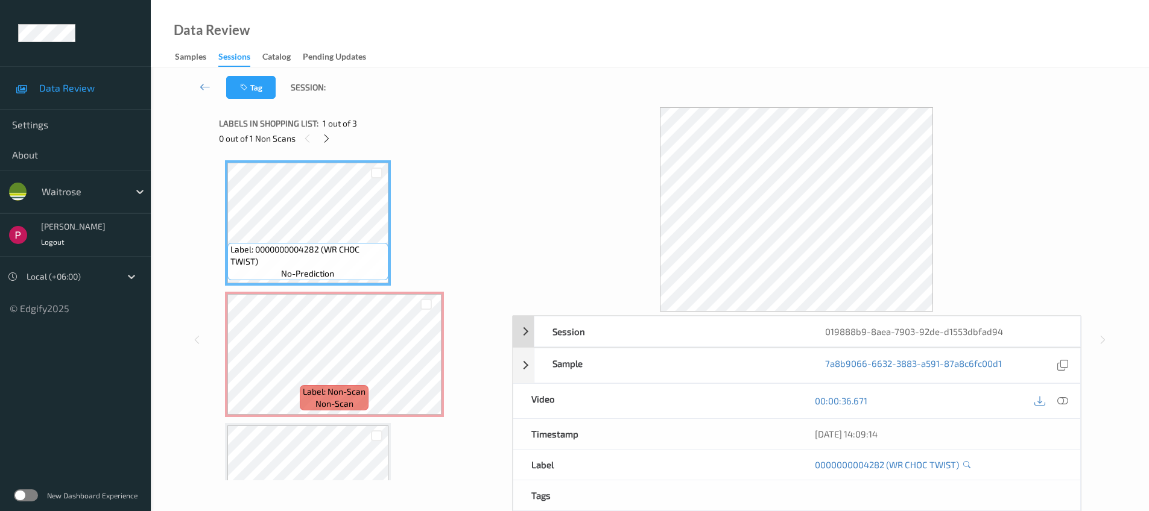
click at [941, 331] on div "019888b9-8aea-7903-92de-d1553dbfad94" at bounding box center [943, 332] width 273 height 30
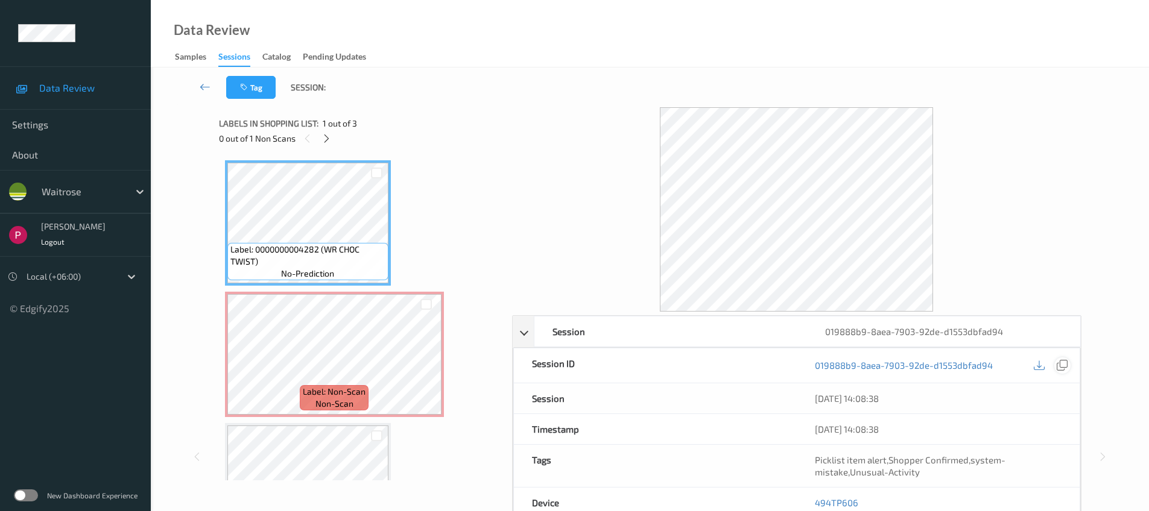
click at [1065, 368] on icon at bounding box center [1061, 365] width 11 height 11
click at [1063, 363] on icon at bounding box center [1061, 365] width 11 height 11
drag, startPoint x: 859, startPoint y: 499, endPoint x: 817, endPoint y: 429, distance: 82.2
click at [817, 499] on div "494TP606" at bounding box center [937, 503] width 283 height 30
copy link "94TP606"
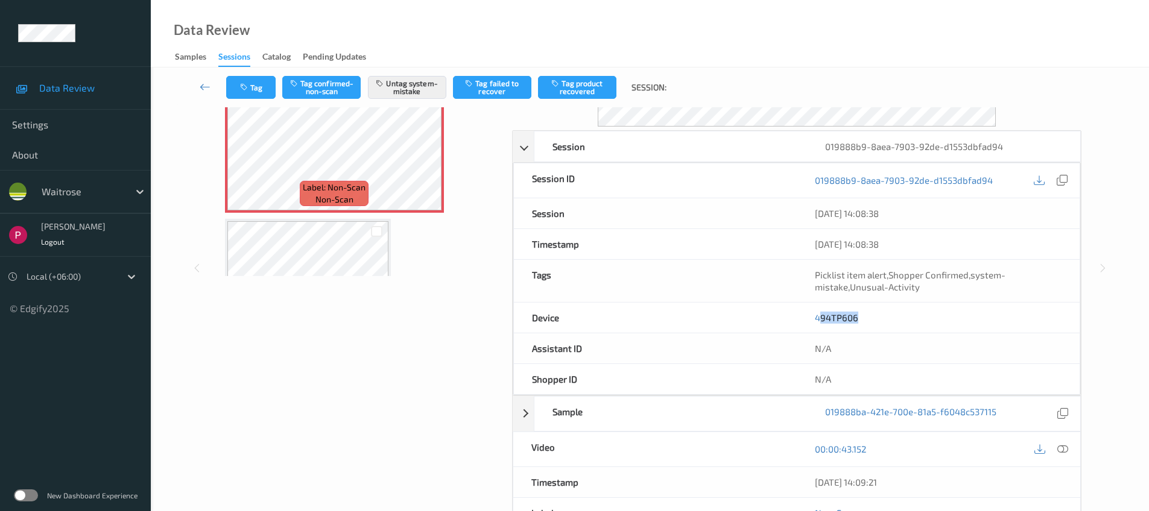
scroll to position [225, 0]
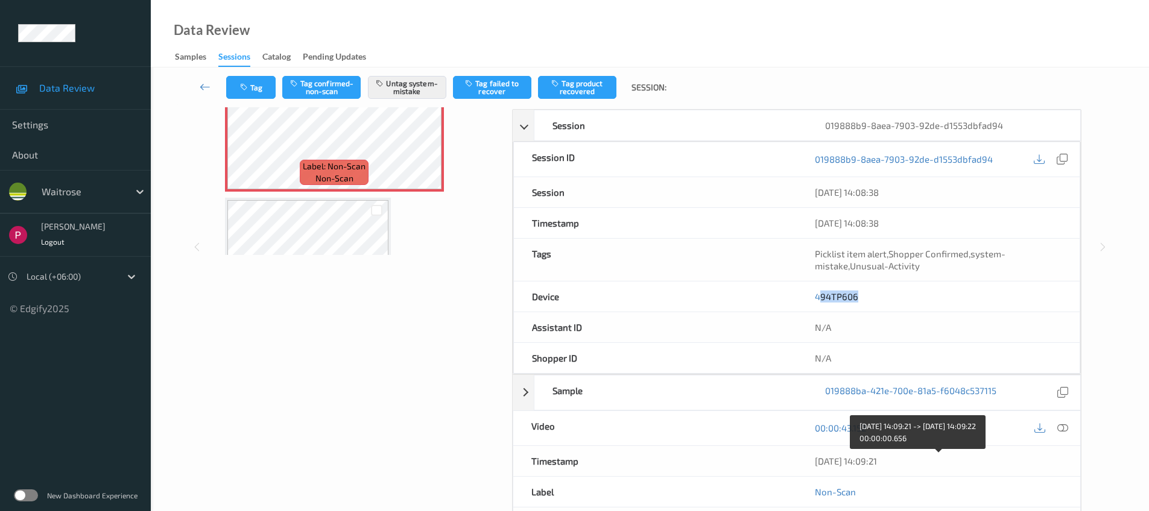
drag, startPoint x: 875, startPoint y: 464, endPoint x: 809, endPoint y: 462, distance: 66.4
click at [809, 462] on div "08/08/2025 14:09:21" at bounding box center [937, 461] width 283 height 30
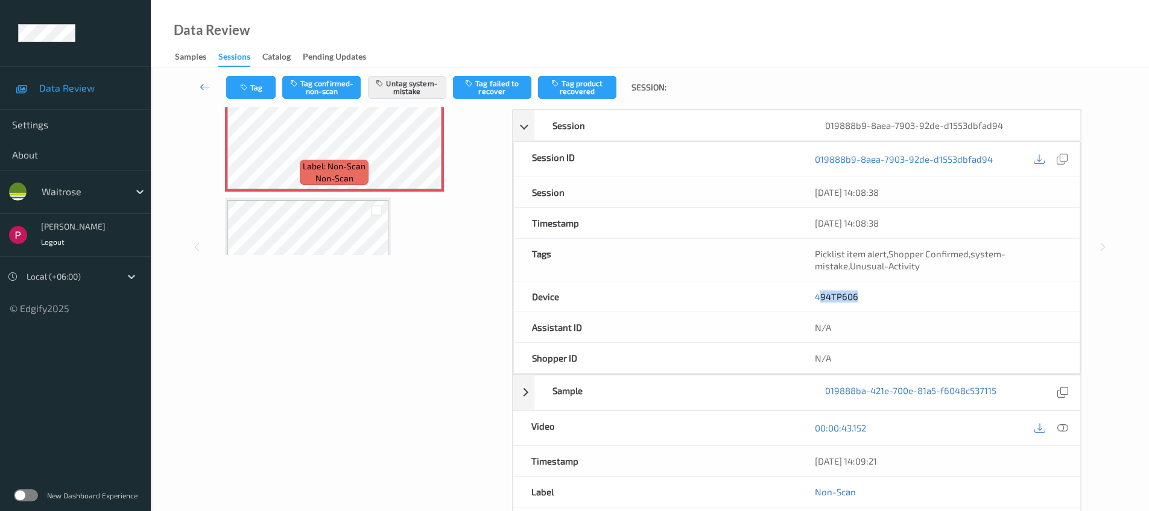
copy div "08/08/2025 14:09:21"
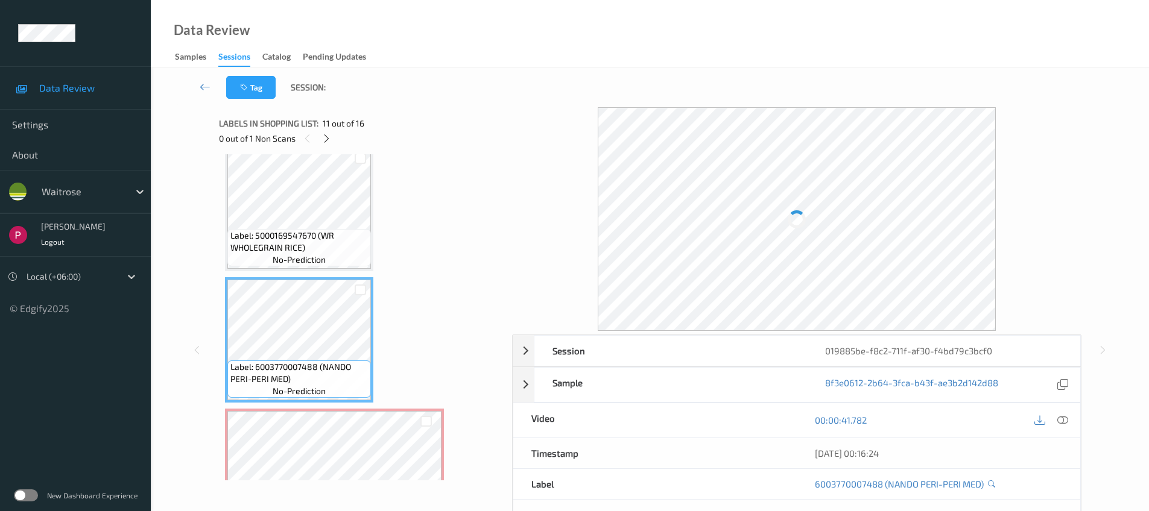
scroll to position [1197, 0]
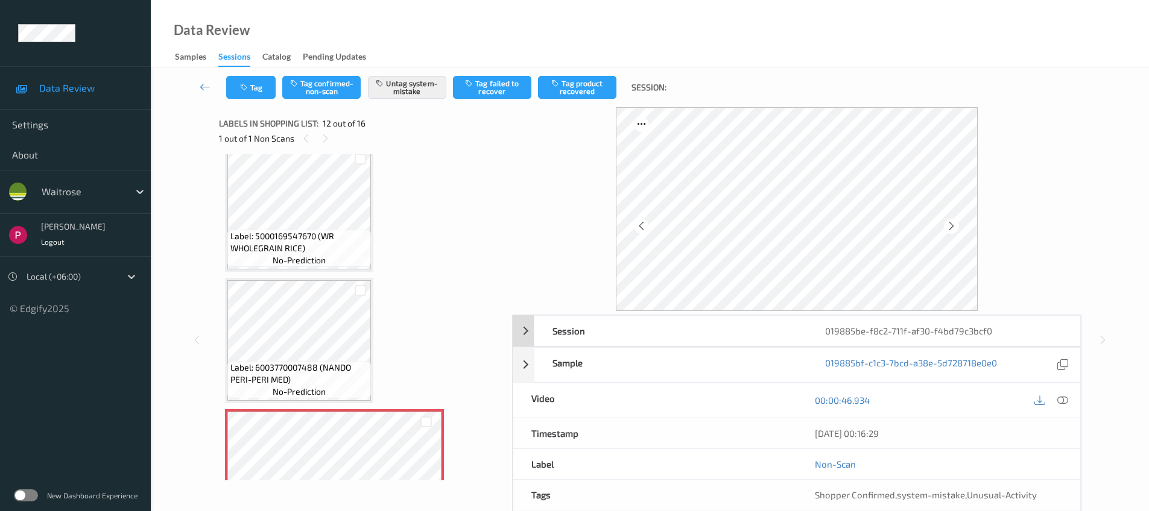
click at [977, 322] on div "019885be-f8c2-711f-af30-f4bd79c3bcf0" at bounding box center [943, 331] width 273 height 30
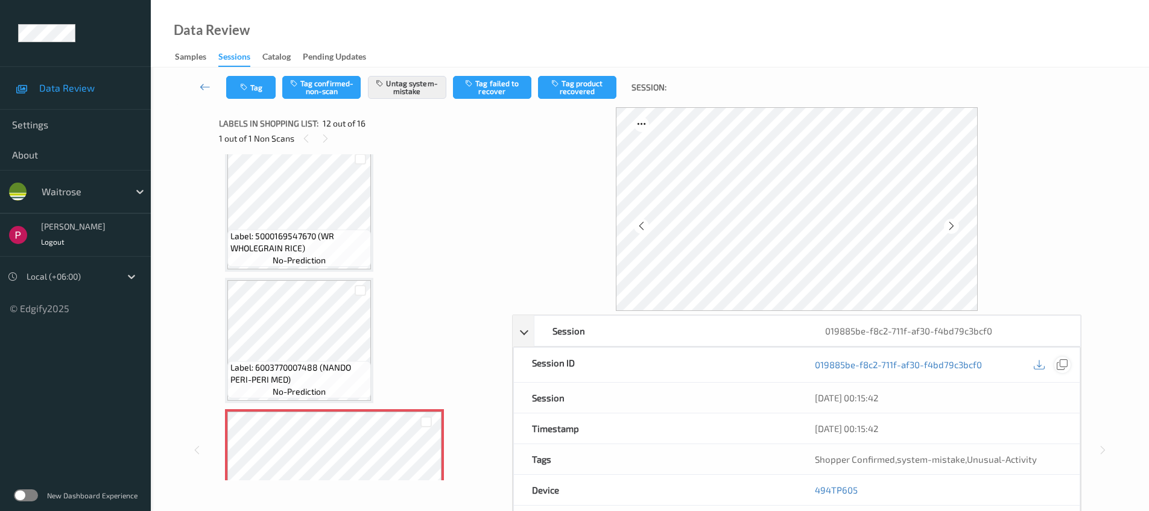
click at [1061, 364] on icon at bounding box center [1061, 364] width 11 height 11
drag, startPoint x: 861, startPoint y: 488, endPoint x: 813, endPoint y: 485, distance: 47.7
click at [813, 487] on div "494TP605" at bounding box center [937, 490] width 283 height 30
copy link "494TP605"
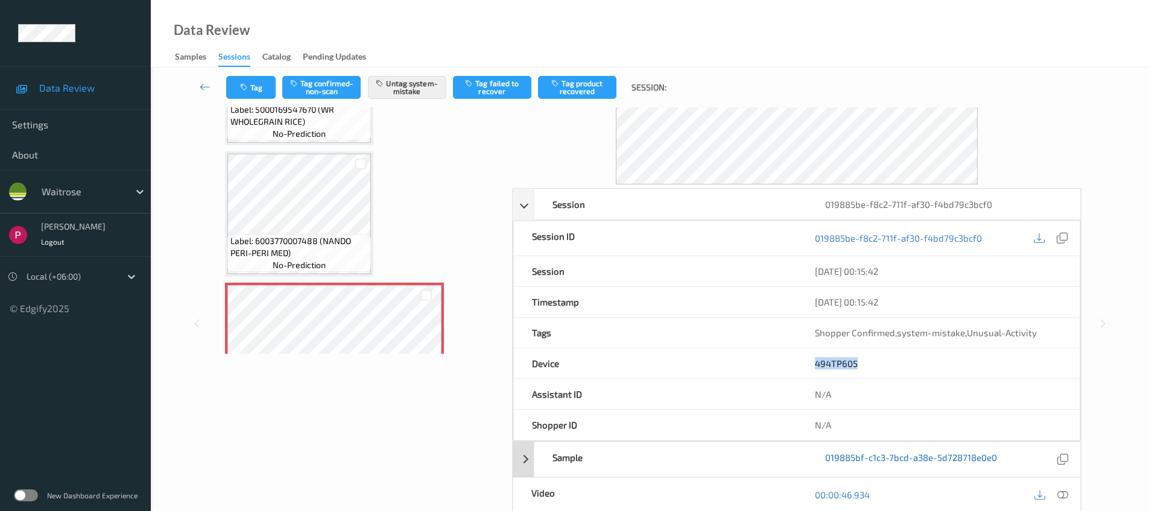
scroll to position [227, 0]
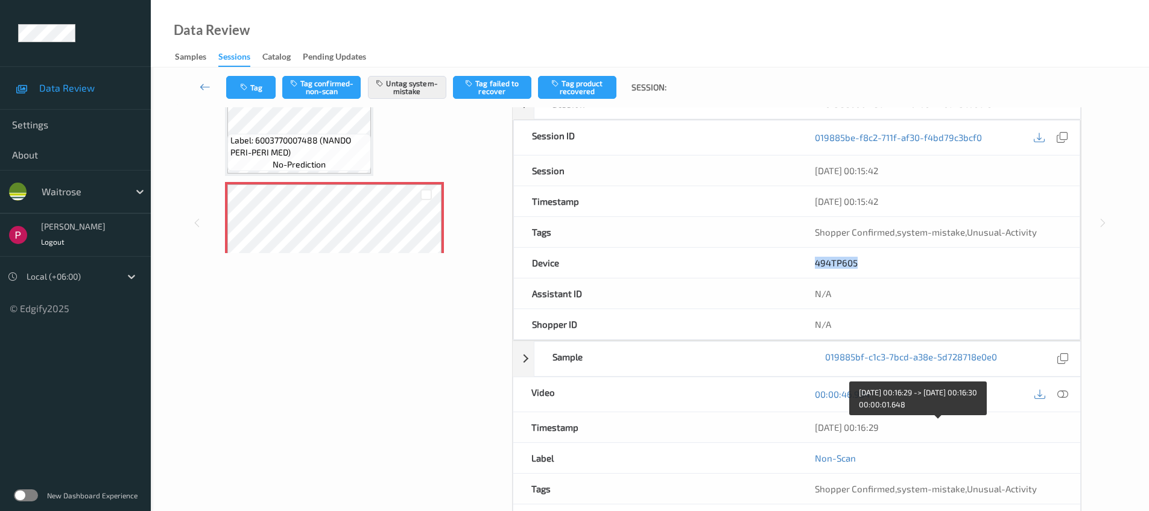
drag, startPoint x: 911, startPoint y: 424, endPoint x: 811, endPoint y: 429, distance: 99.6
click at [811, 429] on div "[DATE] 00:16:29" at bounding box center [937, 427] width 283 height 30
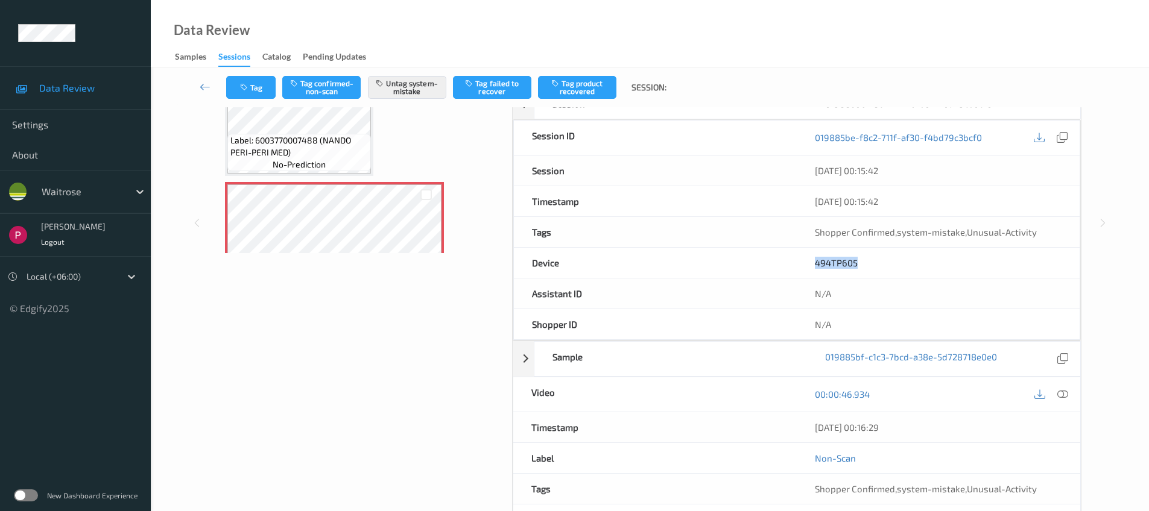
copy div "[DATE] 00:16:29"
click at [1065, 395] on icon at bounding box center [1062, 394] width 11 height 11
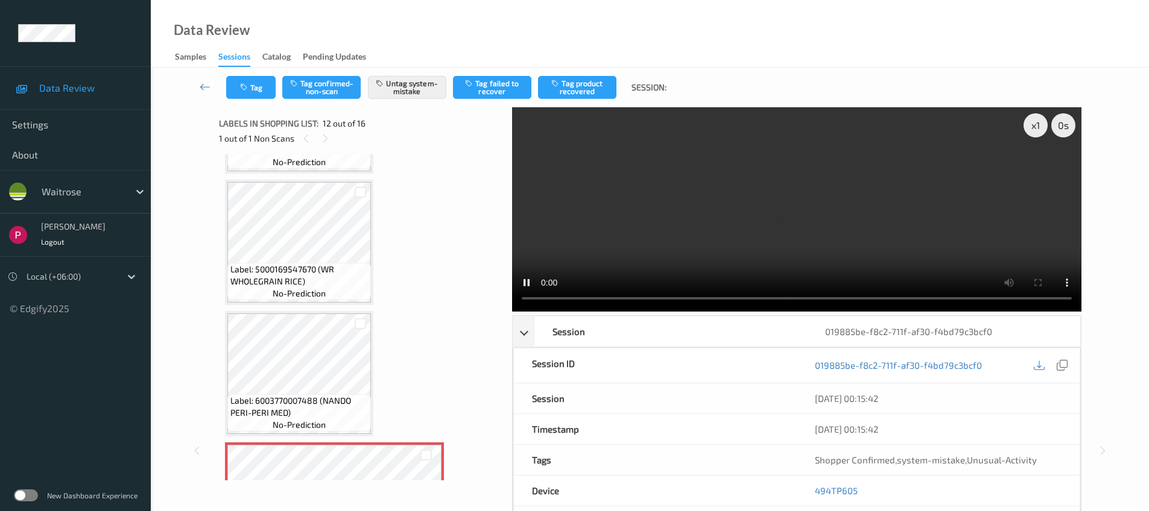
scroll to position [1407, 0]
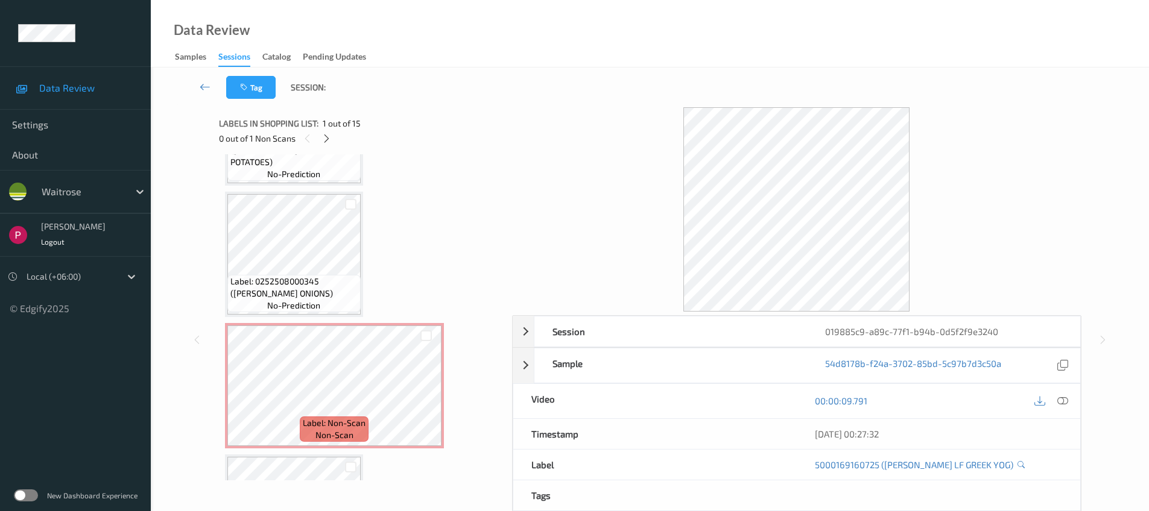
scroll to position [495, 0]
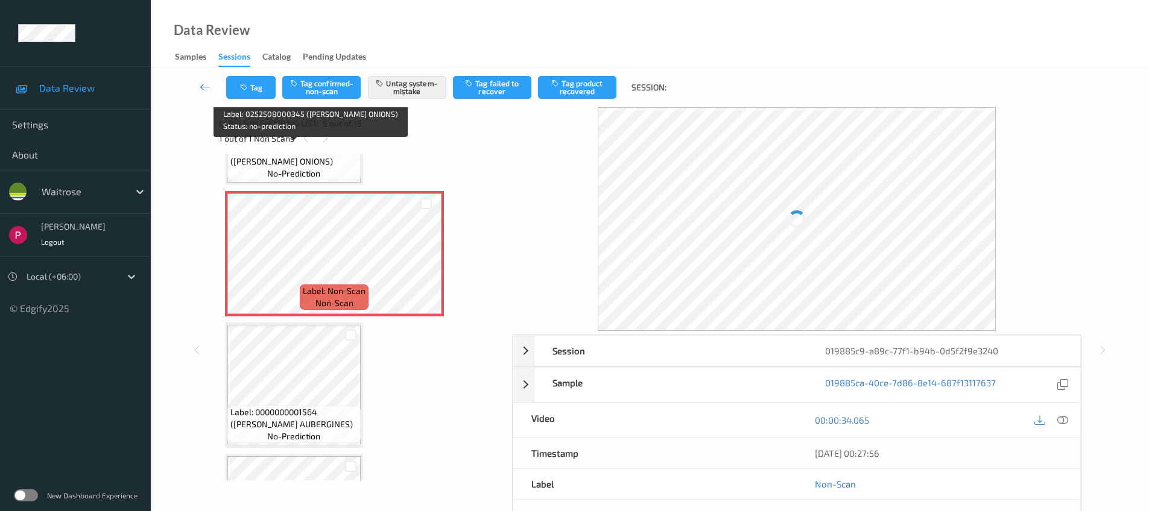
click at [300, 176] on span "no-prediction" at bounding box center [293, 174] width 53 height 12
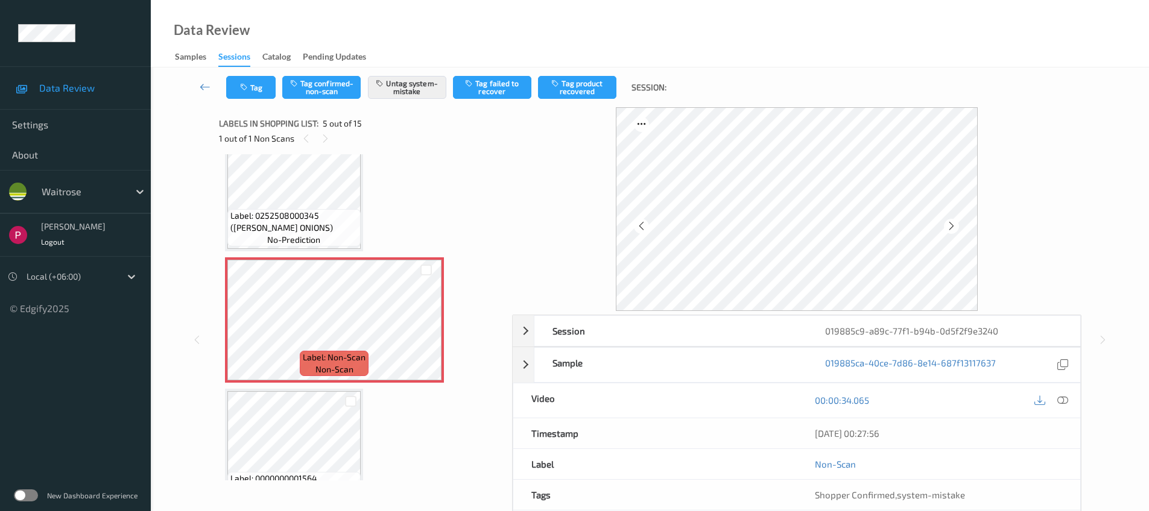
scroll to position [429, 0]
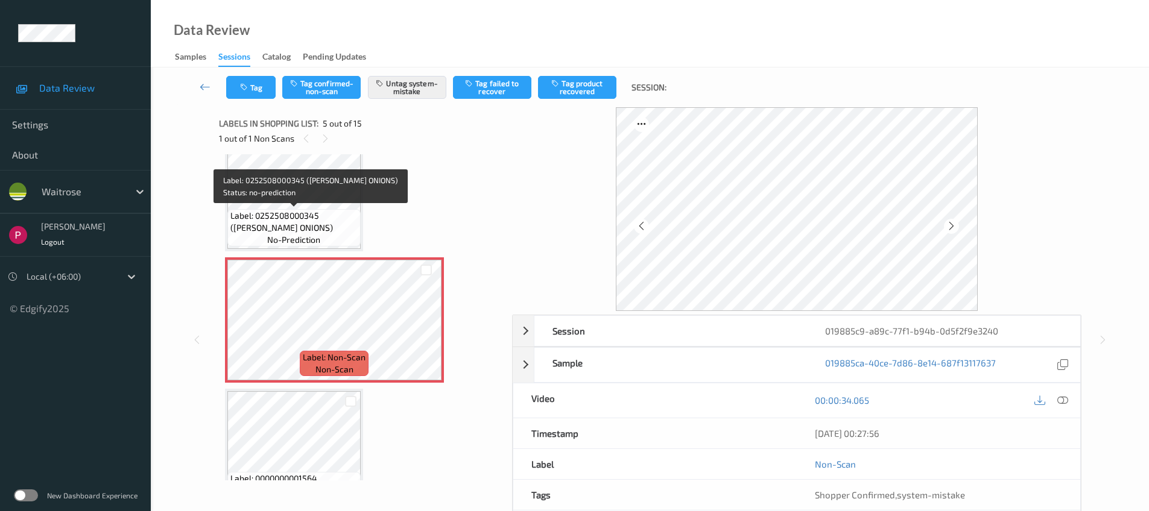
click at [309, 242] on span "no-prediction" at bounding box center [293, 240] width 53 height 12
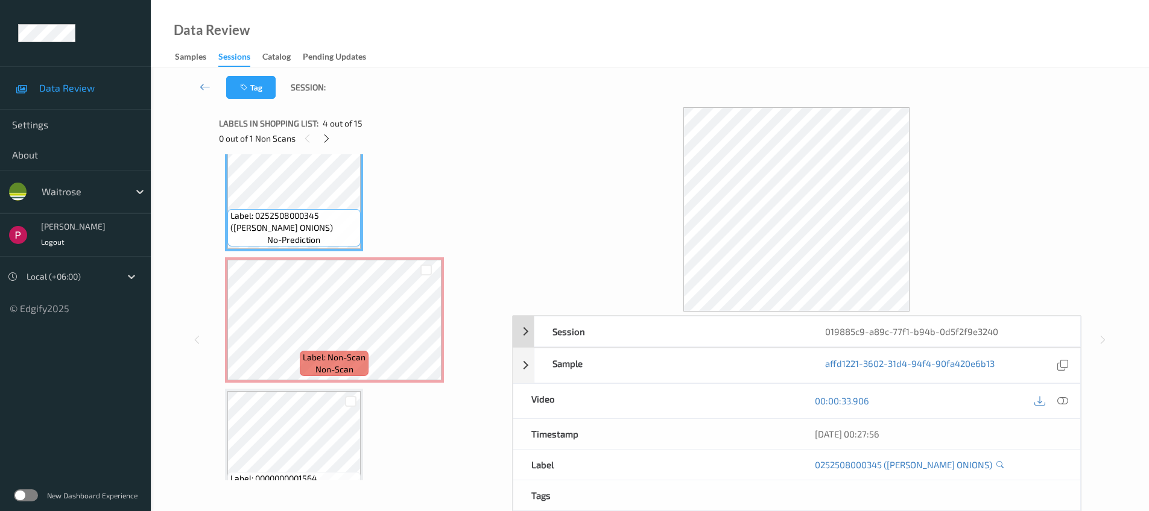
click at [948, 328] on div "019885c9-a89c-77f1-b94b-0d5f2f9e3240" at bounding box center [943, 332] width 273 height 30
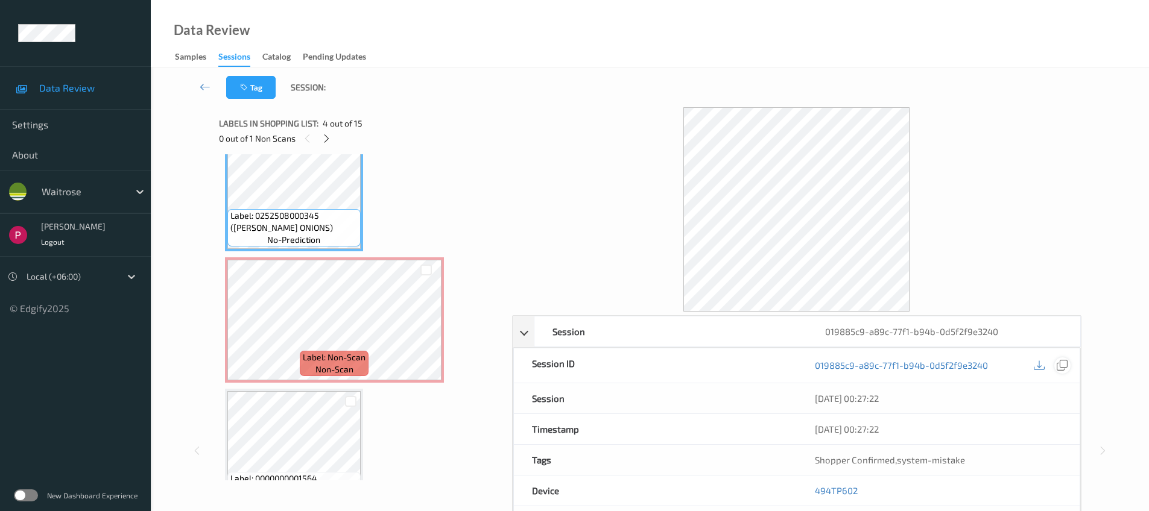
click at [1060, 364] on icon at bounding box center [1061, 365] width 11 height 11
drag, startPoint x: 846, startPoint y: 494, endPoint x: 800, endPoint y: 490, distance: 46.1
click at [800, 490] on div "494TP602" at bounding box center [937, 491] width 283 height 30
copy link "494TP602"
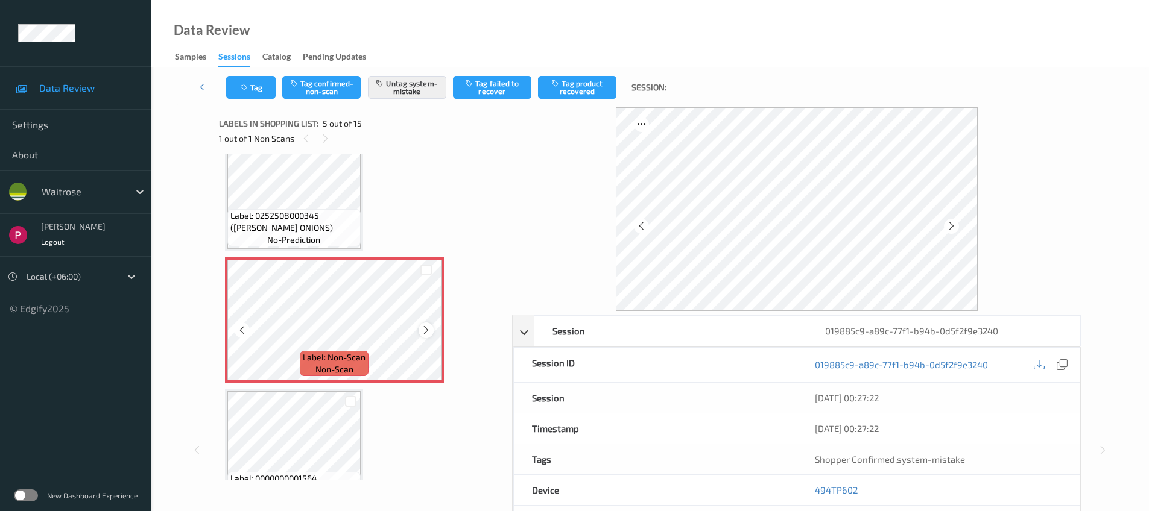
click at [427, 332] on icon at bounding box center [426, 330] width 10 height 11
click at [427, 335] on icon at bounding box center [426, 330] width 10 height 11
click at [427, 334] on icon at bounding box center [426, 330] width 10 height 11
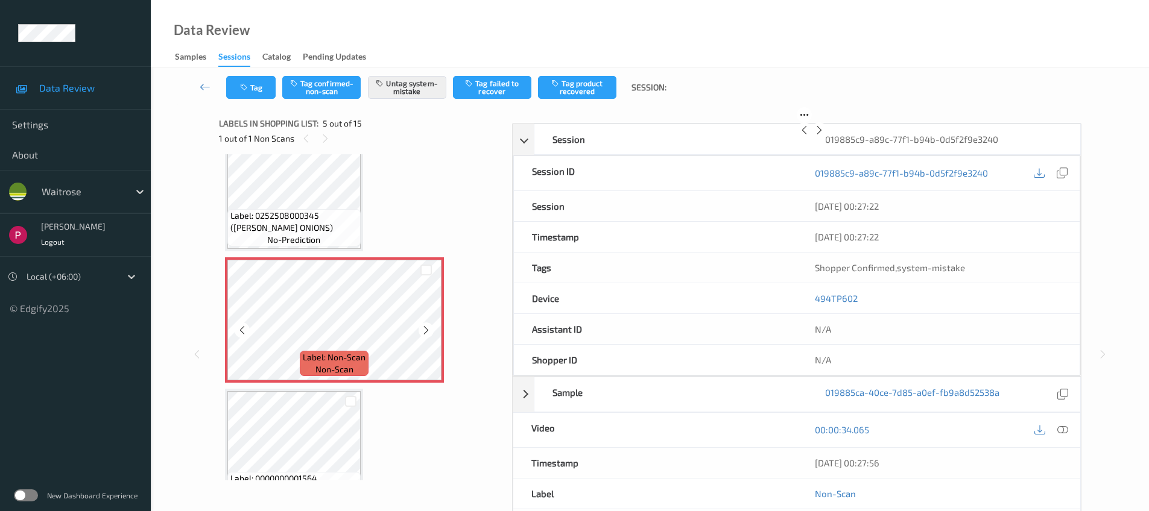
click at [427, 333] on icon at bounding box center [426, 330] width 10 height 11
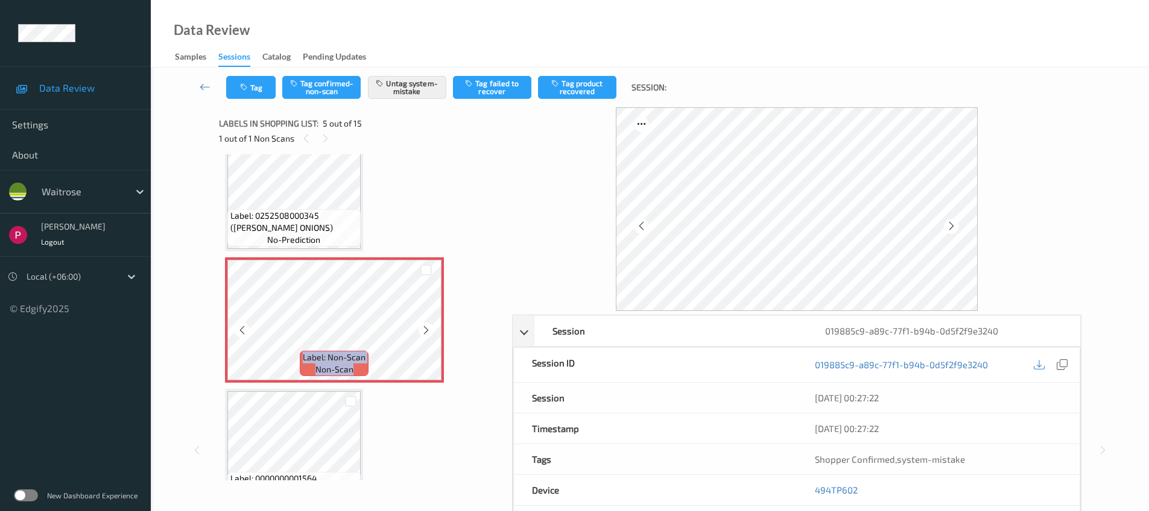
click at [427, 333] on icon at bounding box center [426, 330] width 10 height 11
click at [426, 329] on icon at bounding box center [426, 330] width 10 height 11
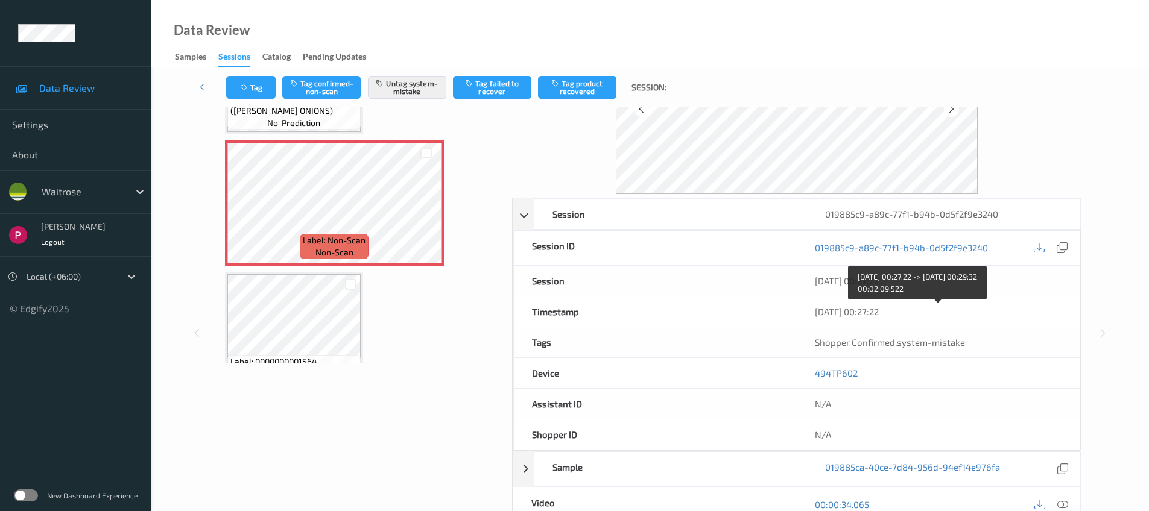
scroll to position [254, 0]
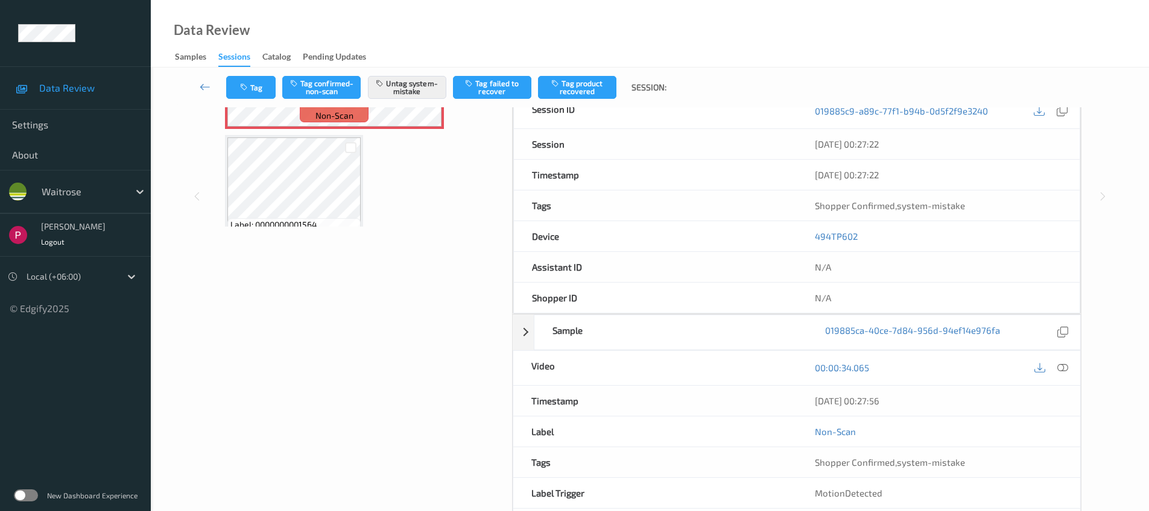
drag, startPoint x: 909, startPoint y: 402, endPoint x: 793, endPoint y: 392, distance: 116.2
click at [793, 392] on div "Timestamp 08/08/2025 00:27:56" at bounding box center [796, 401] width 568 height 31
drag, startPoint x: 940, startPoint y: 417, endPoint x: 929, endPoint y: 411, distance: 12.4
click at [939, 417] on div "Non-Scan" at bounding box center [937, 432] width 283 height 30
drag, startPoint x: 924, startPoint y: 403, endPoint x: 814, endPoint y: 399, distance: 109.8
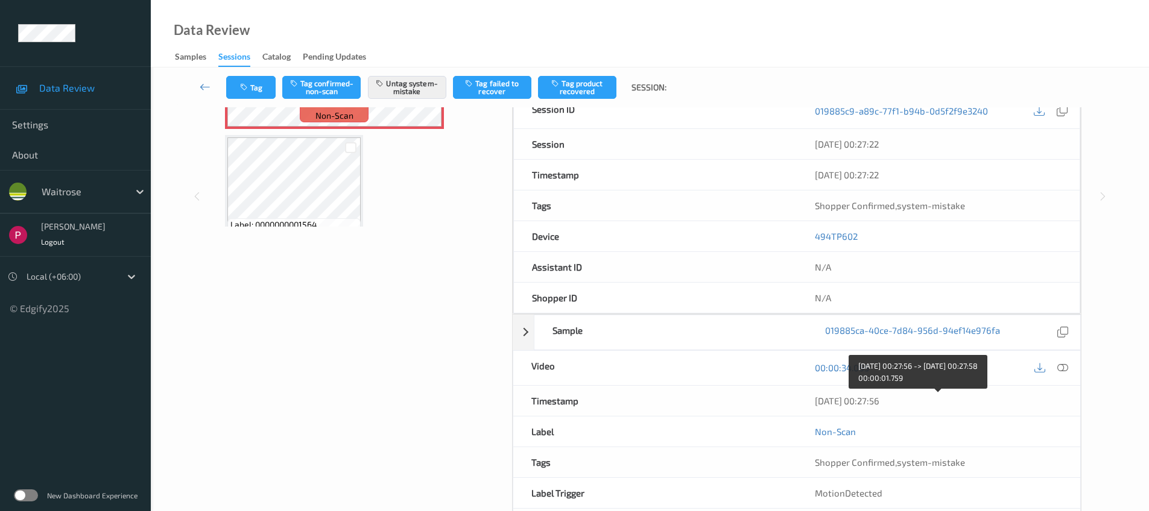
click at [815, 399] on div "08/08/2025 00:27:56" at bounding box center [938, 401] width 247 height 12
copy div "08/08/2025 00:27:56"
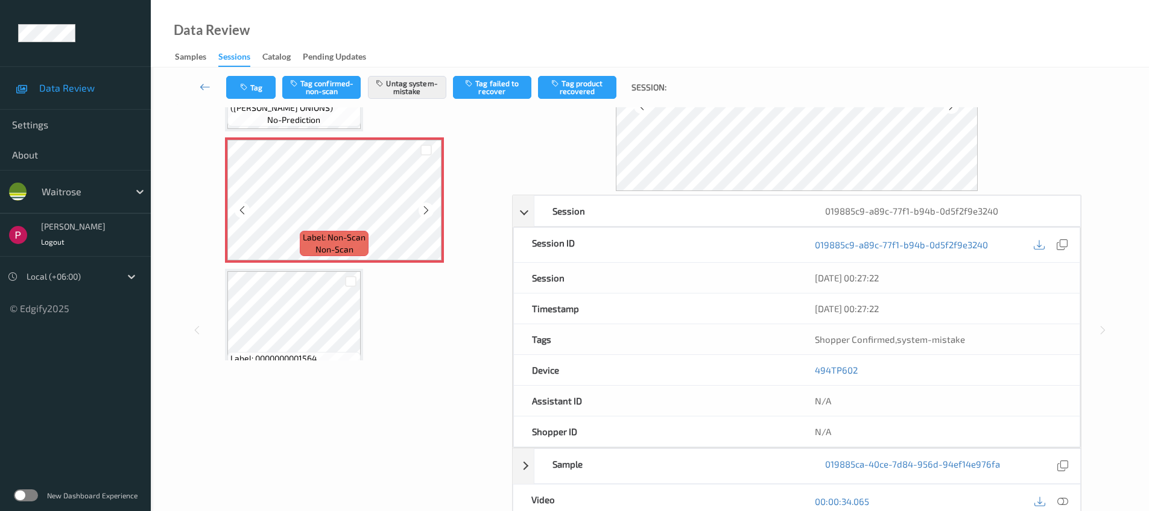
scroll to position [0, 0]
